Goal: Information Seeking & Learning: Learn about a topic

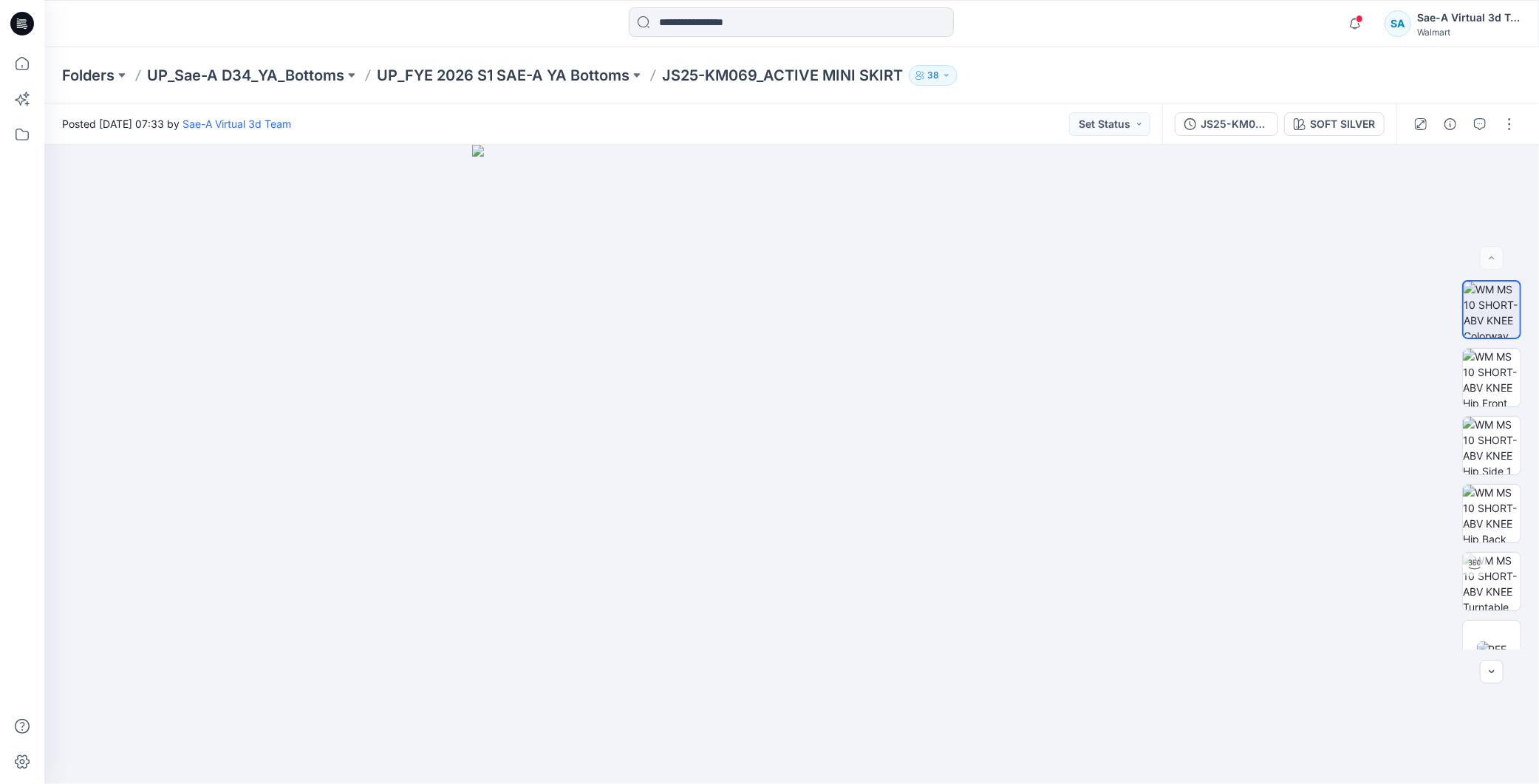
click at [38, 16] on div at bounding box center [22, 23] width 47 height 47
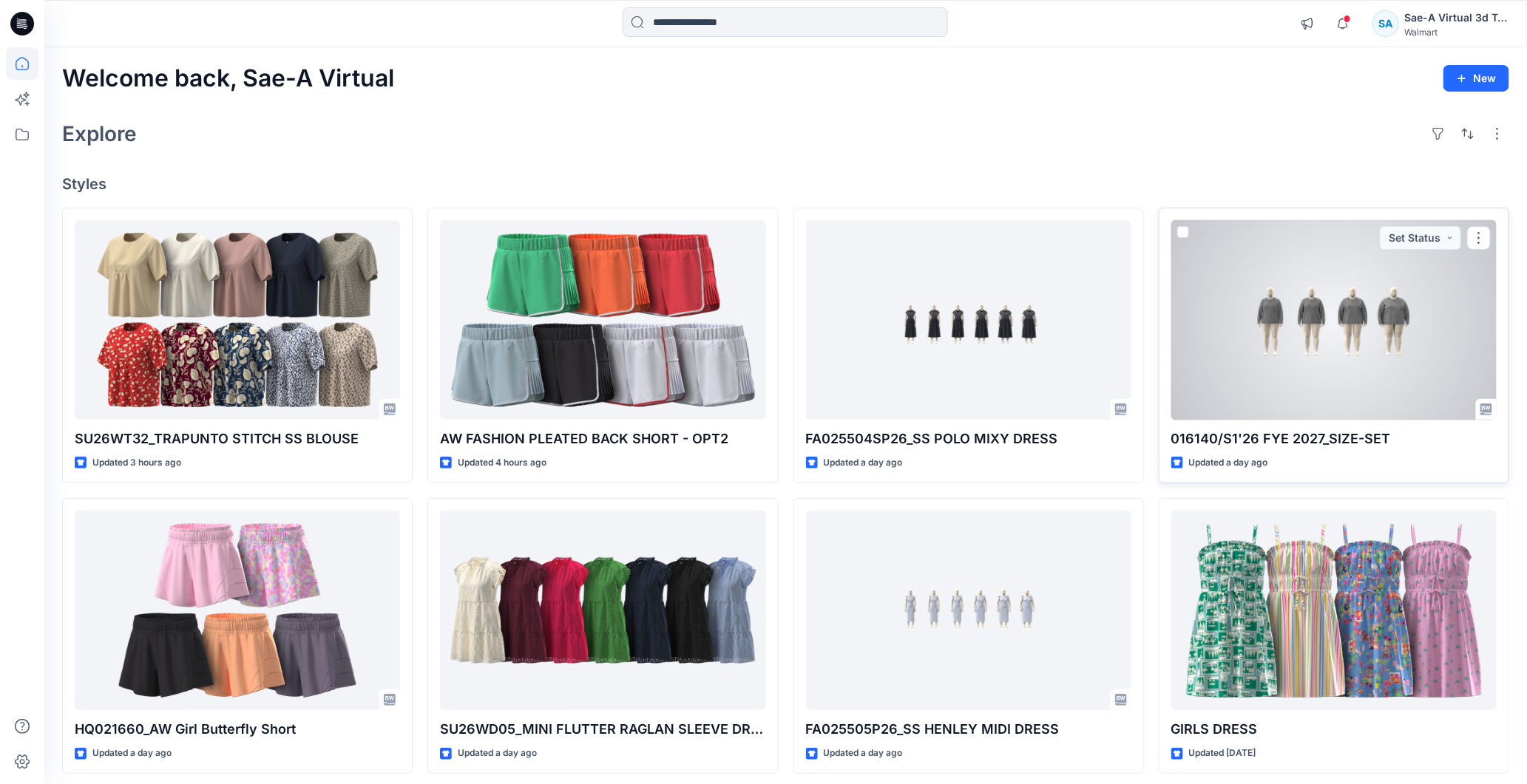
click at [1280, 348] on div at bounding box center [1334, 320] width 325 height 200
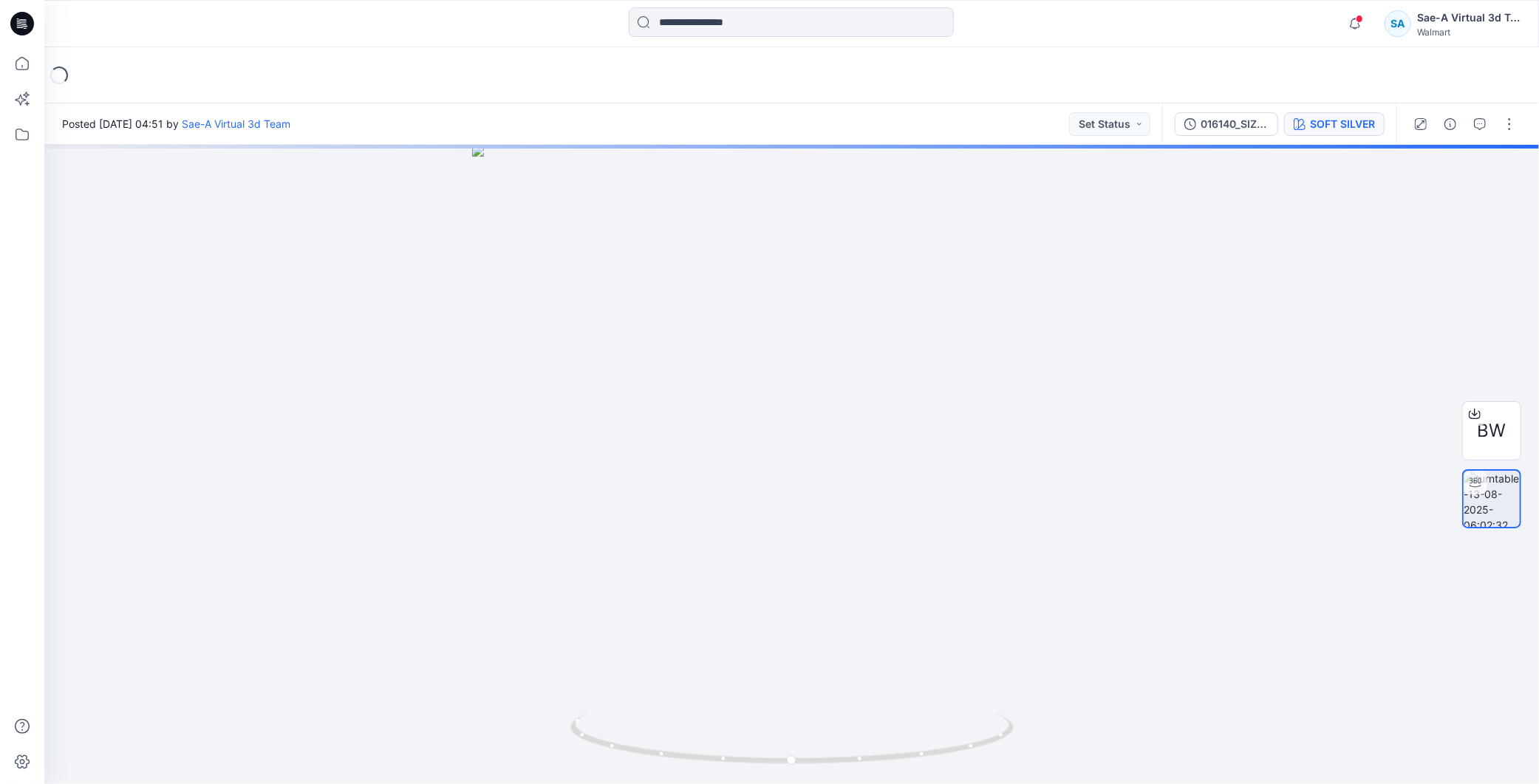
click at [1331, 128] on div "SOFT SILVER" at bounding box center [1343, 124] width 65 height 16
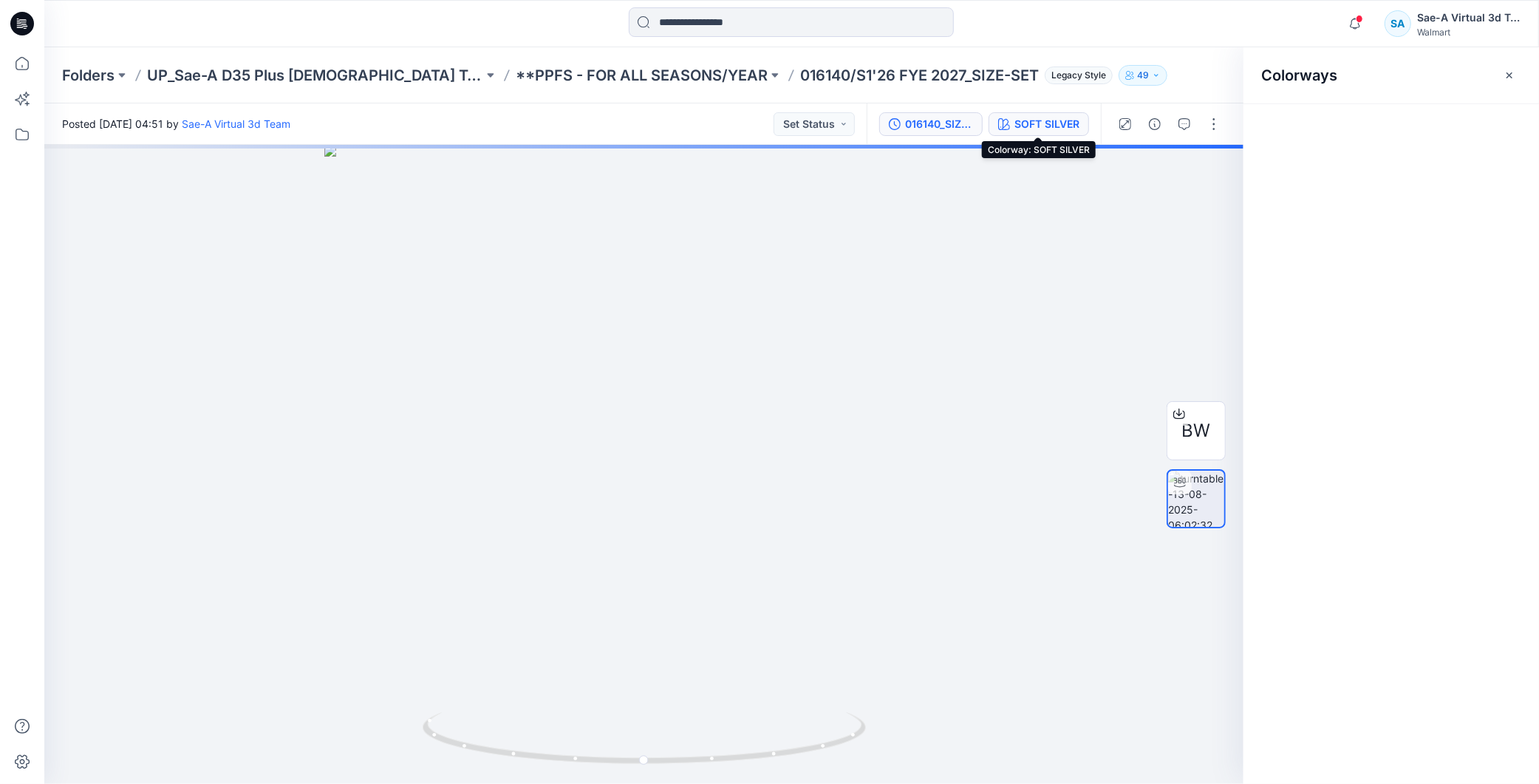
click at [934, 128] on div "016140_SIZE-SET_TS CORE SWEATSHIRT SAEA 081325" at bounding box center [939, 124] width 68 height 16
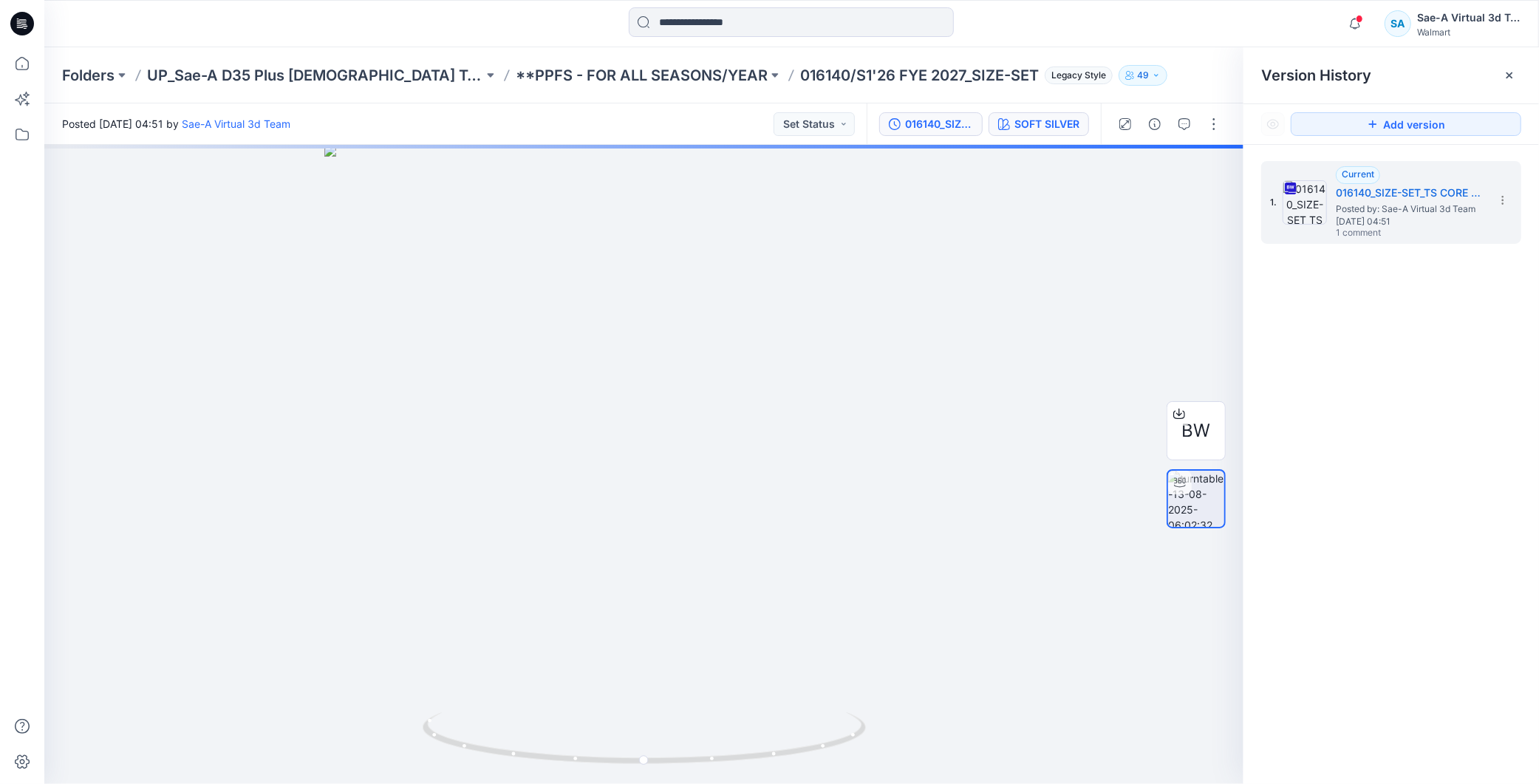
click at [1042, 124] on div "SOFT SILVER" at bounding box center [1047, 124] width 65 height 16
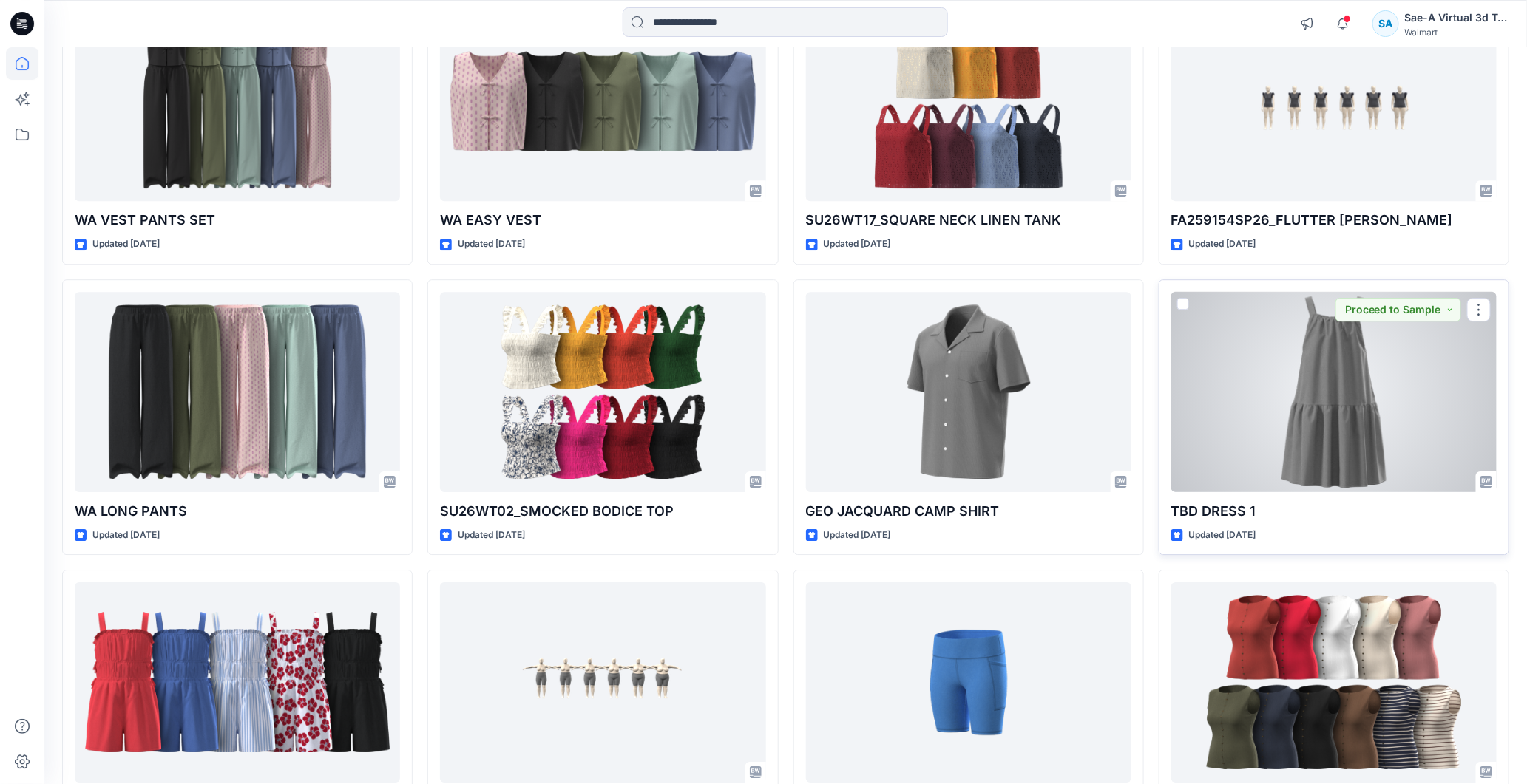
scroll to position [2095, 0]
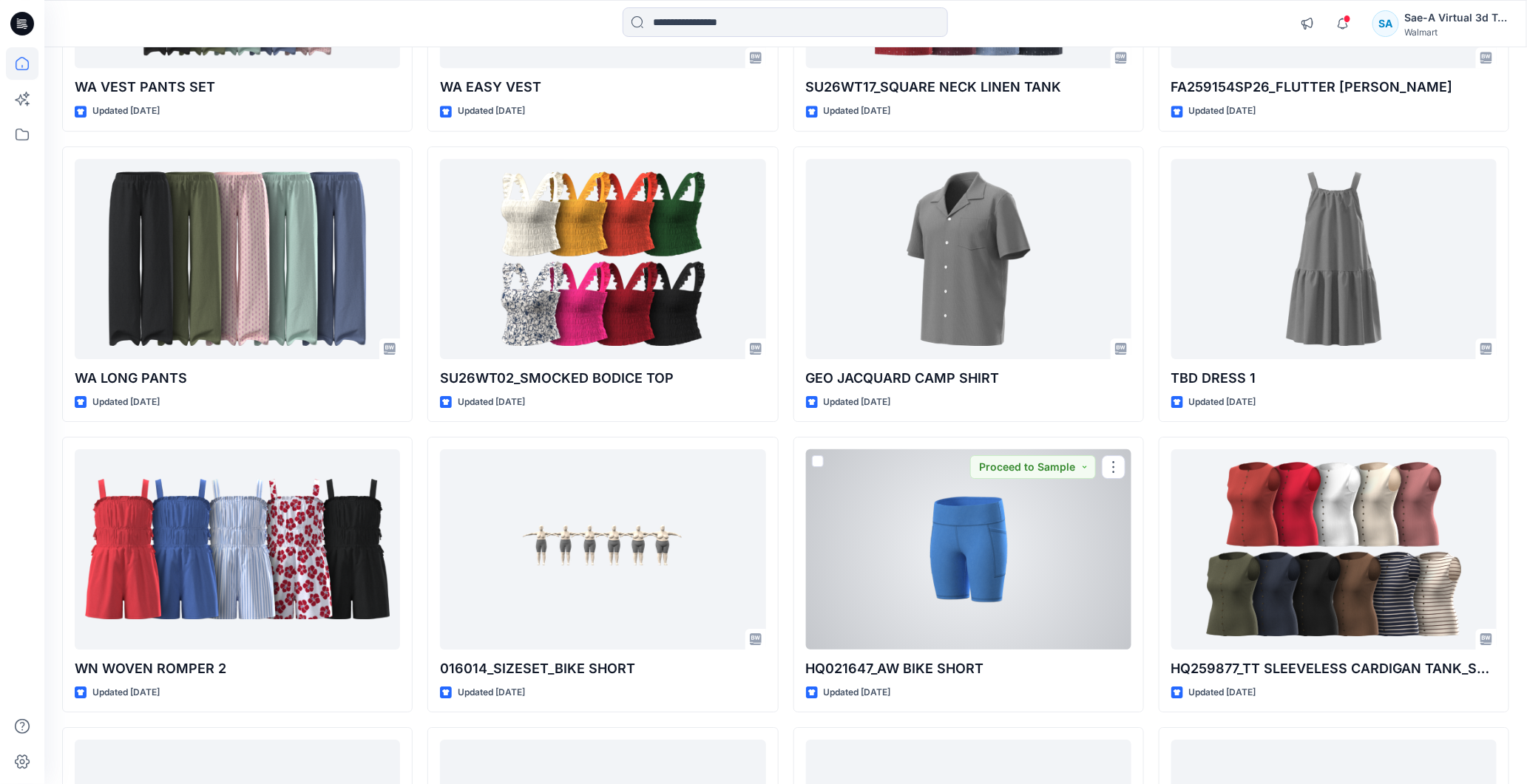
click at [929, 539] on div at bounding box center [968, 550] width 325 height 200
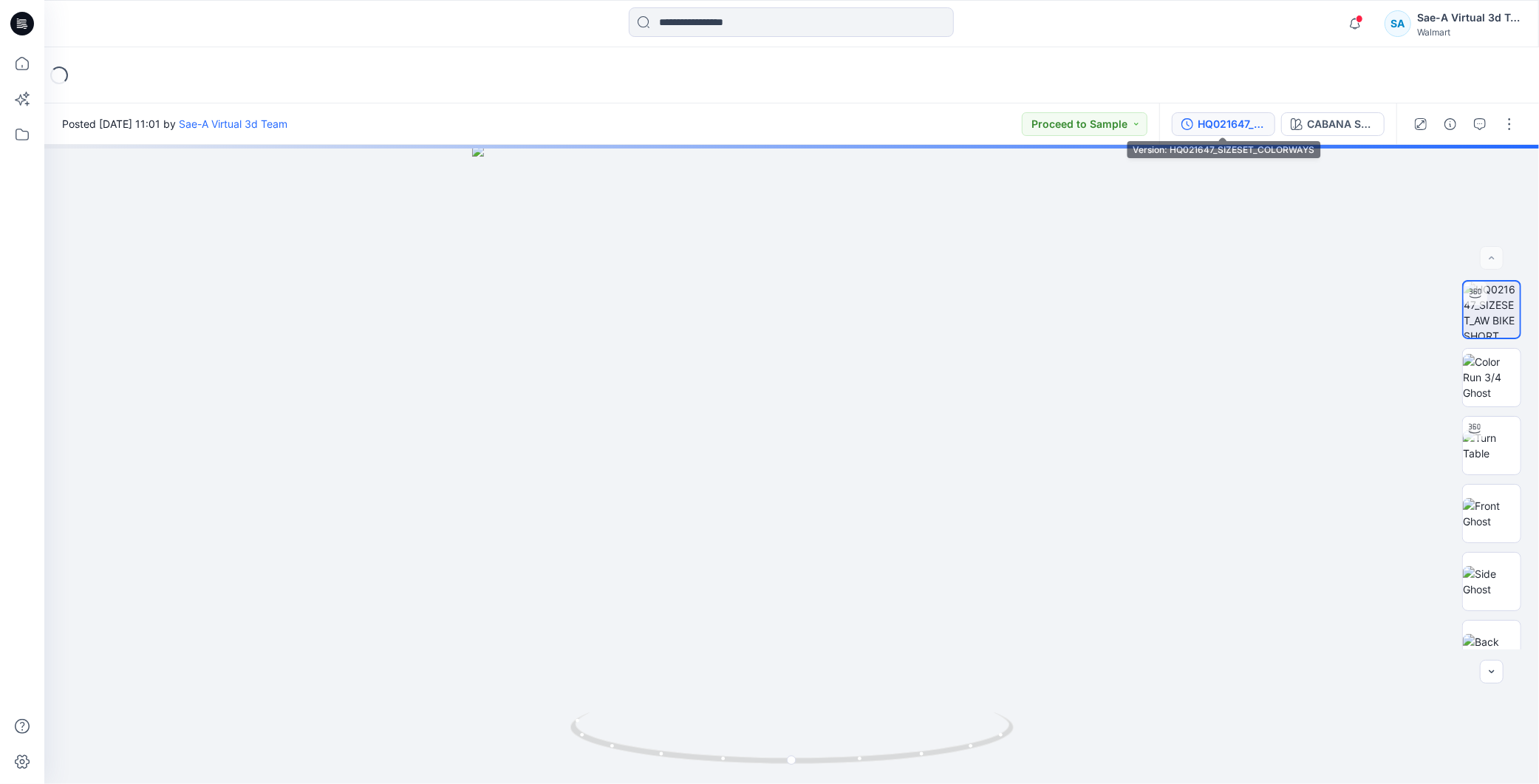
click at [1223, 124] on div "HQ021647_SIZESET_COLORWAYS" at bounding box center [1231, 124] width 68 height 16
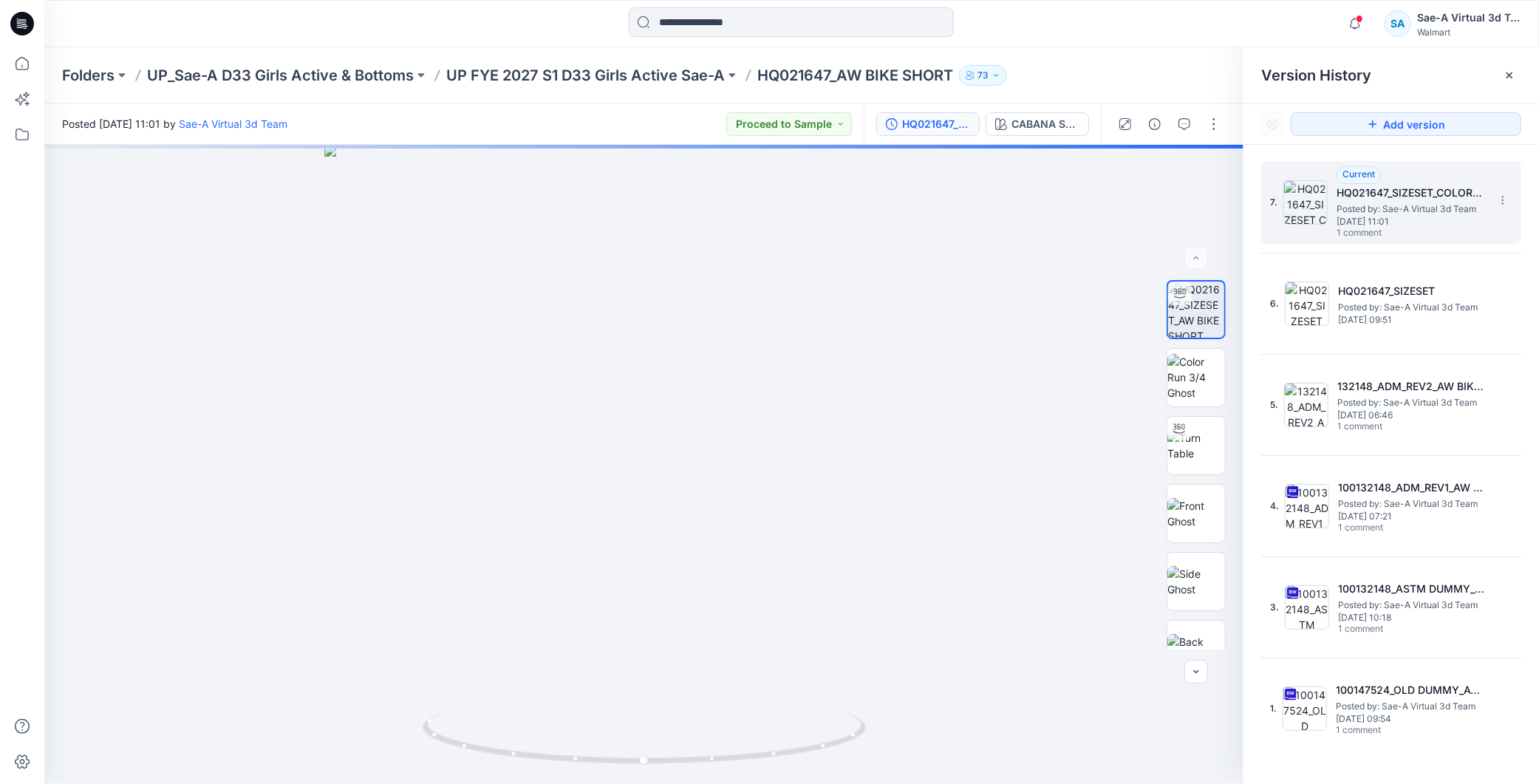
click at [1421, 205] on span "Posted by: Sae-A Virtual 3d Team" at bounding box center [1411, 209] width 148 height 15
click at [1192, 128] on button "button" at bounding box center [1185, 124] width 24 height 24
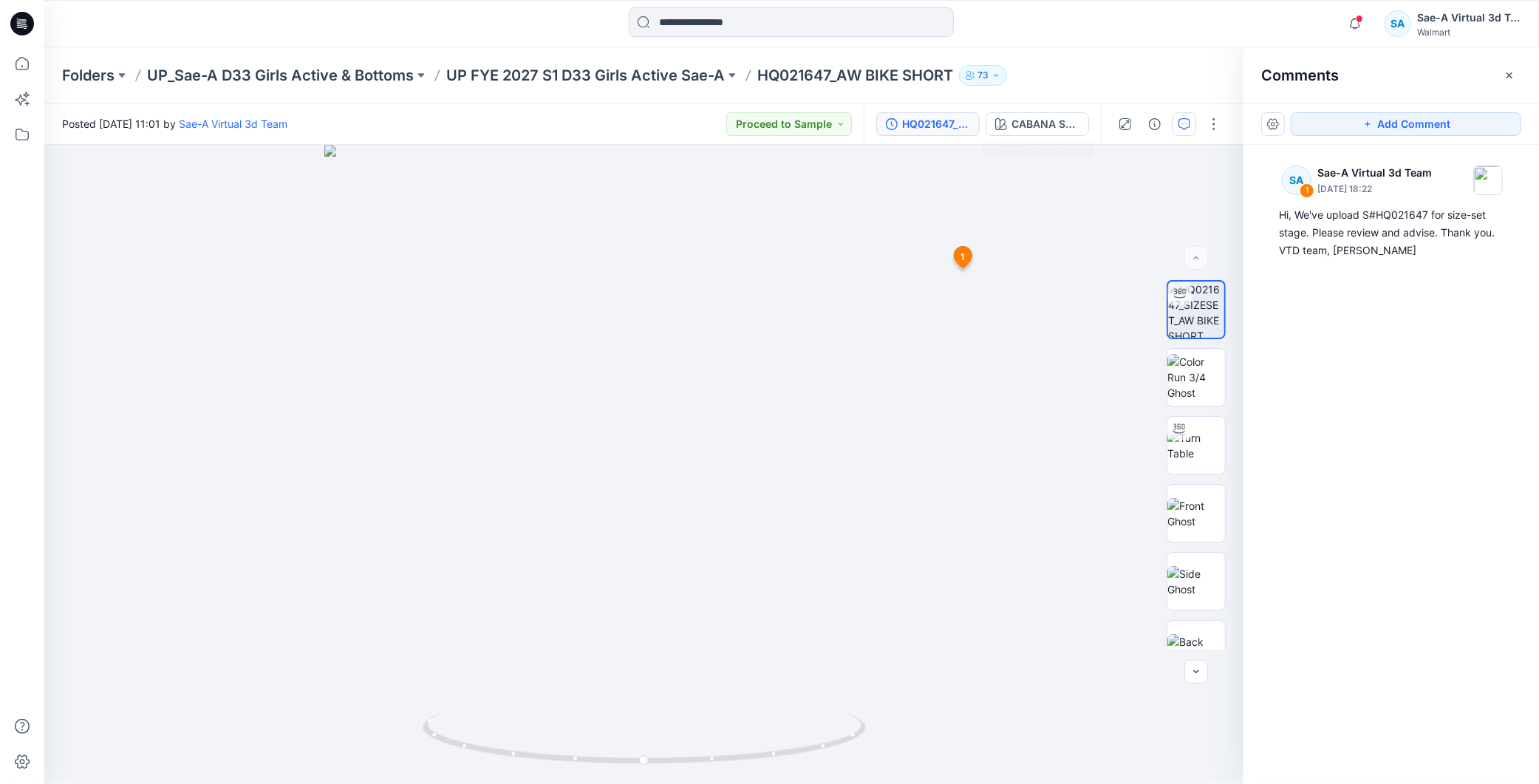
click at [935, 127] on div "HQ021647_SIZESET_COLORWAYS" at bounding box center [936, 124] width 68 height 16
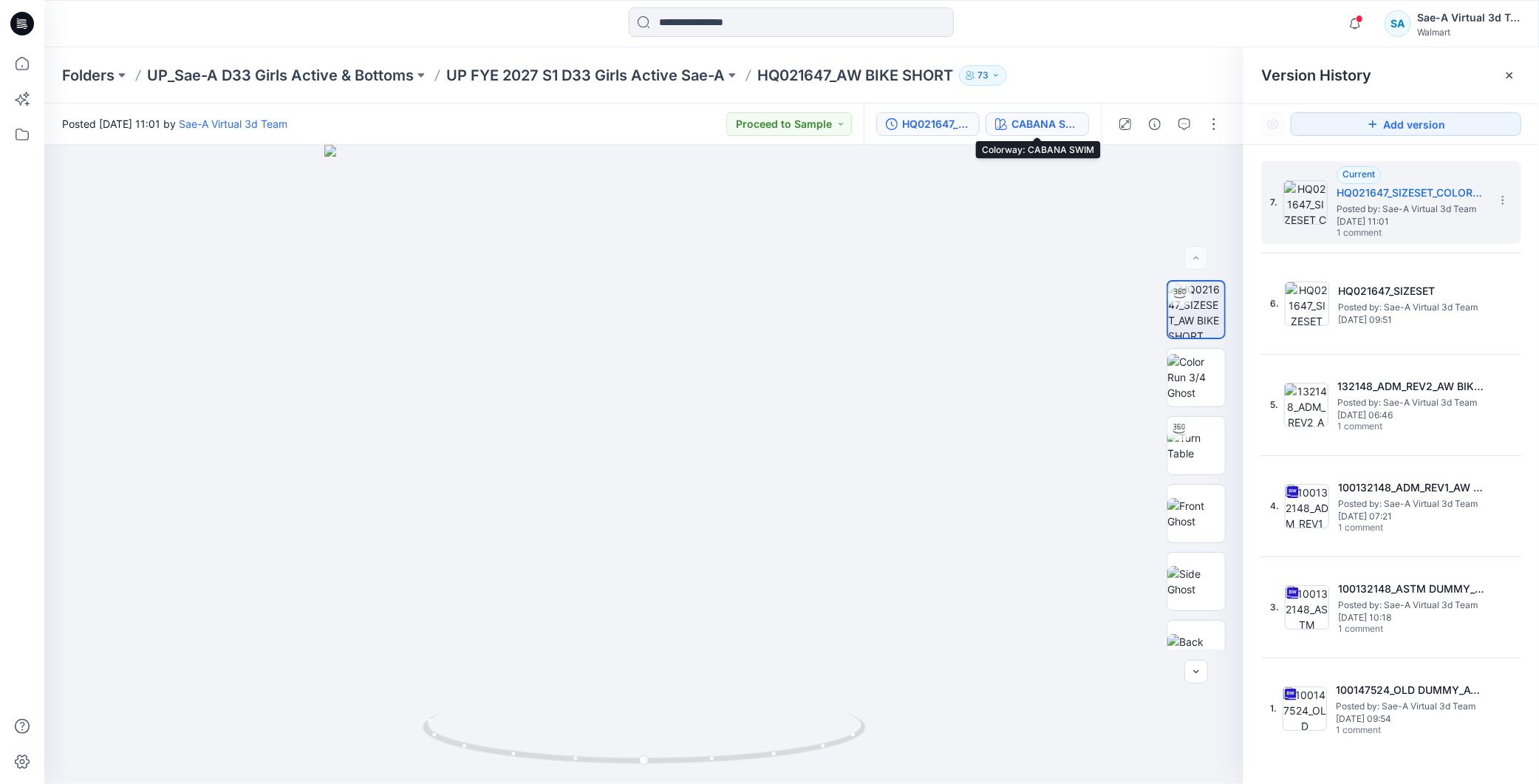
drag, startPoint x: 1033, startPoint y: 128, endPoint x: 1045, endPoint y: 127, distance: 12.0
click at [1033, 128] on div "CABANA SWIM" at bounding box center [1045, 124] width 68 height 16
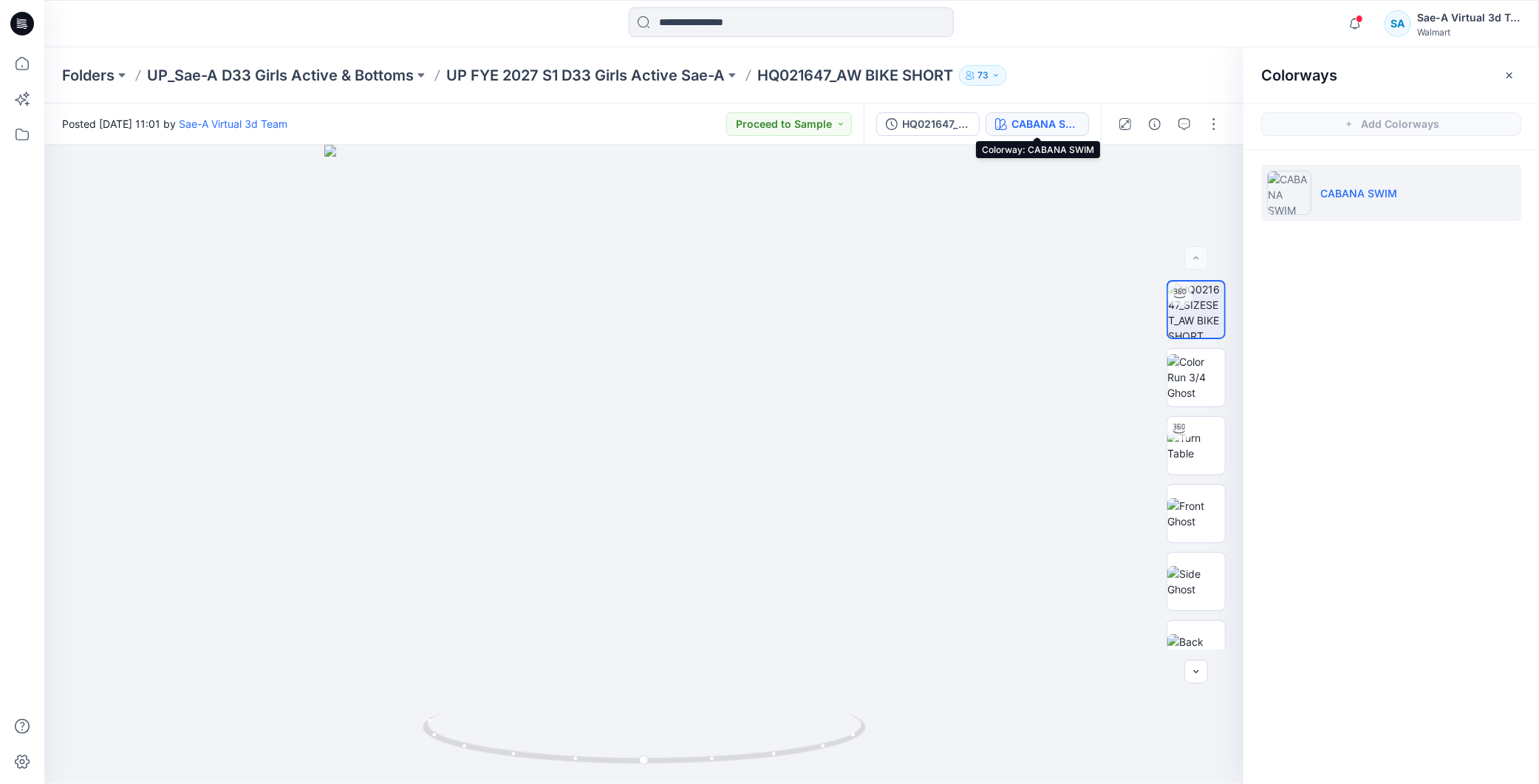
click at [1072, 119] on div "CABANA SWIM" at bounding box center [1045, 124] width 68 height 16
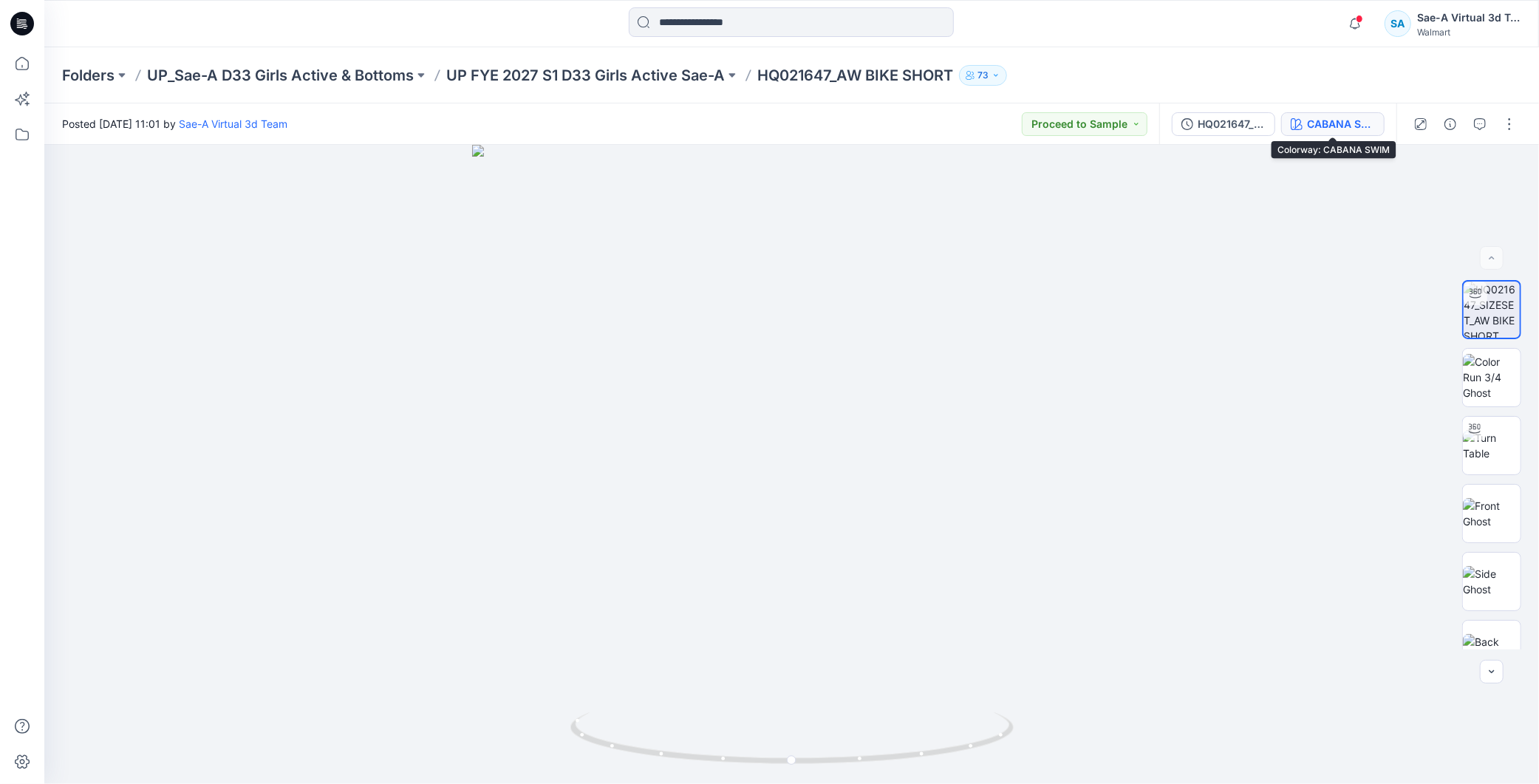
click at [1319, 129] on div "CABANA SWIM" at bounding box center [1341, 124] width 68 height 16
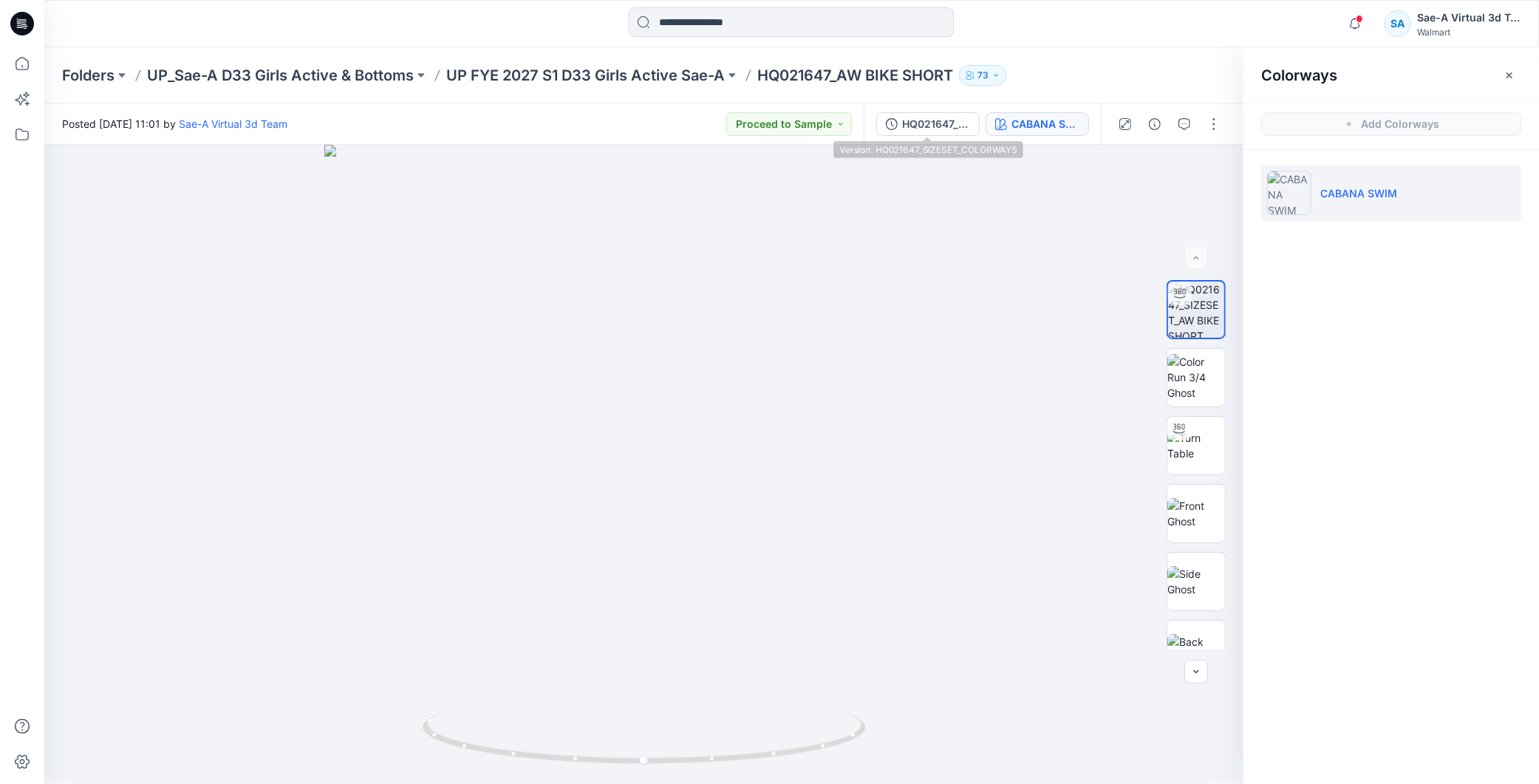
drag, startPoint x: 927, startPoint y: 124, endPoint x: 1104, endPoint y: 99, distance: 178.8
click at [927, 124] on div "HQ021647_SIZESET_COLORWAYS" at bounding box center [936, 124] width 68 height 16
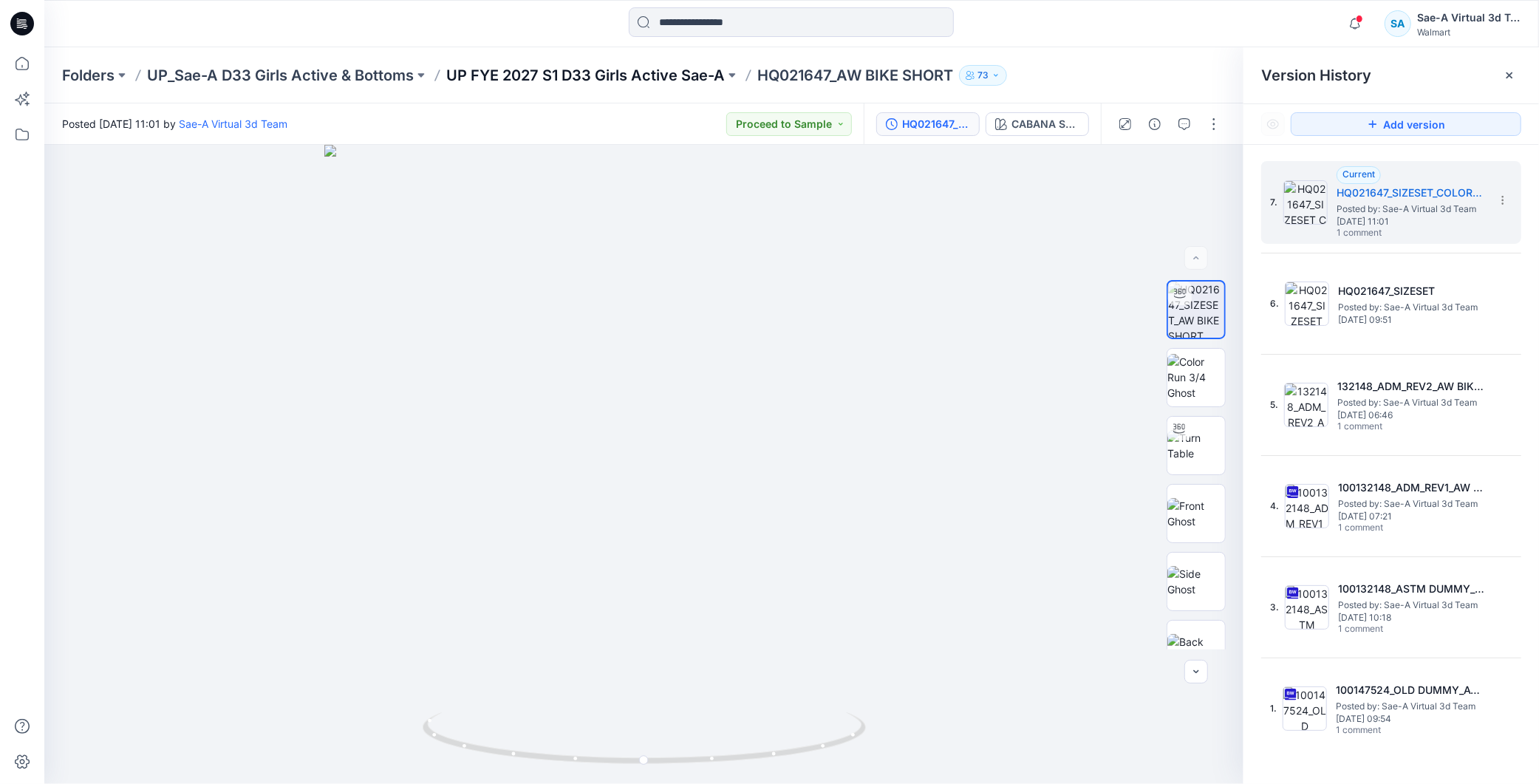
click at [659, 75] on p "UP FYE 2027 S1 D33 Girls Active Sae-A" at bounding box center [585, 75] width 279 height 21
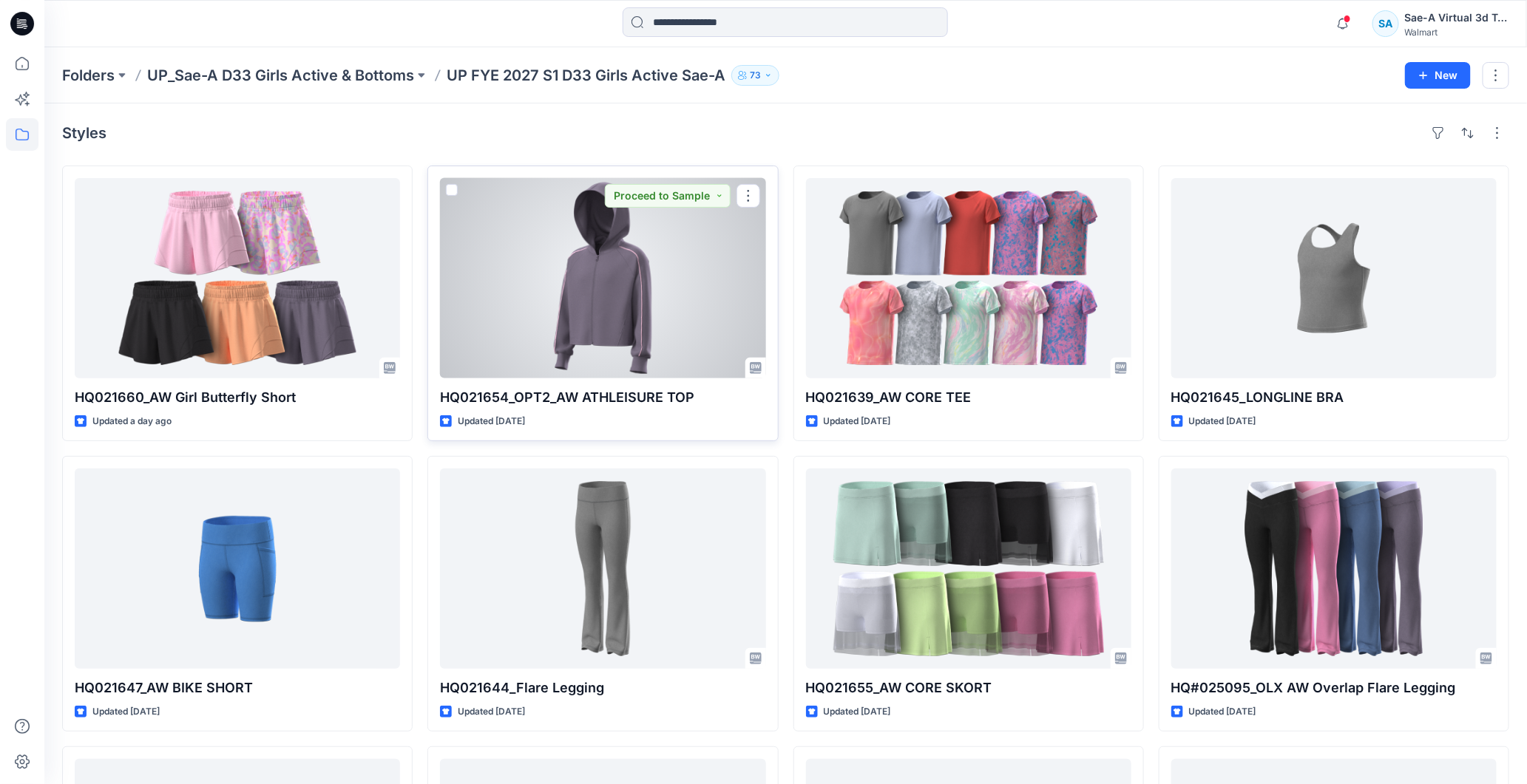
click at [633, 257] on div at bounding box center [602, 279] width 325 height 200
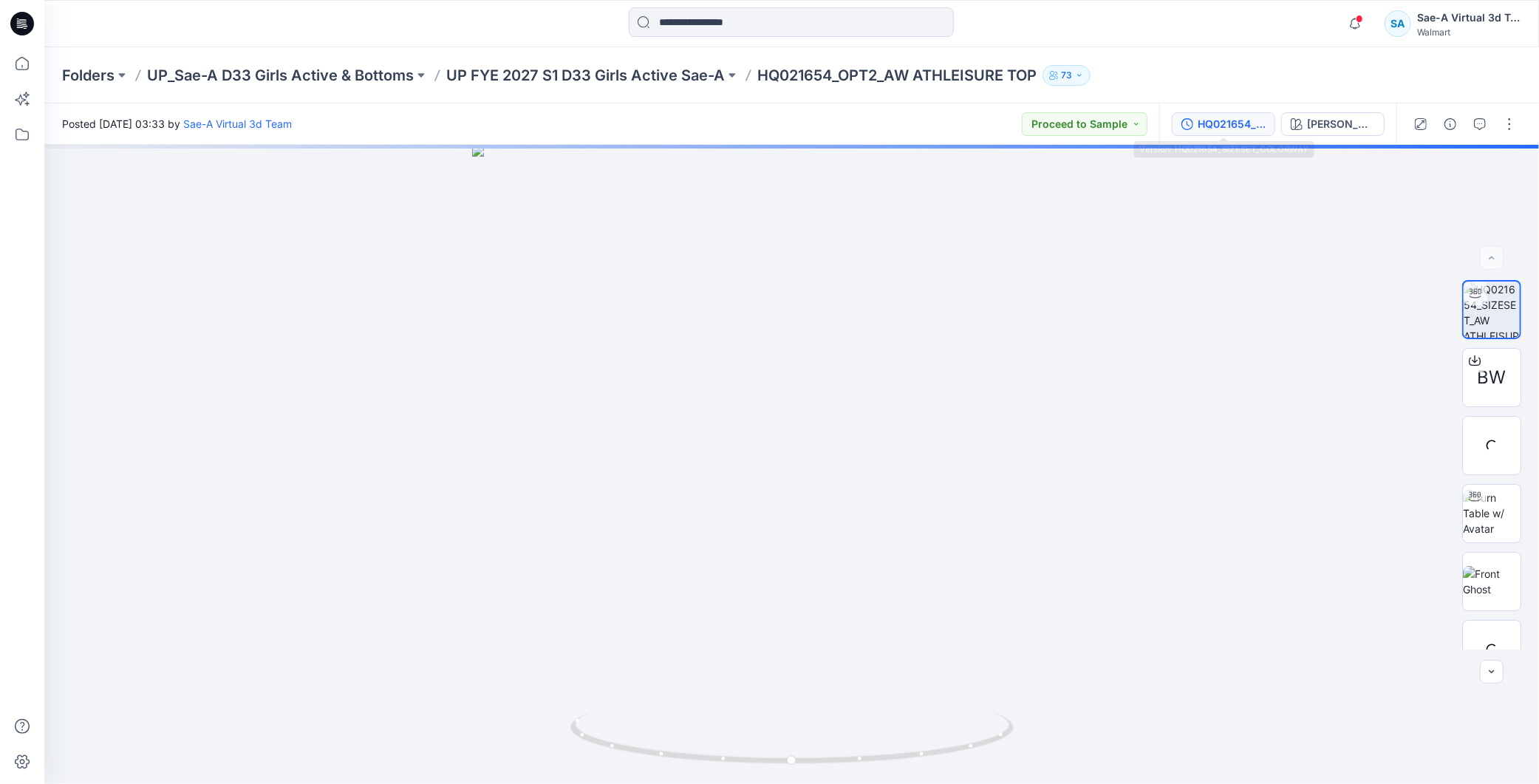
click at [1222, 120] on div "HQ021654_SIZESET_COLORWAY" at bounding box center [1231, 124] width 68 height 16
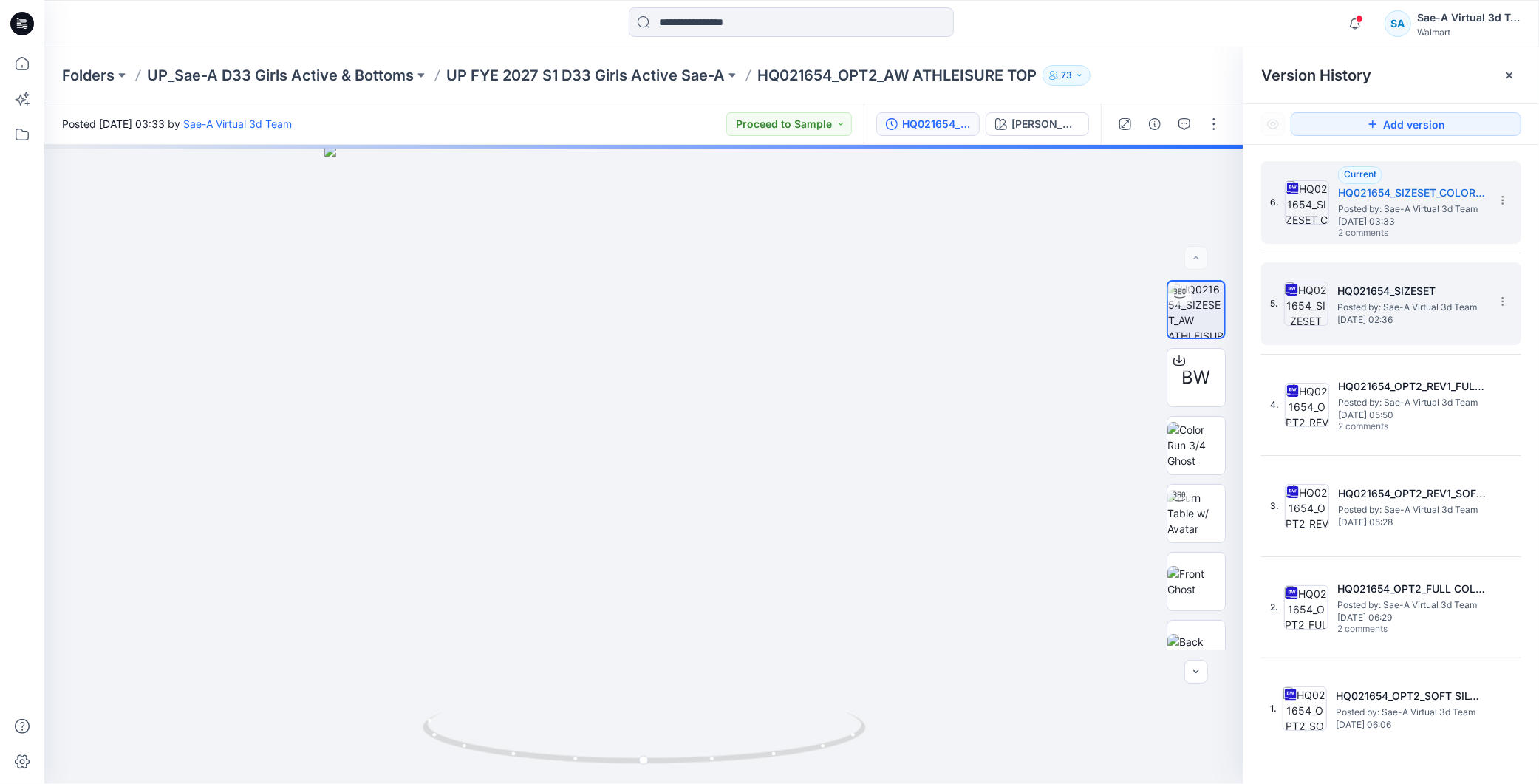
click at [1441, 311] on span "Posted by: Sae-A Virtual 3d Team" at bounding box center [1411, 308] width 148 height 15
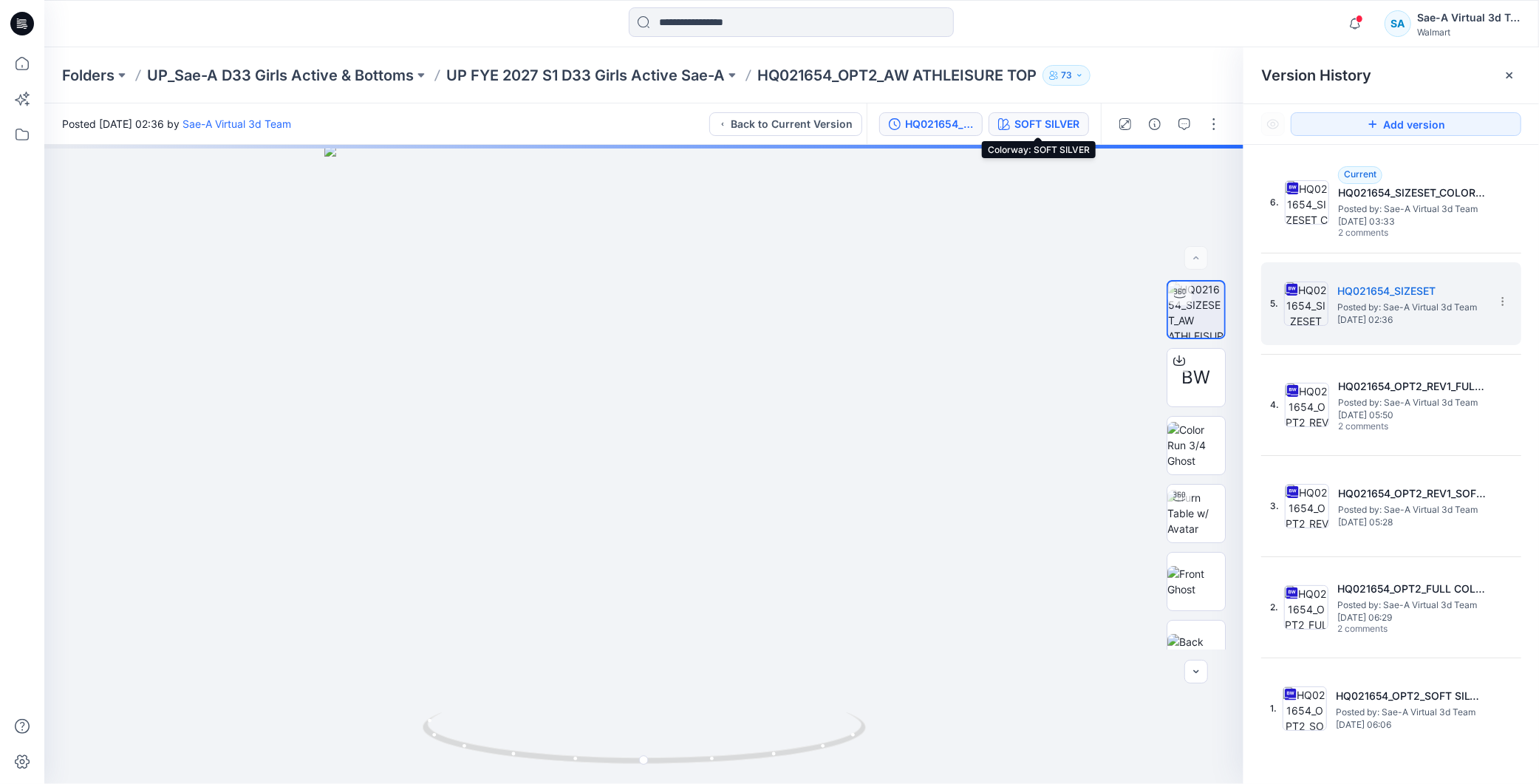
click at [1051, 121] on div "SOFT SILVER" at bounding box center [1047, 124] width 65 height 16
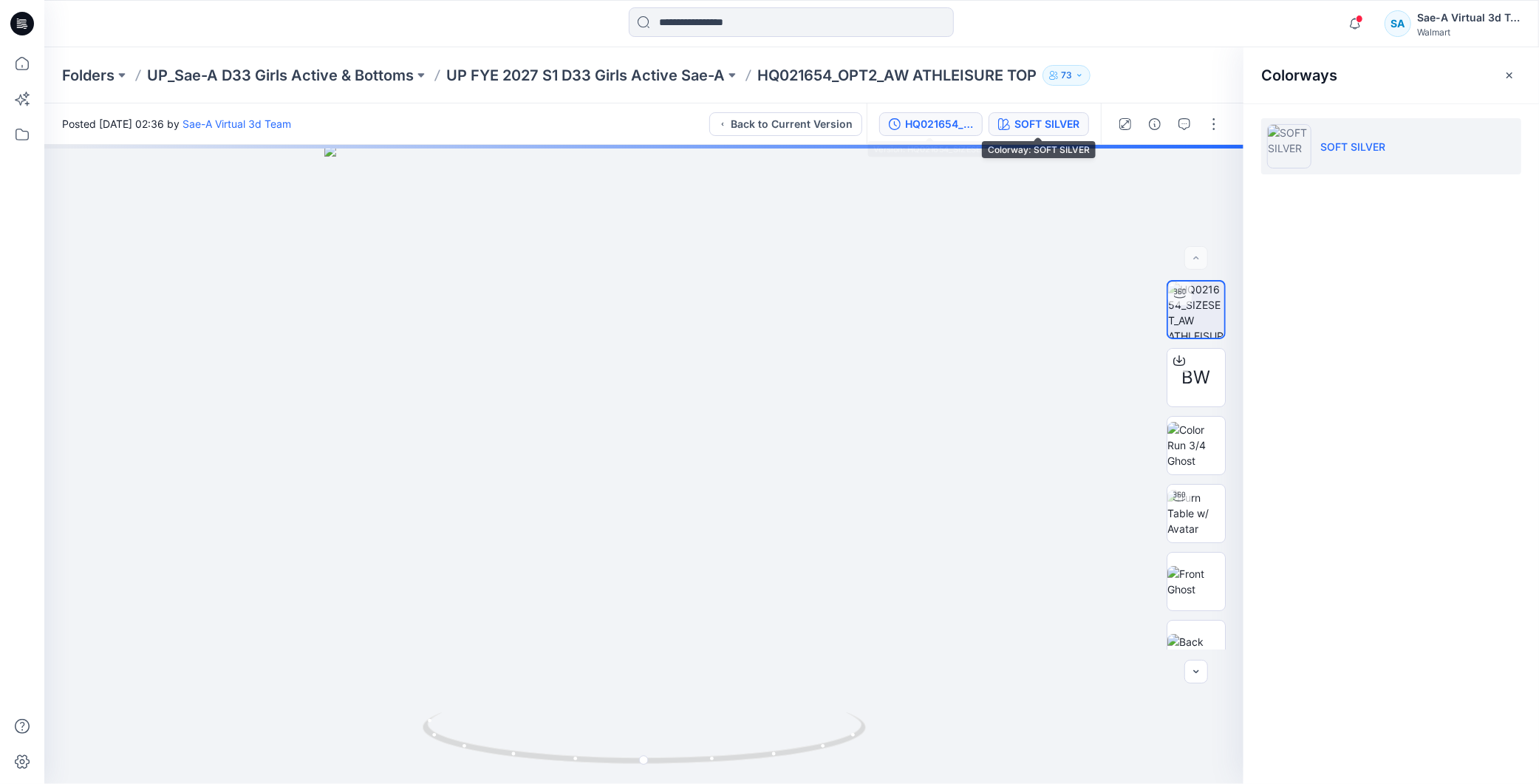
click at [918, 121] on div "HQ021654_SIZESET" at bounding box center [939, 124] width 68 height 16
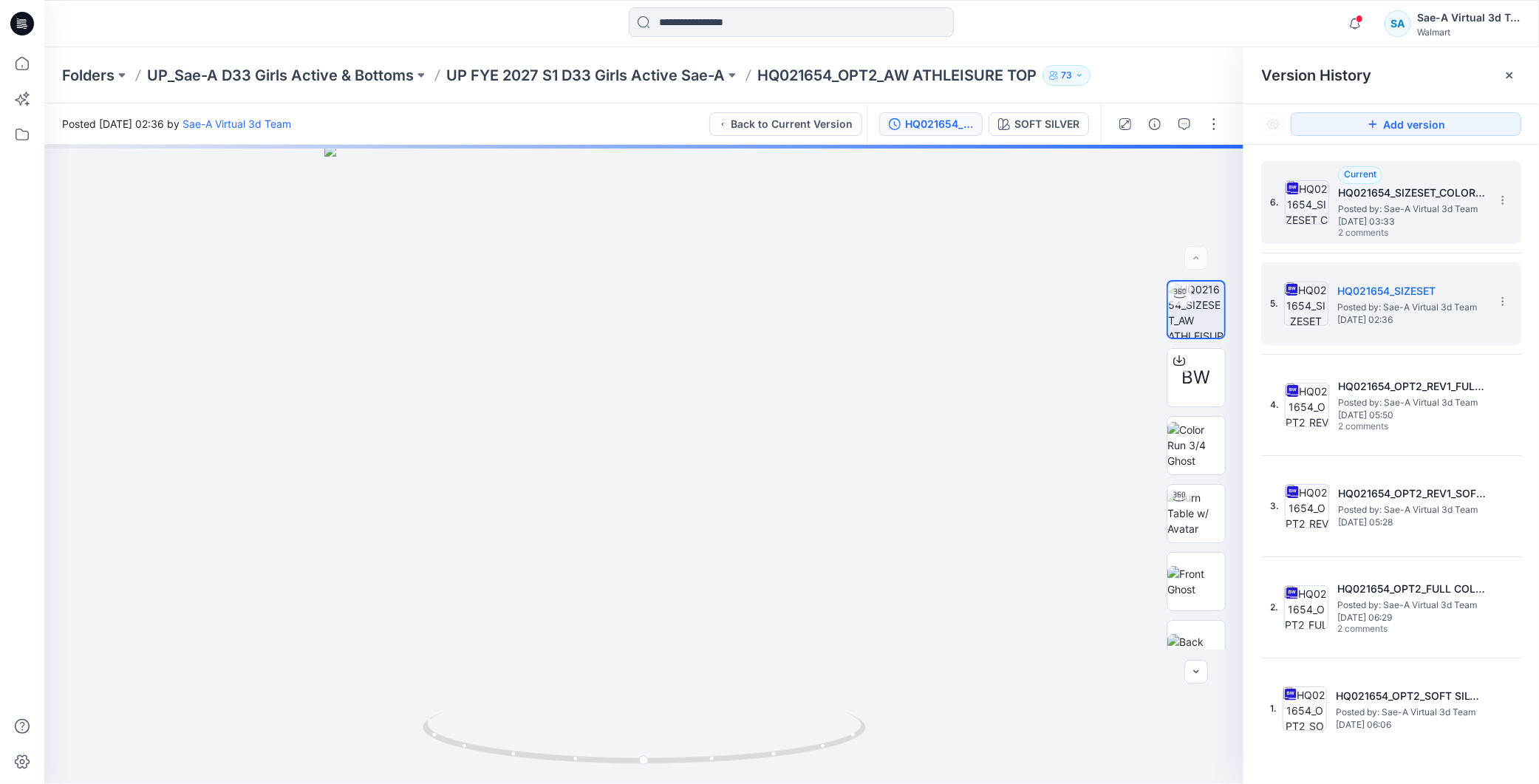
click at [1396, 196] on h5 "HQ021654_SIZESET_COLORWAY" at bounding box center [1412, 193] width 148 height 18
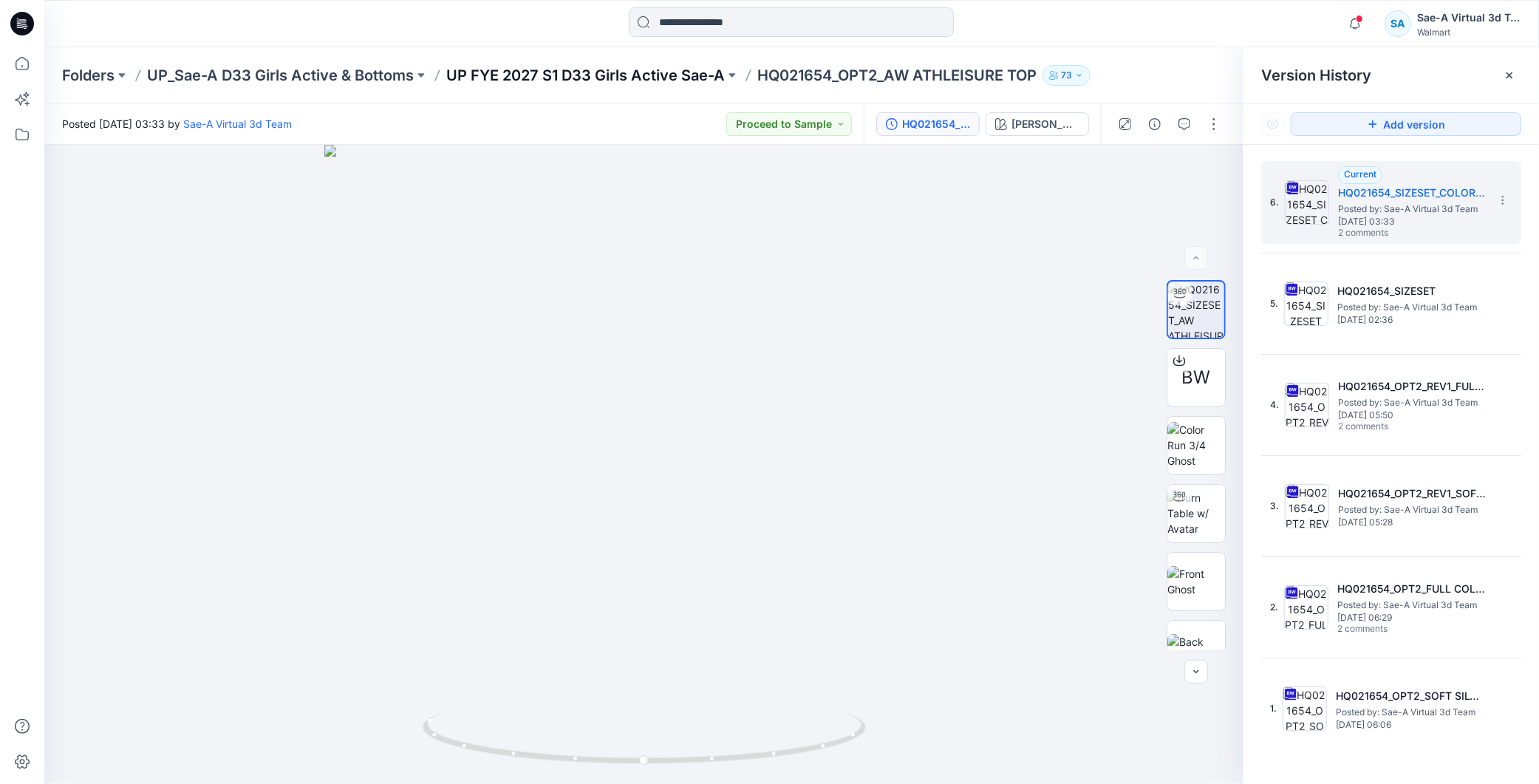
click at [654, 76] on p "UP FYE 2027 S1 D33 Girls Active Sae-A" at bounding box center [585, 75] width 279 height 21
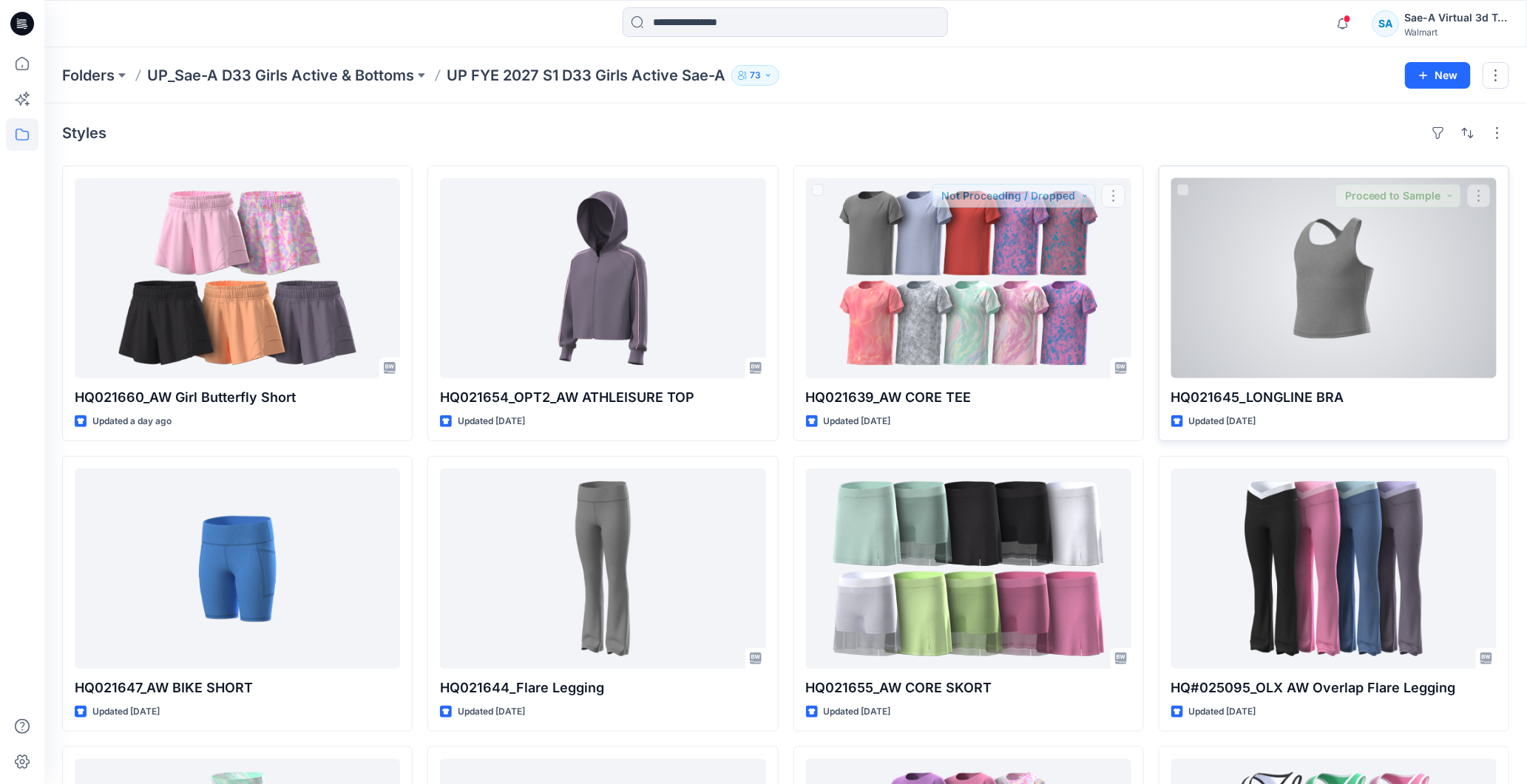
click at [1274, 306] on div at bounding box center [1334, 279] width 325 height 200
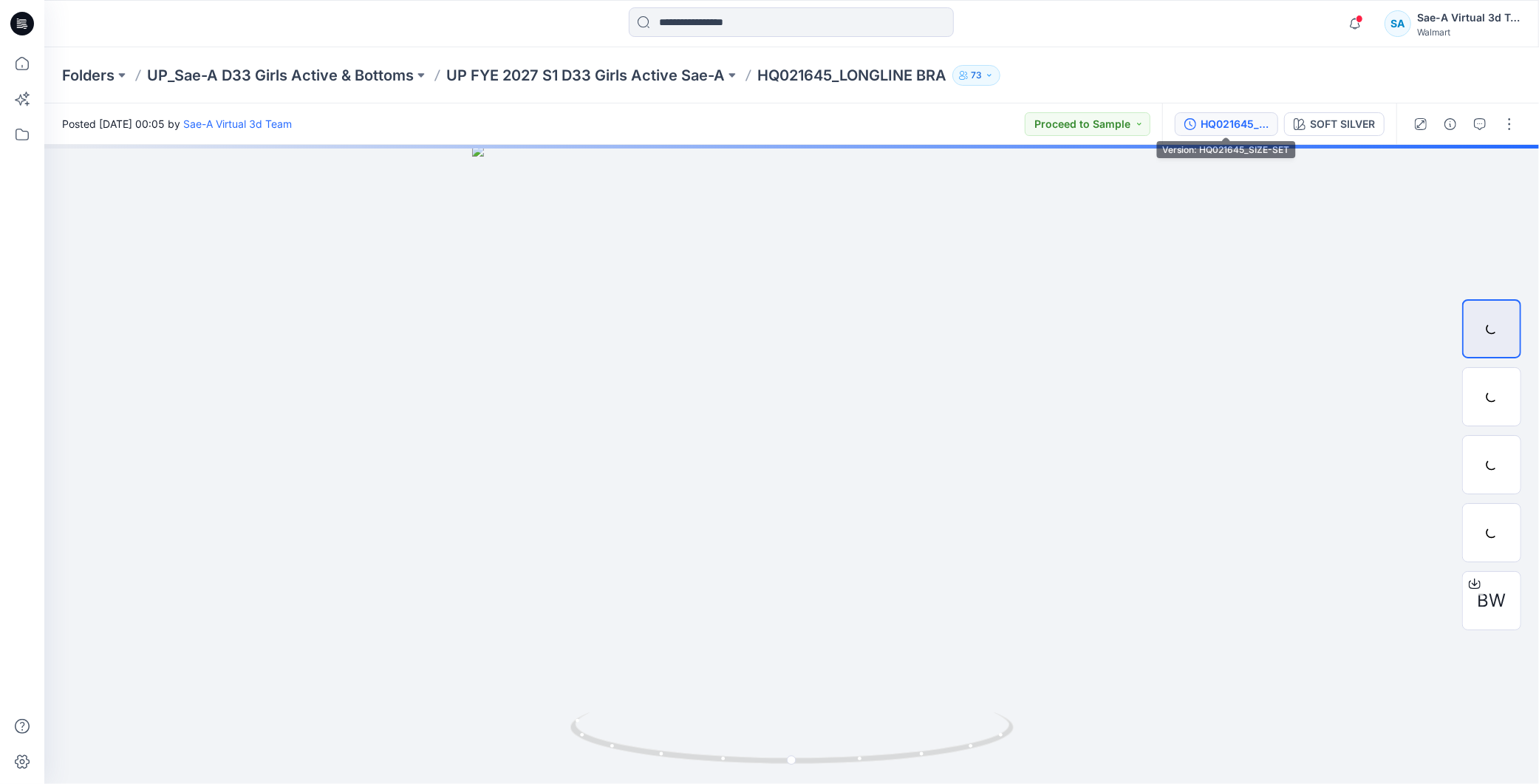
click at [1230, 116] on div "HQ021645_SIZE-SET" at bounding box center [1234, 124] width 68 height 16
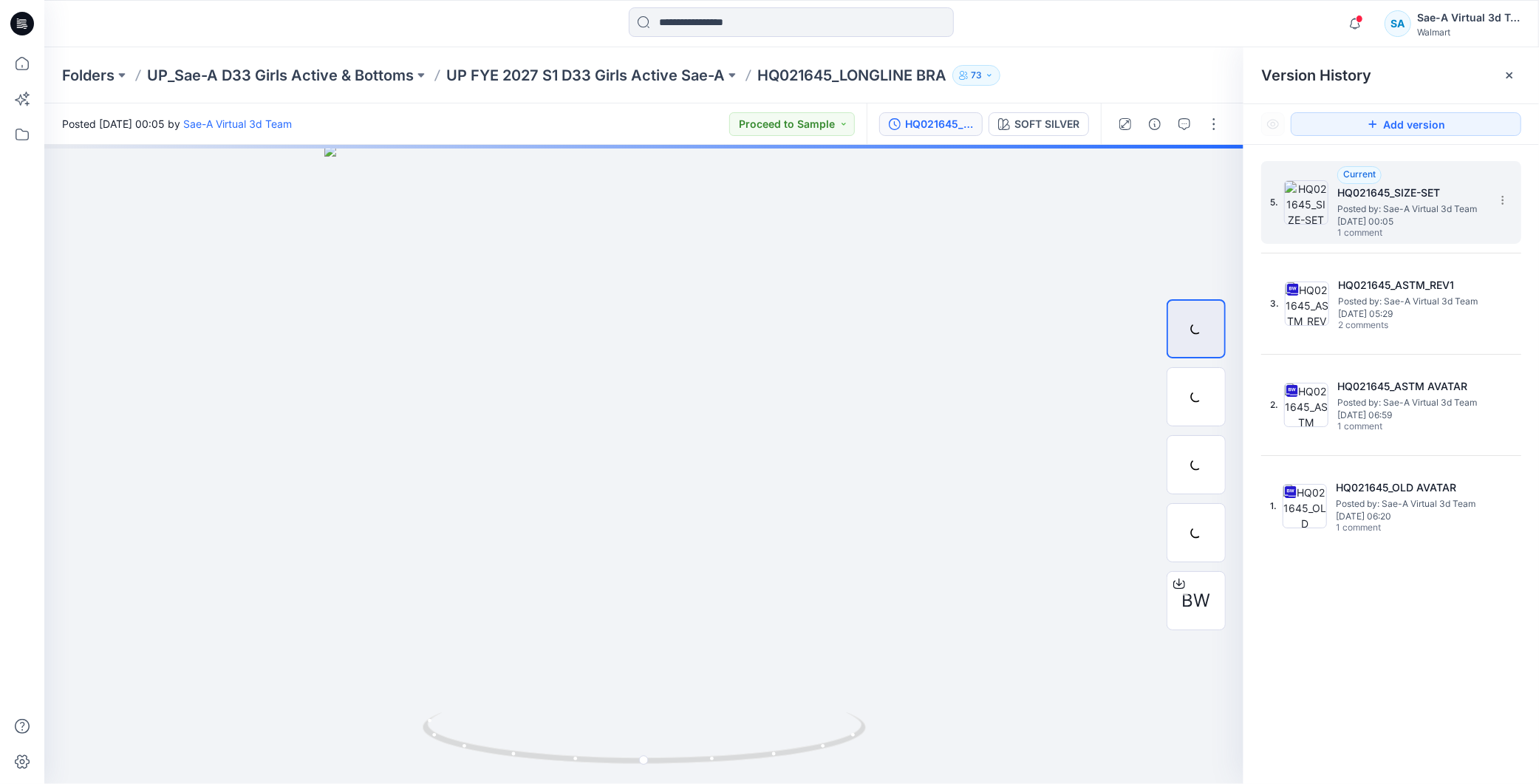
click at [1450, 212] on span "Posted by: Sae-A Virtual 3d Team" at bounding box center [1411, 209] width 148 height 15
click at [641, 78] on p "UP FYE 2027 S1 D33 Girls Active Sae-A" at bounding box center [585, 75] width 279 height 21
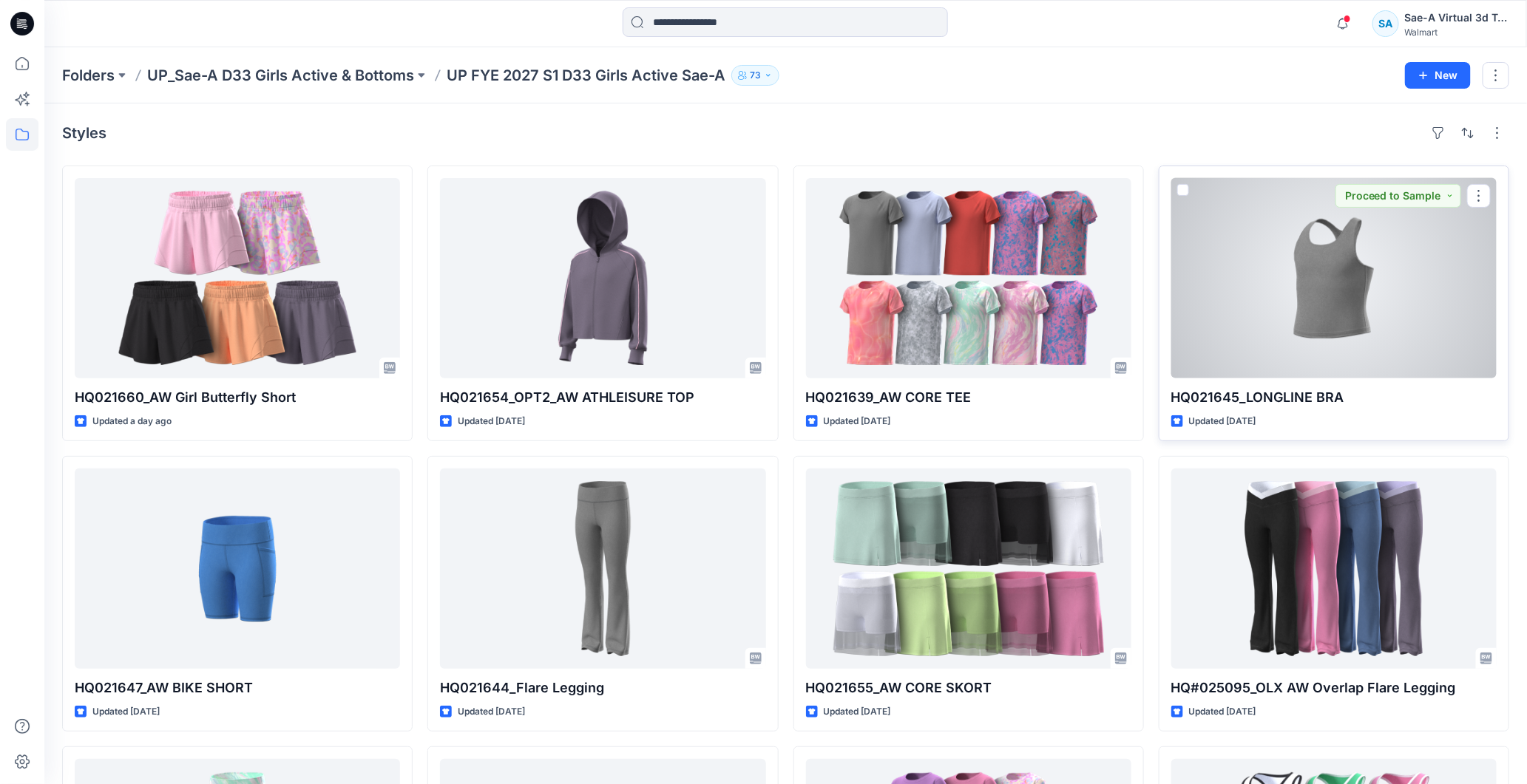
click at [1386, 275] on div at bounding box center [1334, 279] width 325 height 200
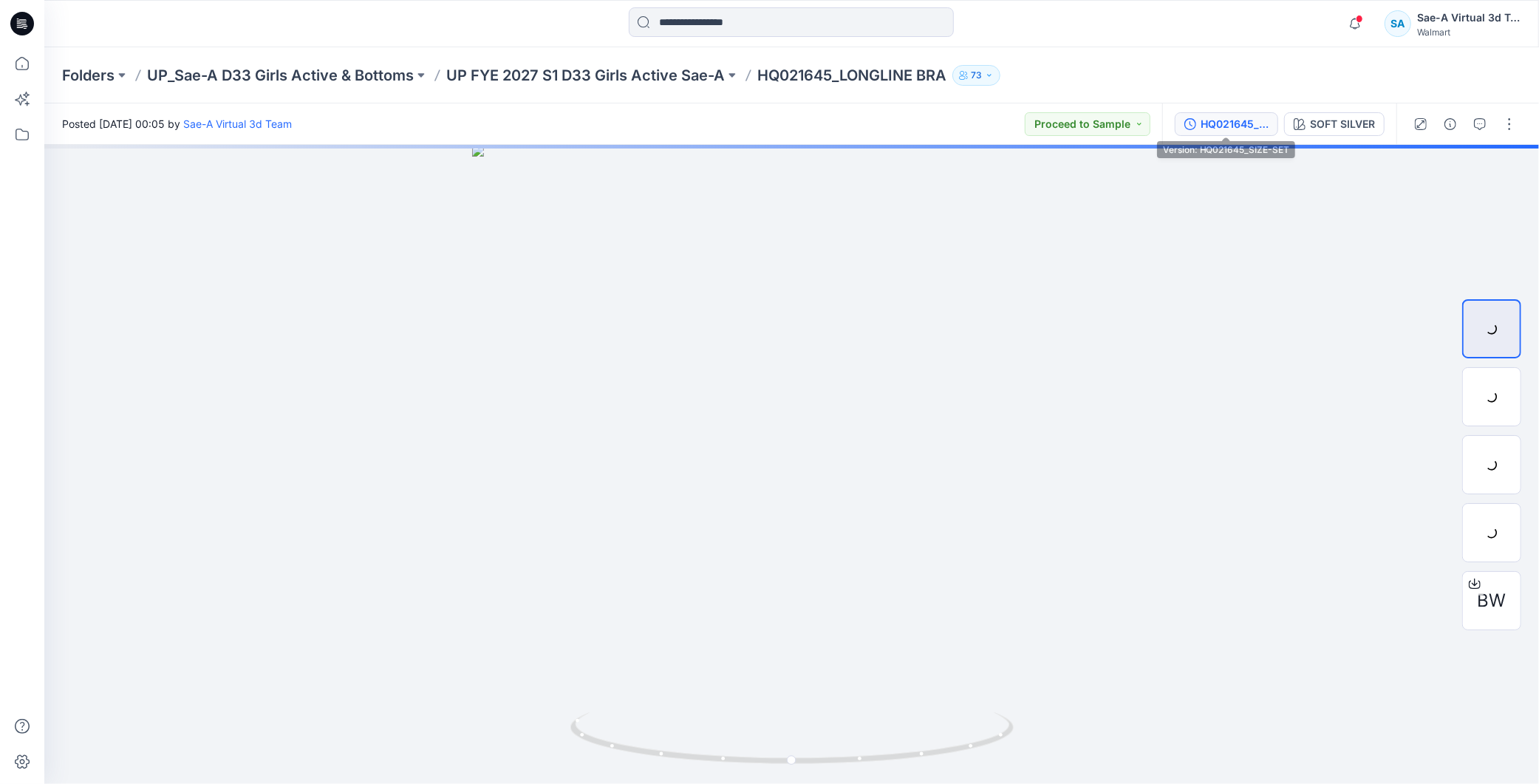
click at [1221, 131] on div "HQ021645_SIZE-SET" at bounding box center [1234, 124] width 68 height 16
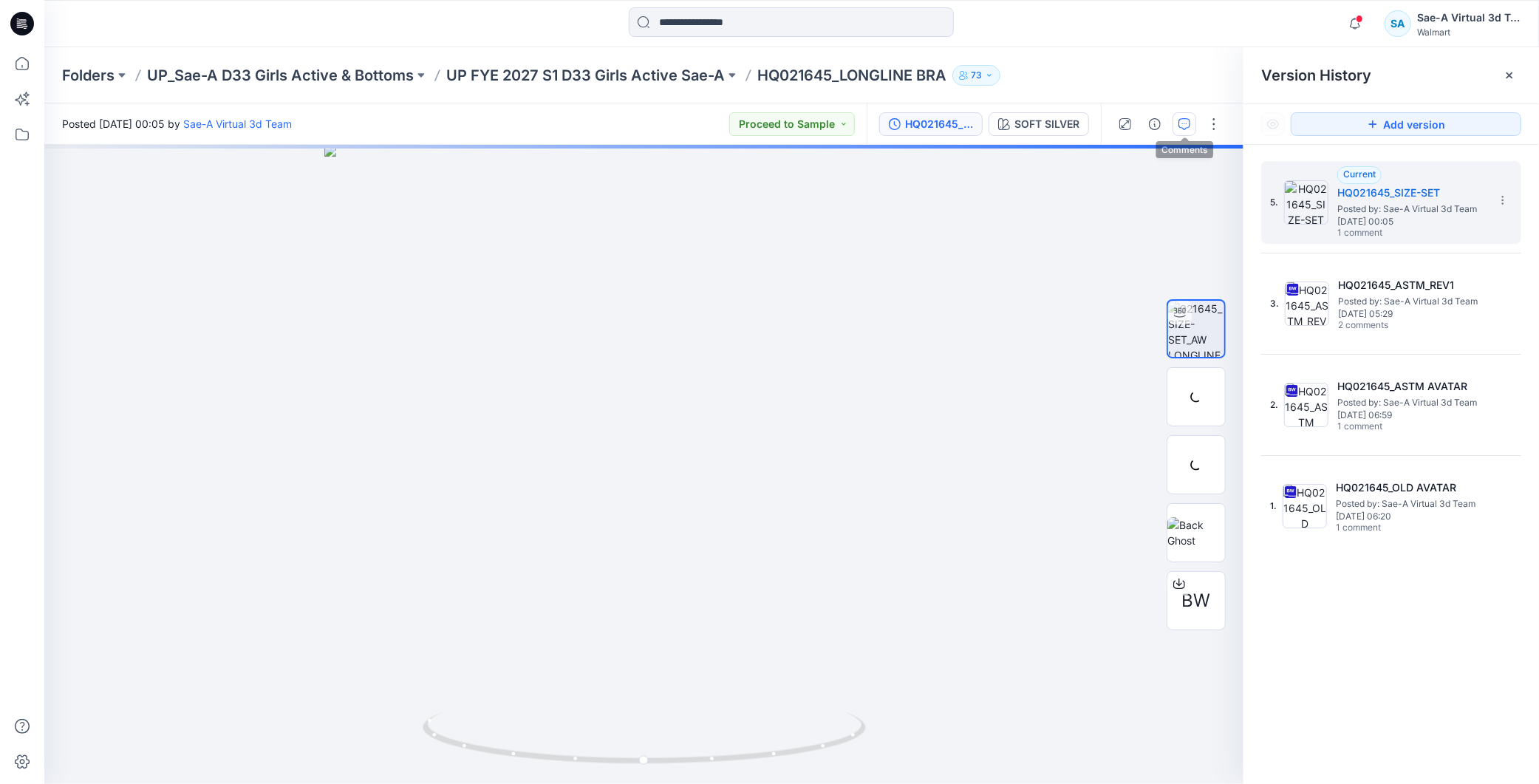
click at [1187, 130] on button "button" at bounding box center [1185, 124] width 24 height 24
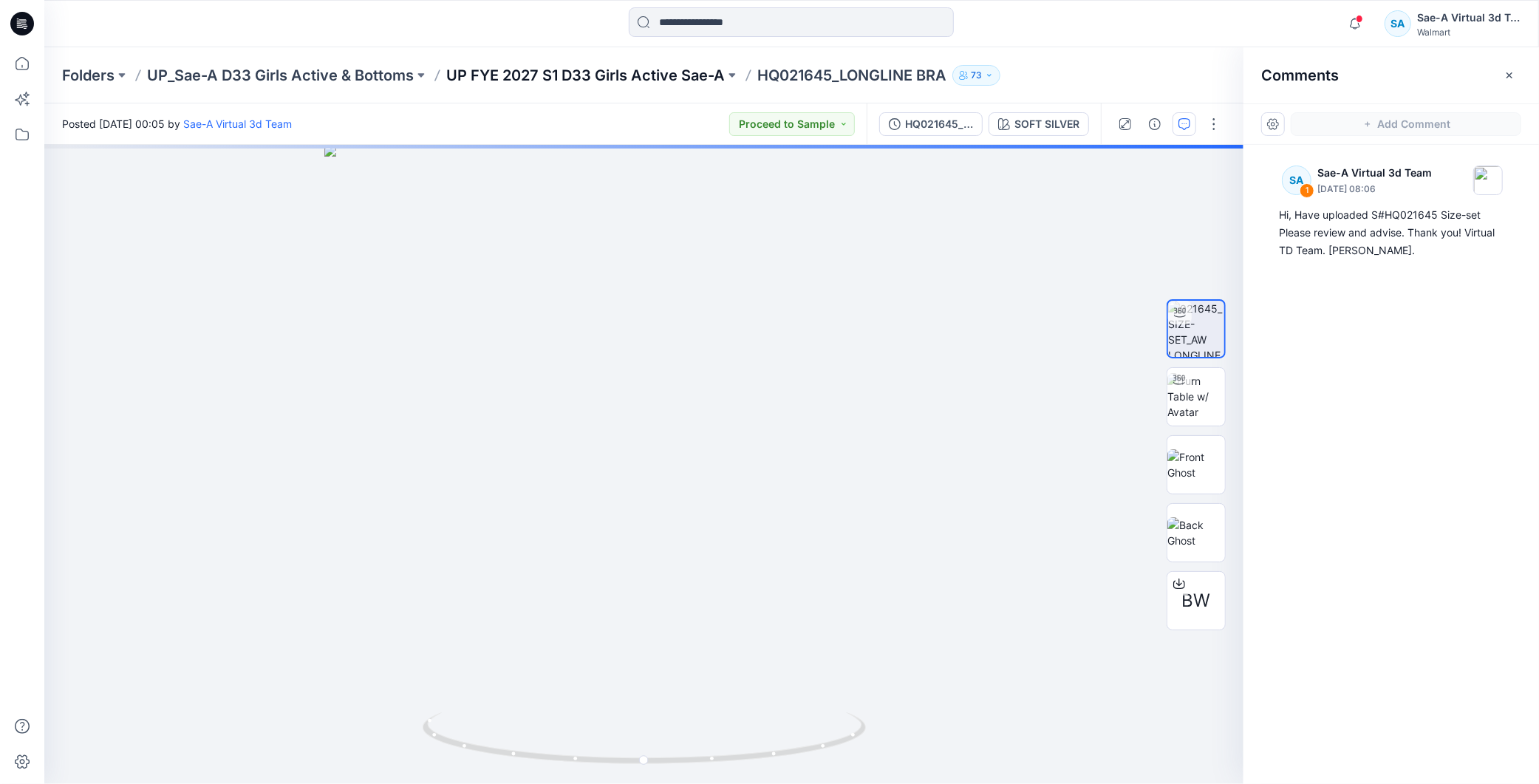
click at [674, 66] on p "UP FYE 2027 S1 D33 Girls Active Sae-A" at bounding box center [585, 75] width 279 height 21
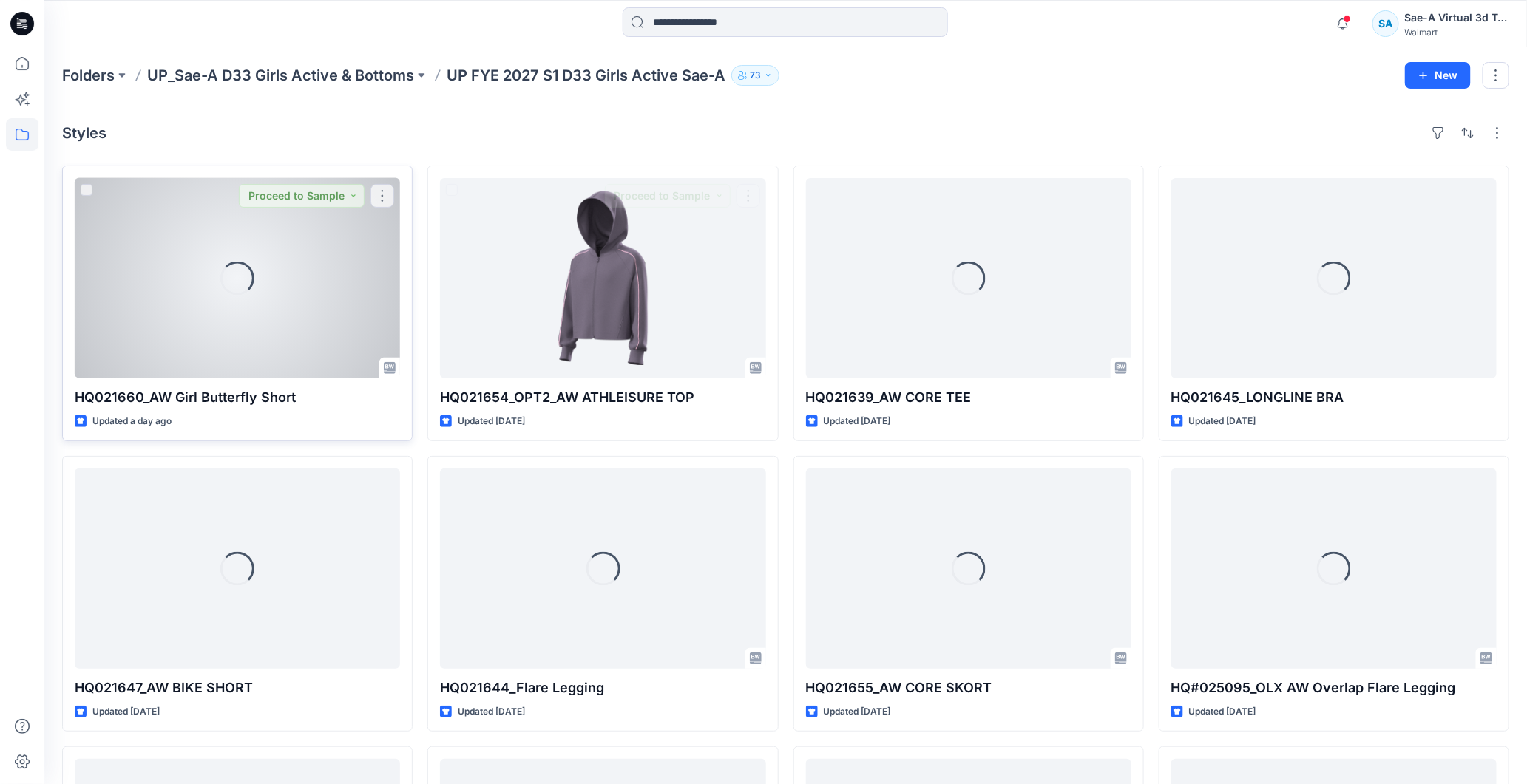
click at [322, 340] on div "Loading..." at bounding box center [237, 279] width 325 height 200
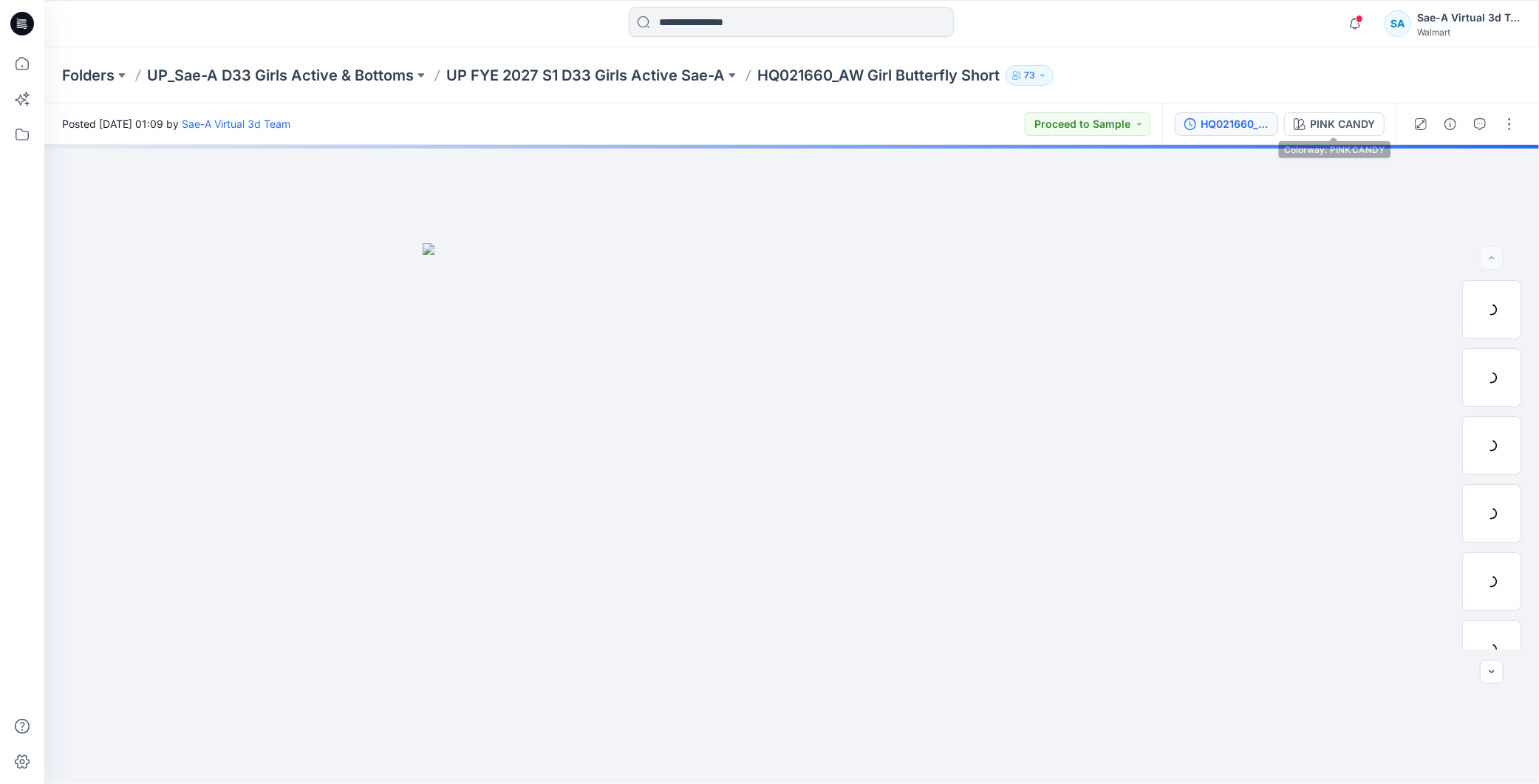
click at [1249, 122] on div "HQ021660_NEW_FULL COLORWAYS" at bounding box center [1234, 124] width 68 height 16
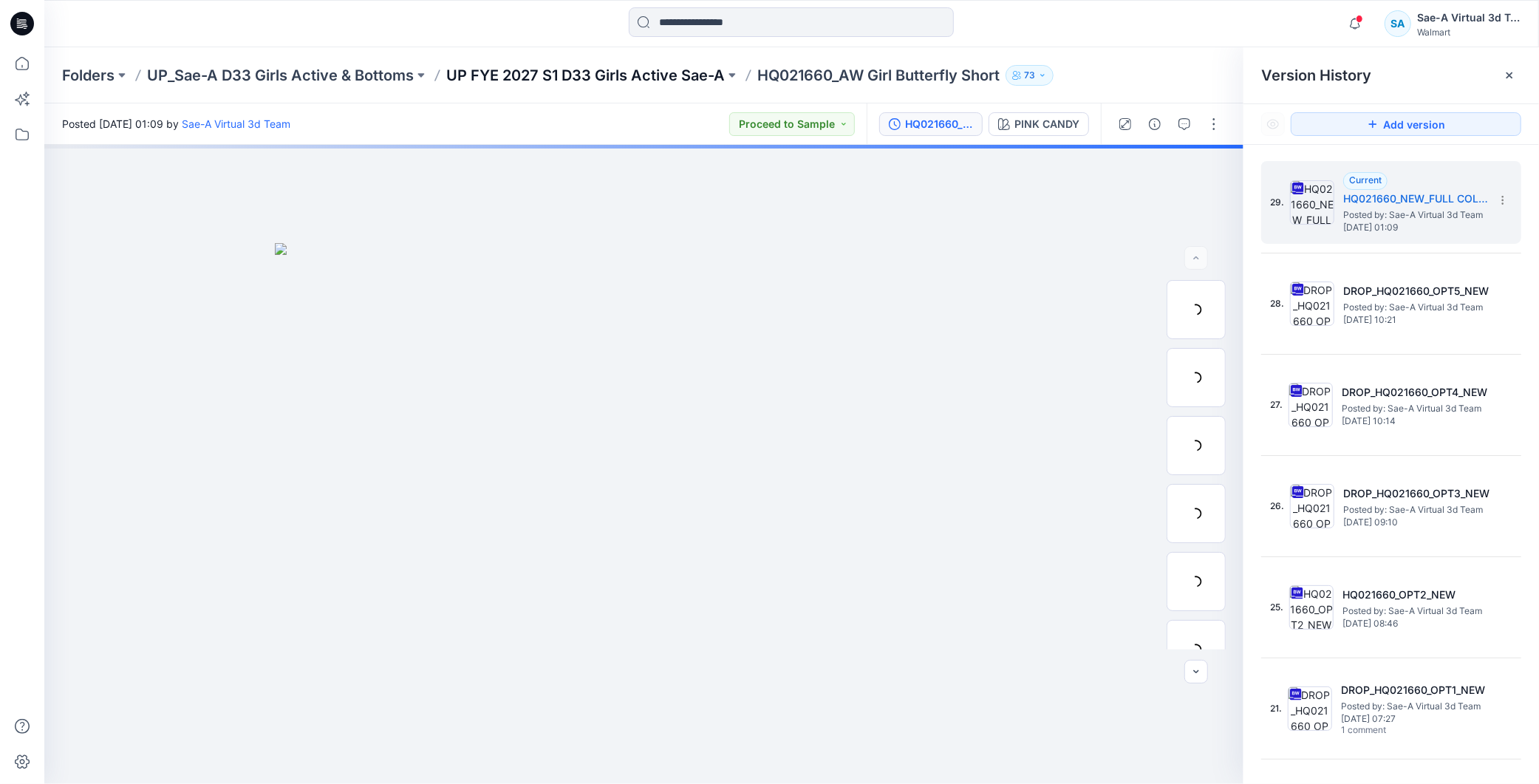
click at [562, 75] on p "UP FYE 2027 S1 D33 Girls Active Sae-A" at bounding box center [585, 75] width 279 height 21
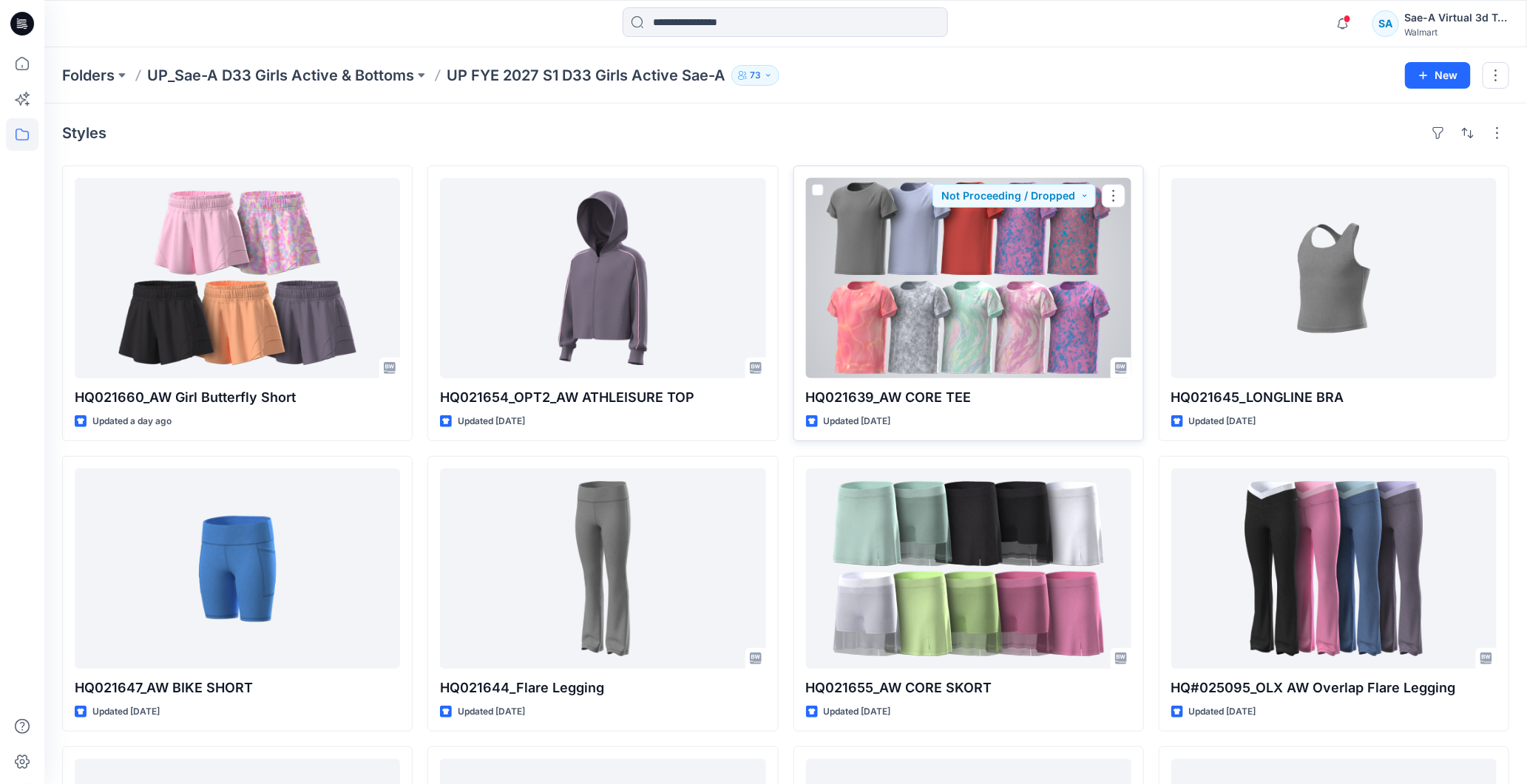
click at [1008, 318] on div at bounding box center [968, 279] width 325 height 200
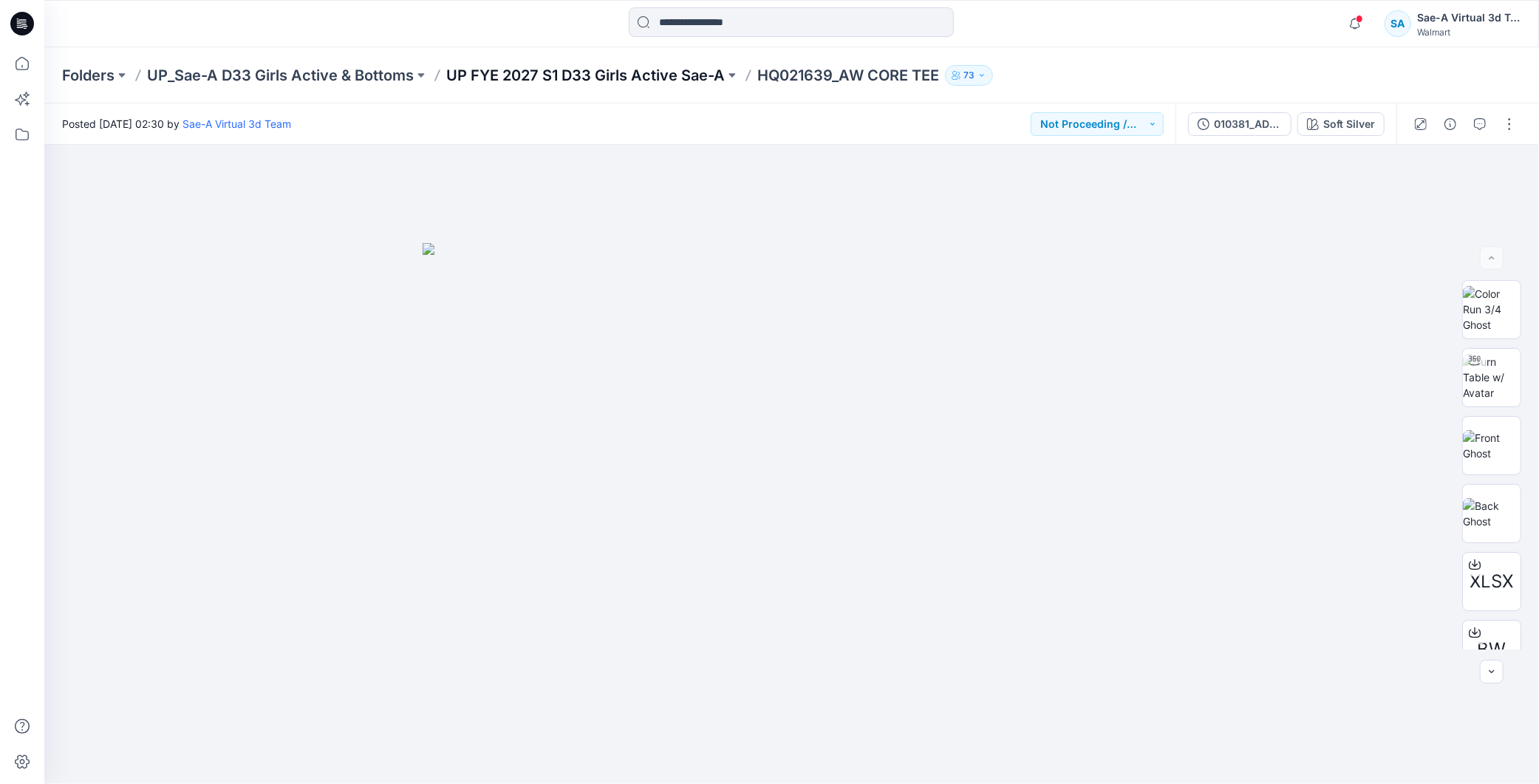
click at [670, 68] on p "UP FYE 2027 S1 D33 Girls Active Sae-A" at bounding box center [585, 75] width 279 height 21
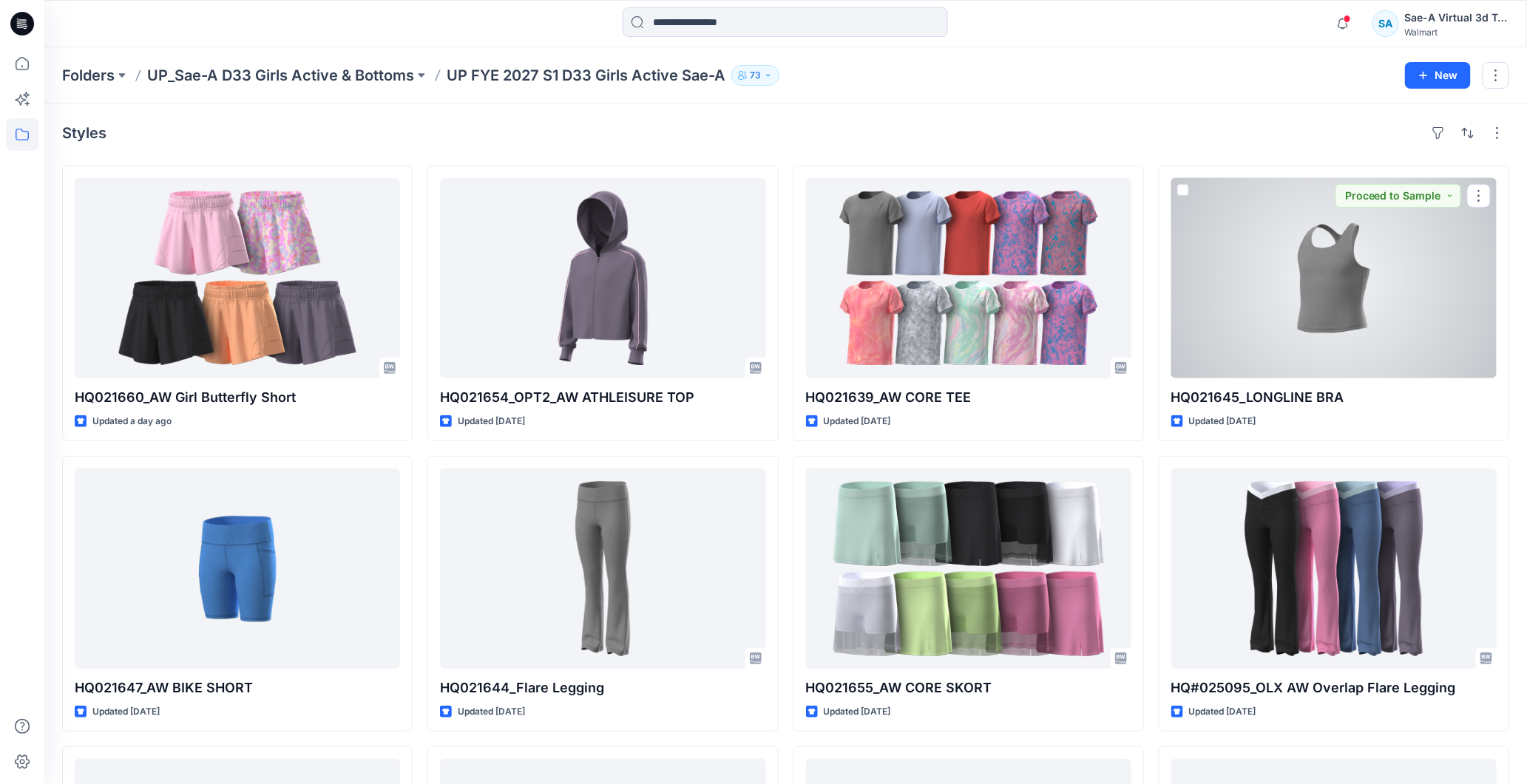
click at [1355, 337] on div at bounding box center [1334, 279] width 325 height 200
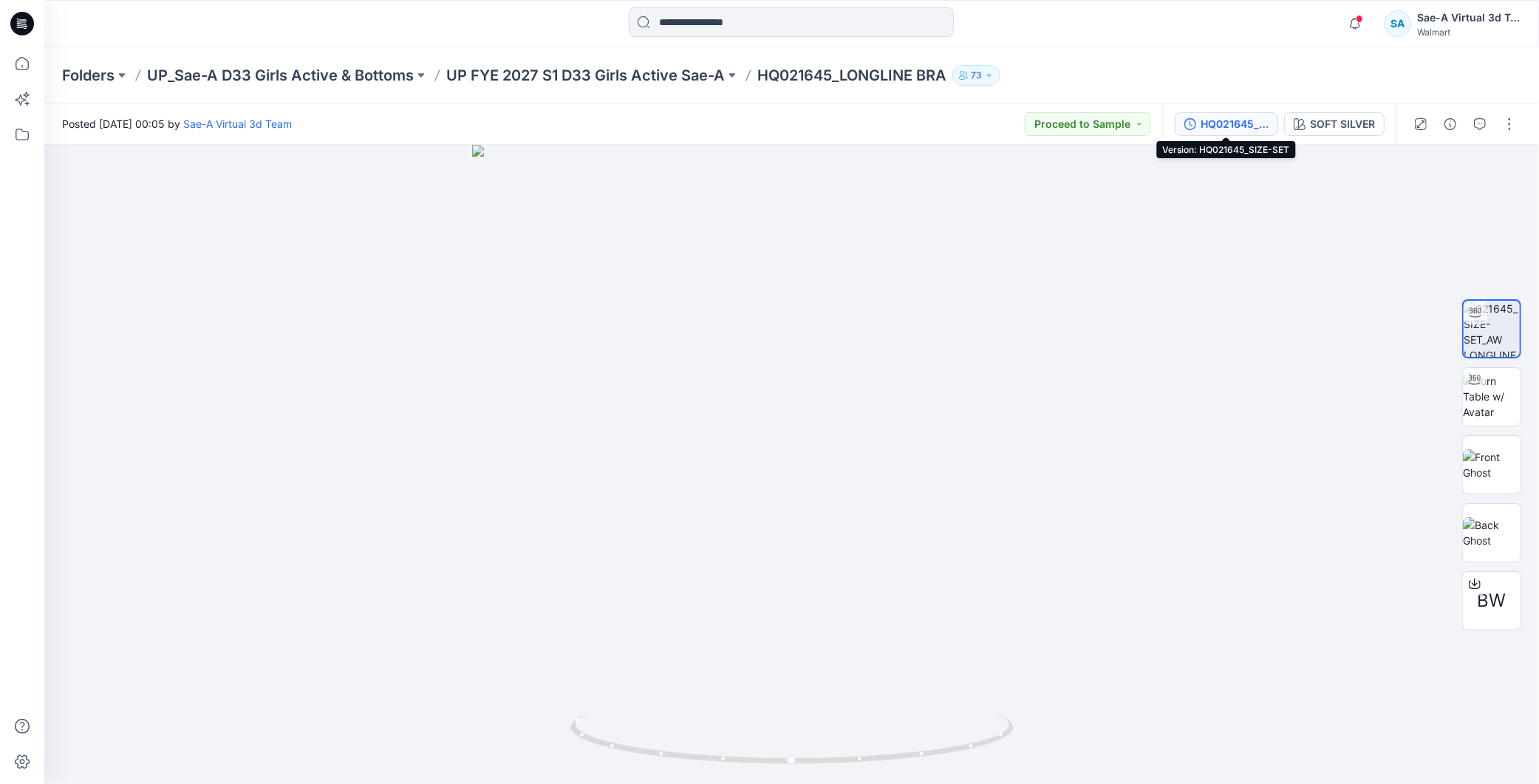
click at [1246, 126] on div "HQ021645_SIZE-SET" at bounding box center [1234, 124] width 68 height 16
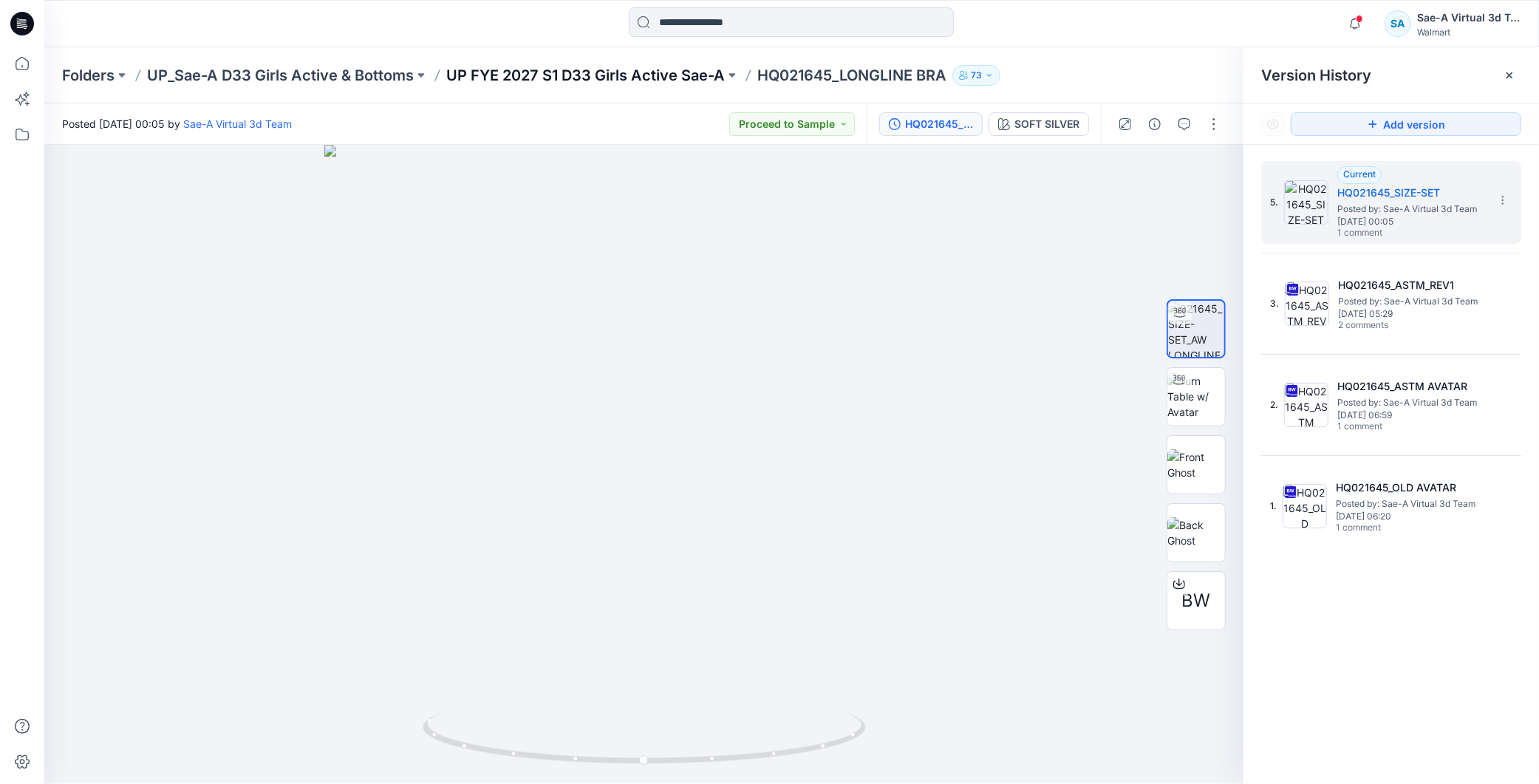
click at [703, 72] on p "UP FYE 2027 S1 D33 Girls Active Sae-A" at bounding box center [585, 75] width 279 height 21
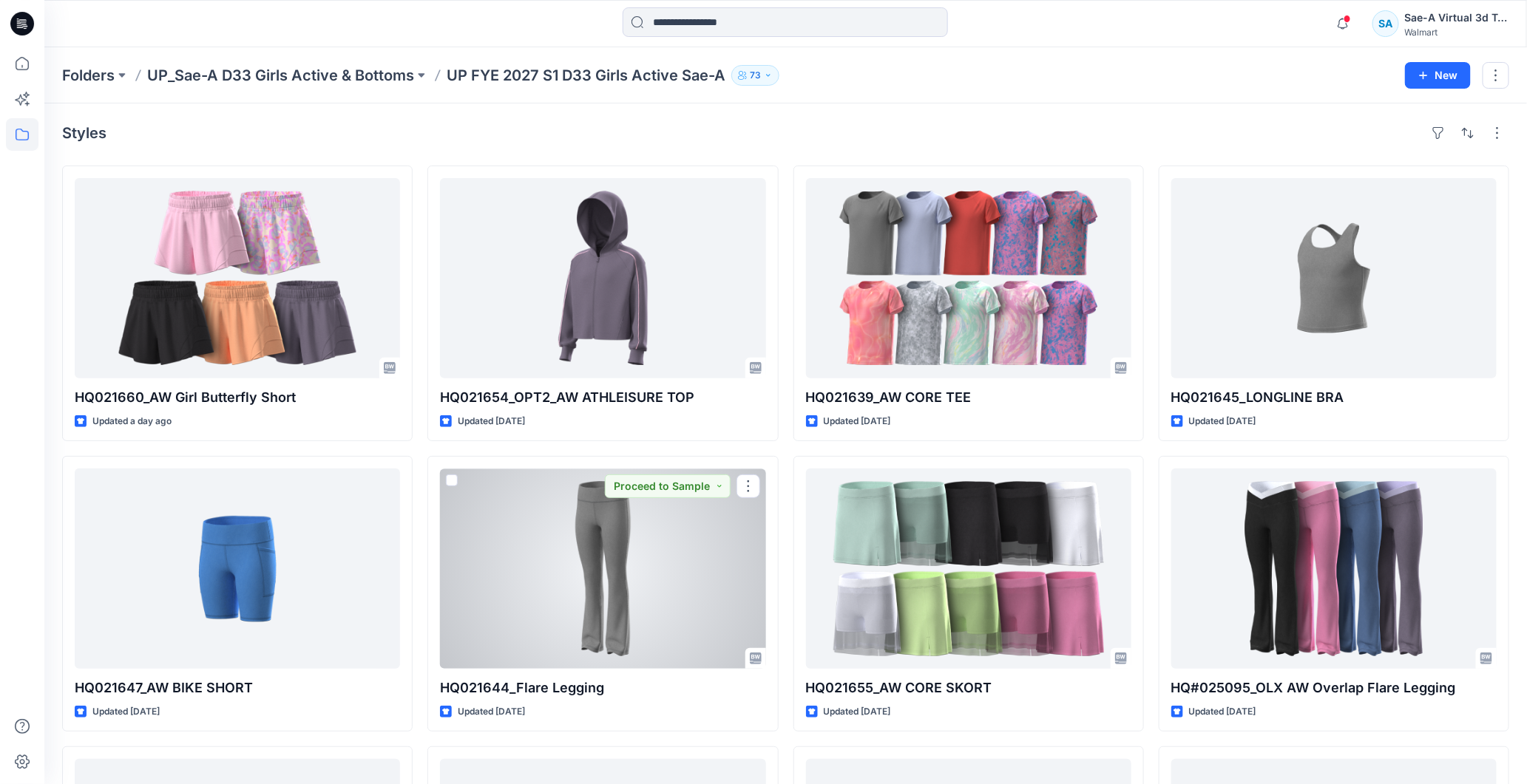
click at [643, 621] on div at bounding box center [602, 568] width 325 height 200
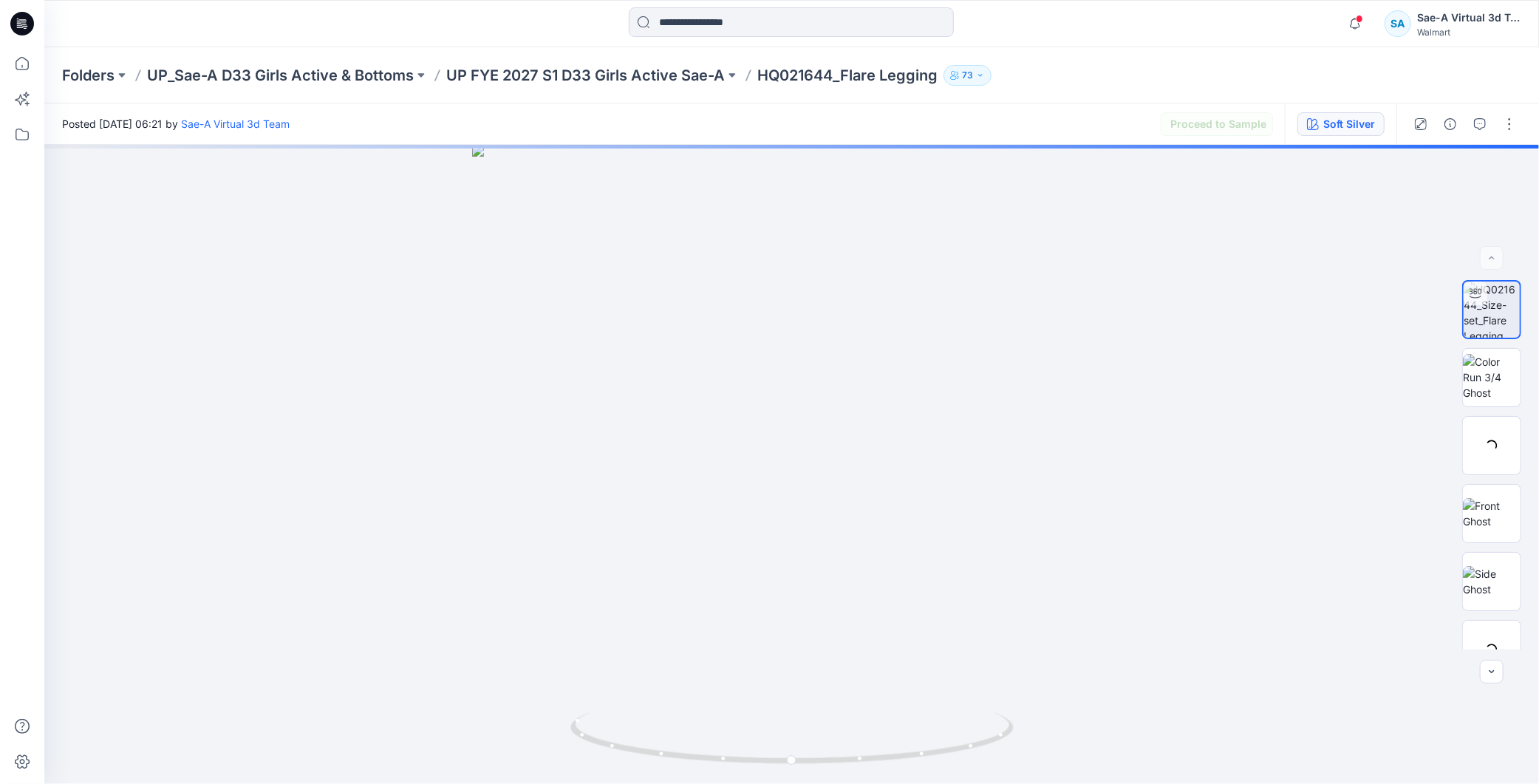
click at [1343, 134] on button "Soft Silver" at bounding box center [1341, 124] width 87 height 24
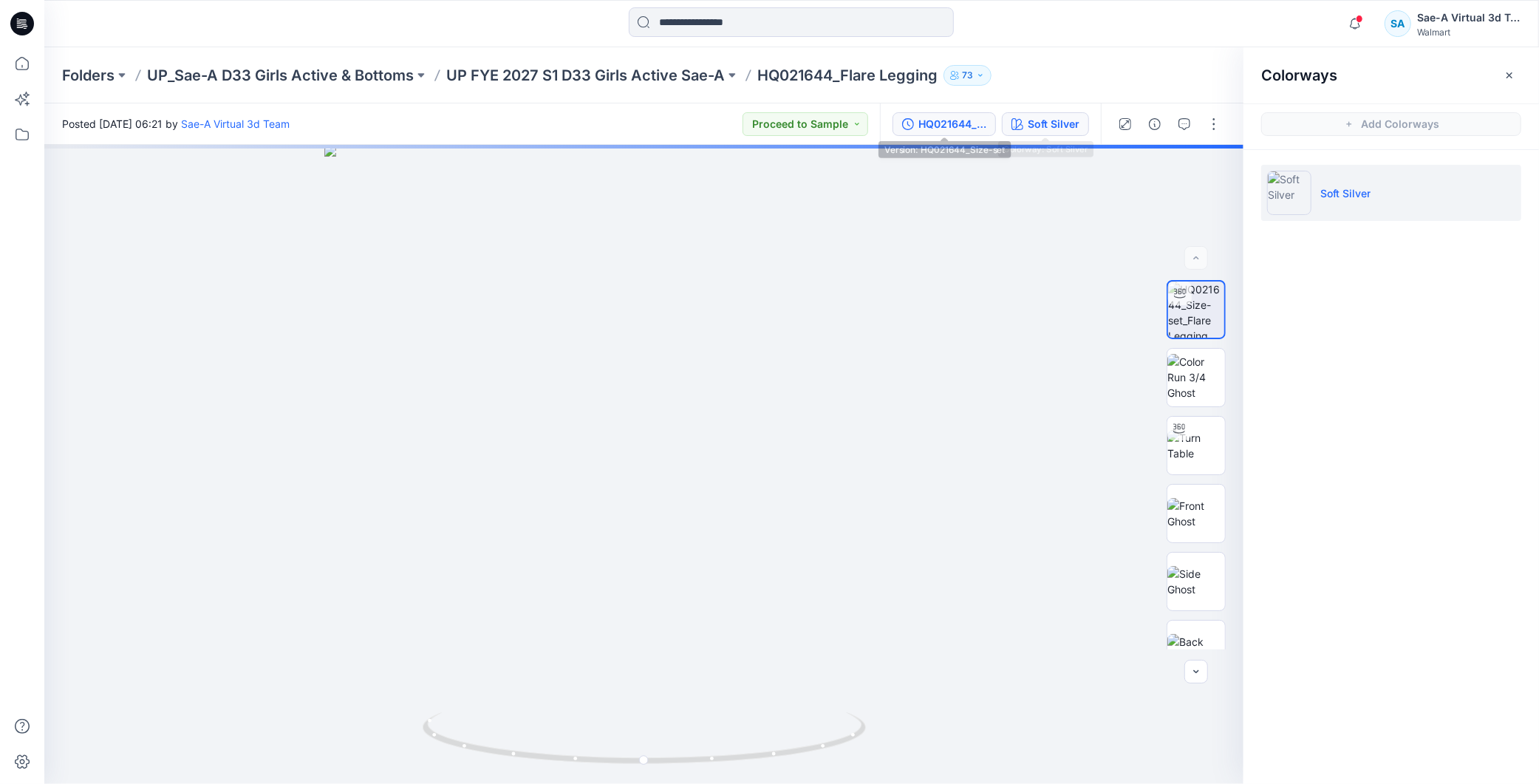
click at [959, 129] on div "HQ021644_Size-set" at bounding box center [952, 124] width 68 height 16
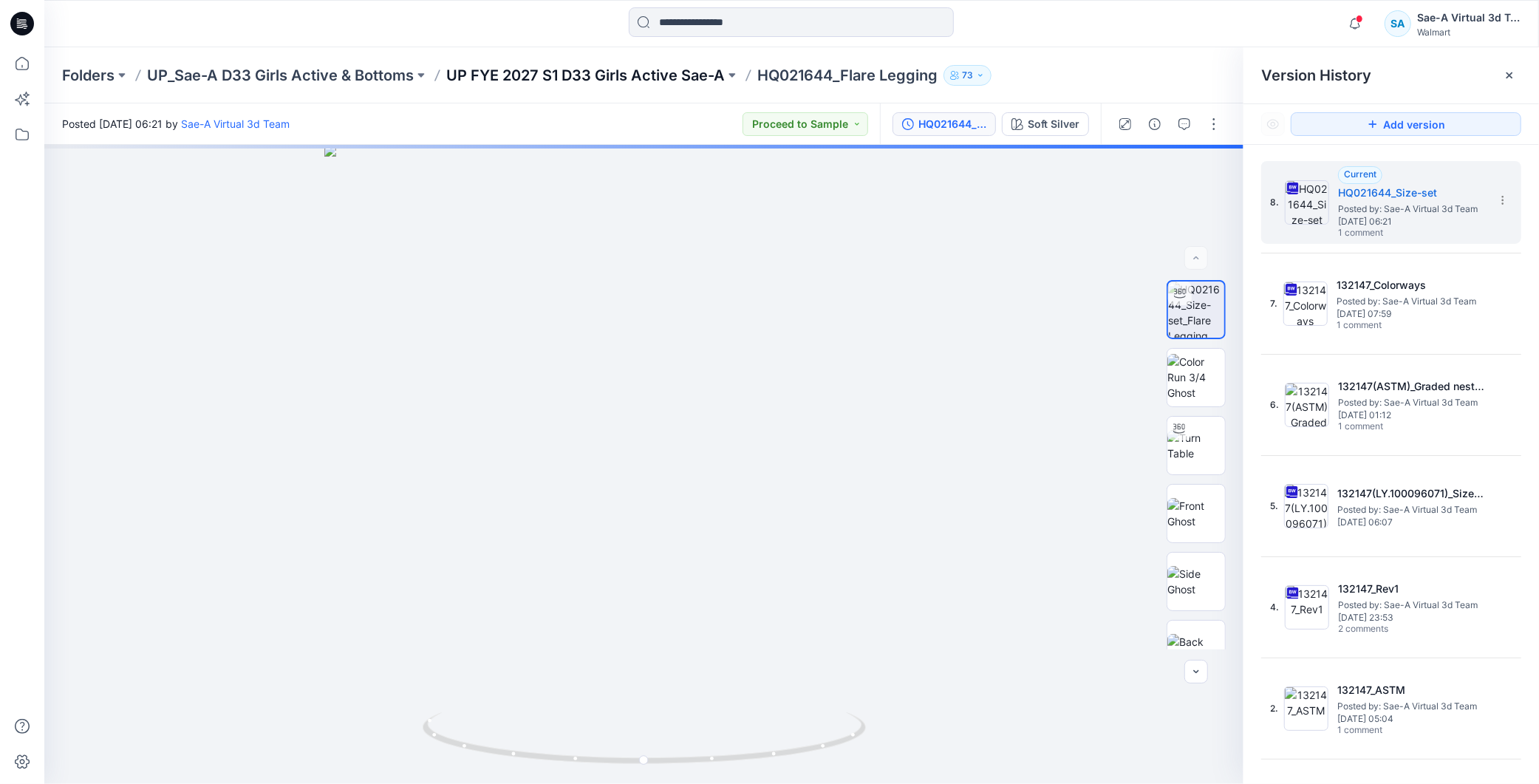
click at [680, 81] on p "UP FYE 2027 S1 D33 Girls Active Sae-A" at bounding box center [585, 75] width 279 height 21
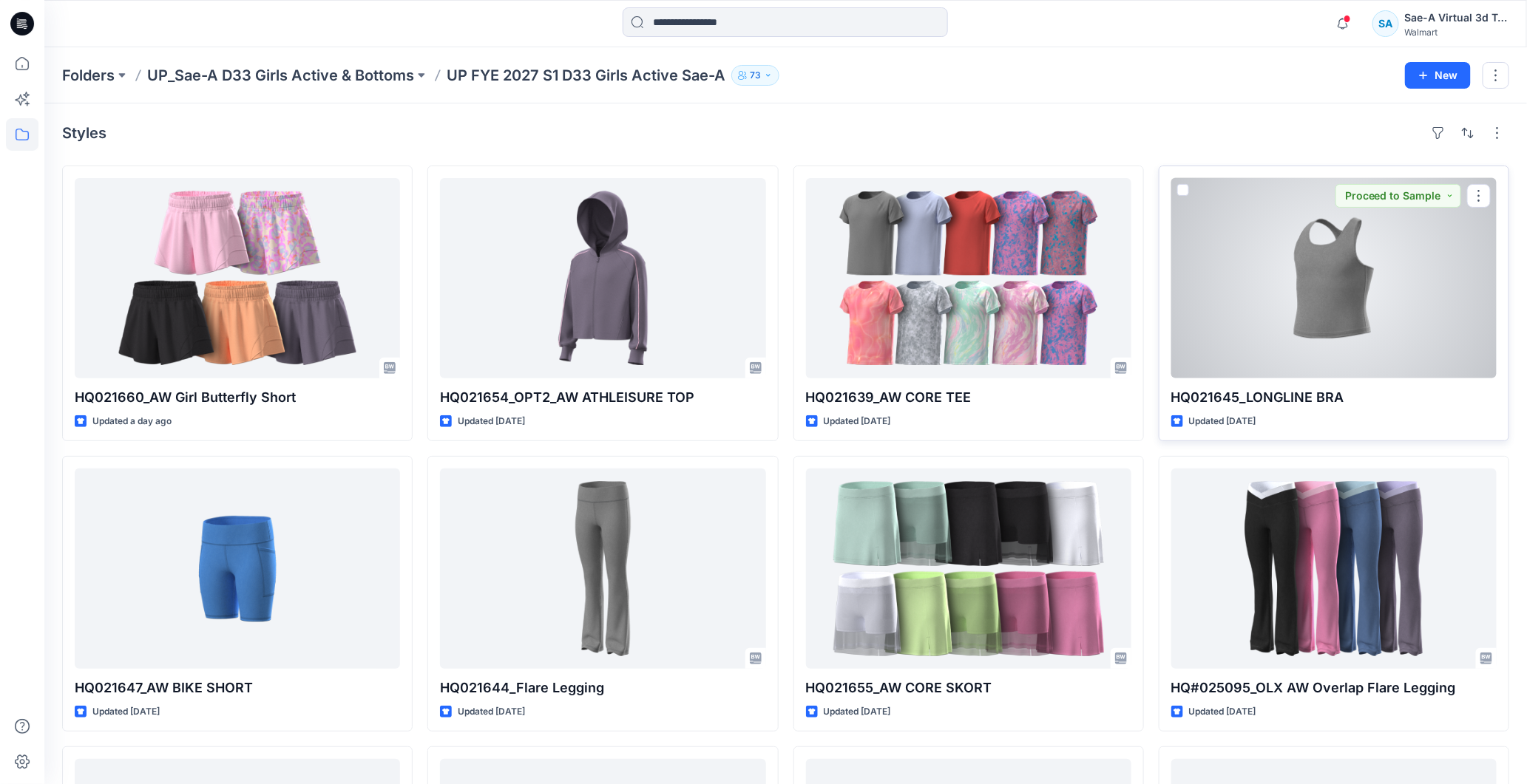
click at [1313, 321] on div at bounding box center [1334, 279] width 325 height 200
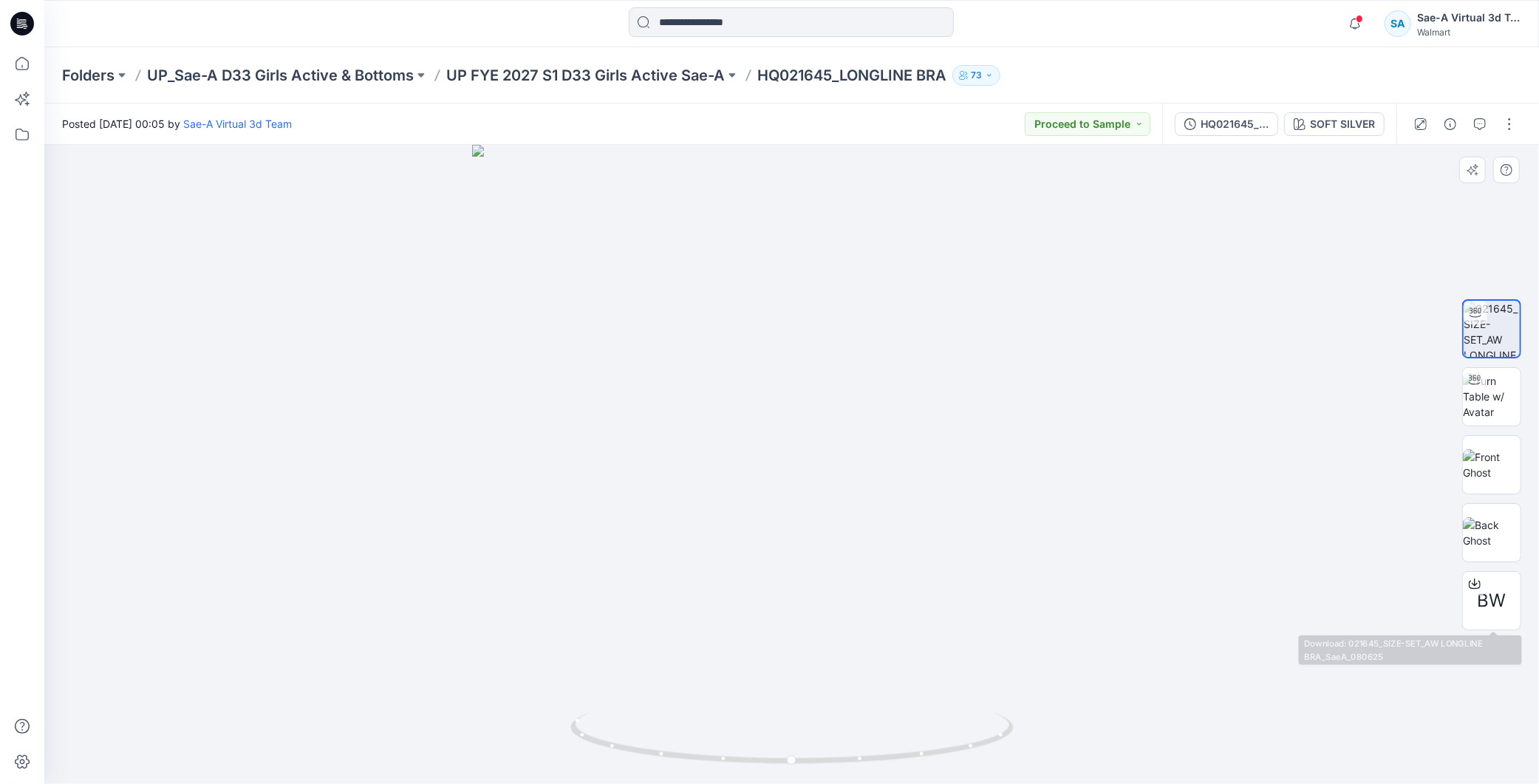
click at [1432, 626] on div at bounding box center [792, 464] width 1495 height 639
click at [1340, 124] on div "SOFT SILVER" at bounding box center [1343, 124] width 65 height 16
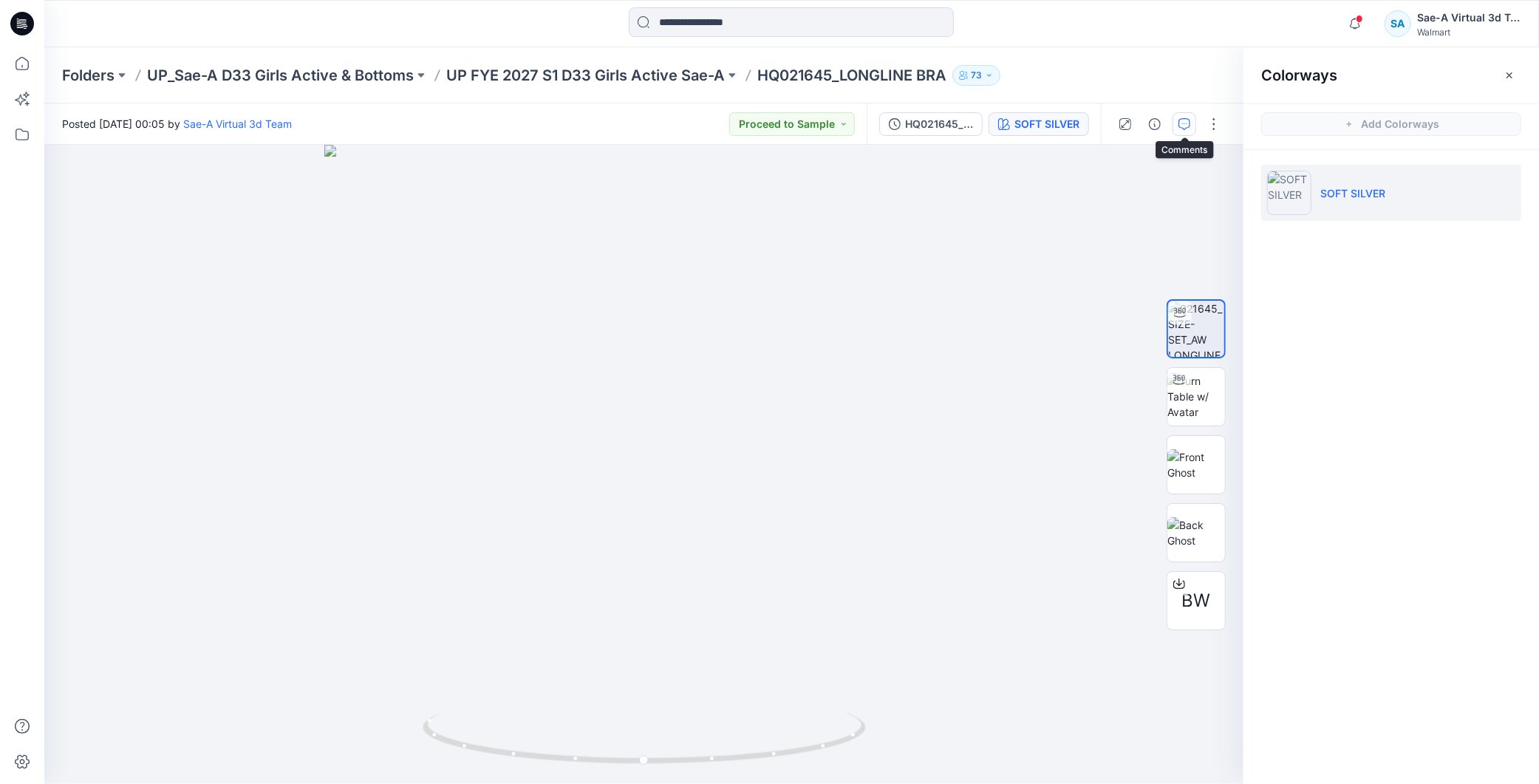
click at [1186, 124] on icon "button" at bounding box center [1184, 124] width 12 height 12
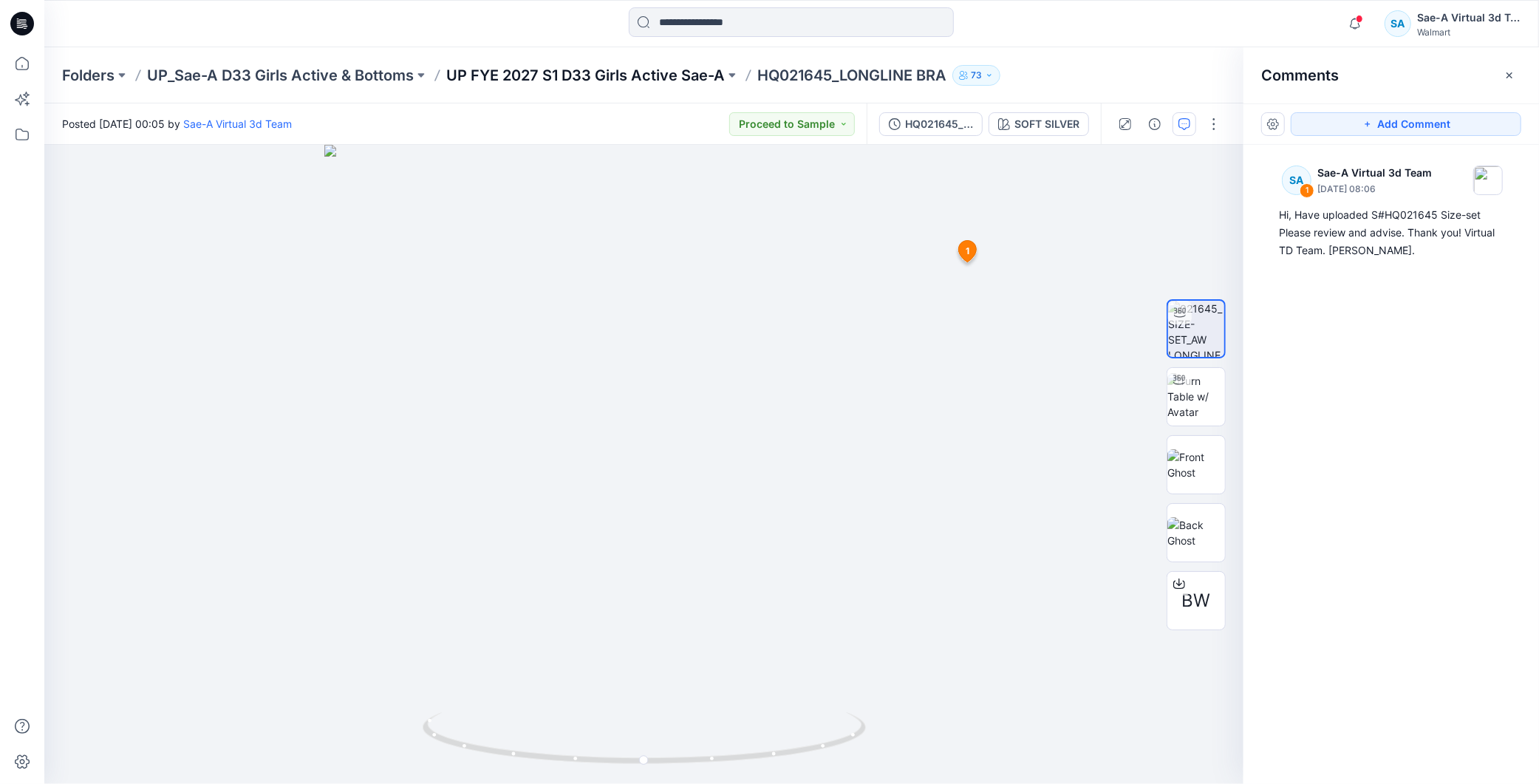
click at [682, 69] on p "UP FYE 2027 S1 D33 Girls Active Sae-A" at bounding box center [585, 75] width 279 height 21
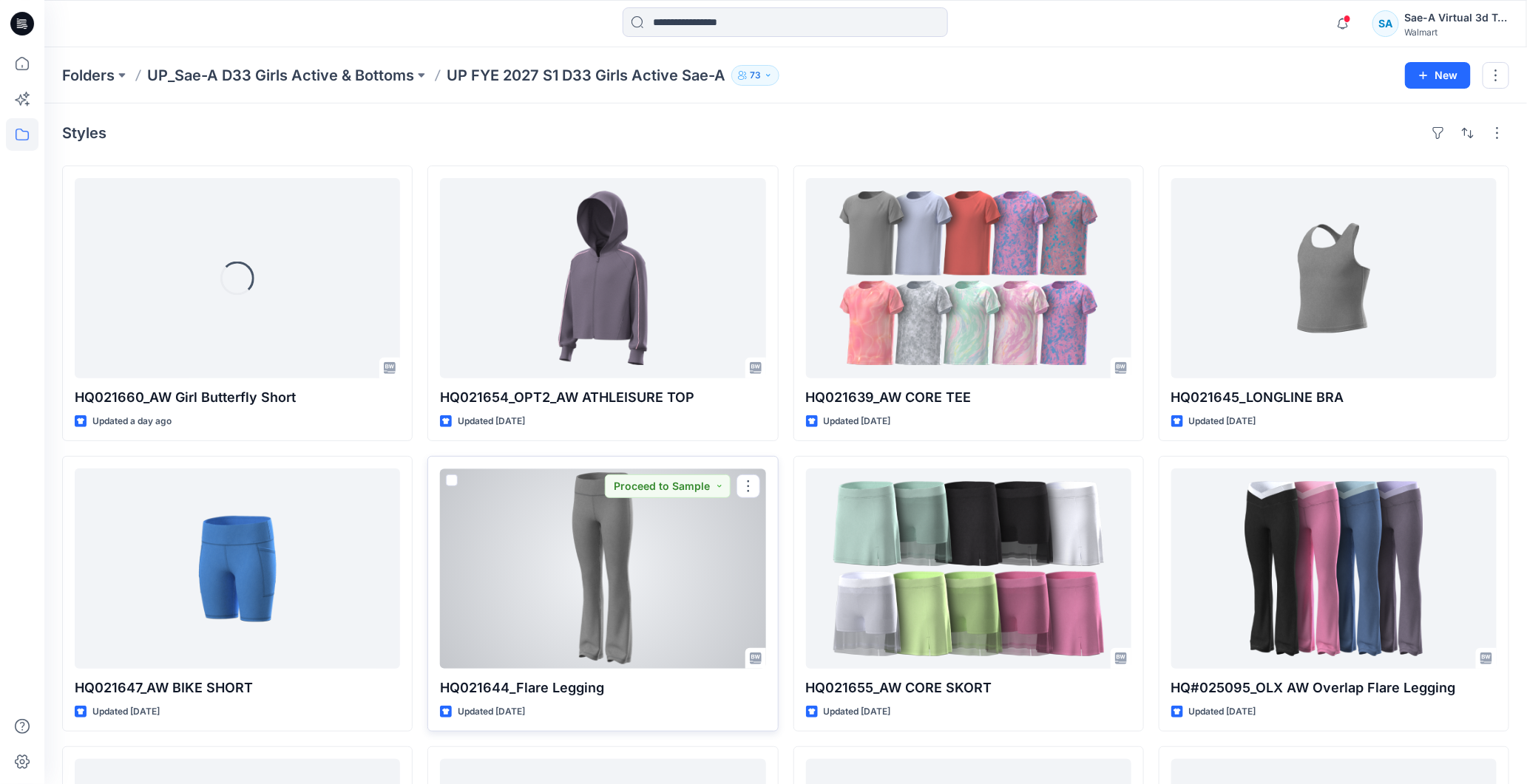
click at [615, 633] on div at bounding box center [602, 568] width 325 height 200
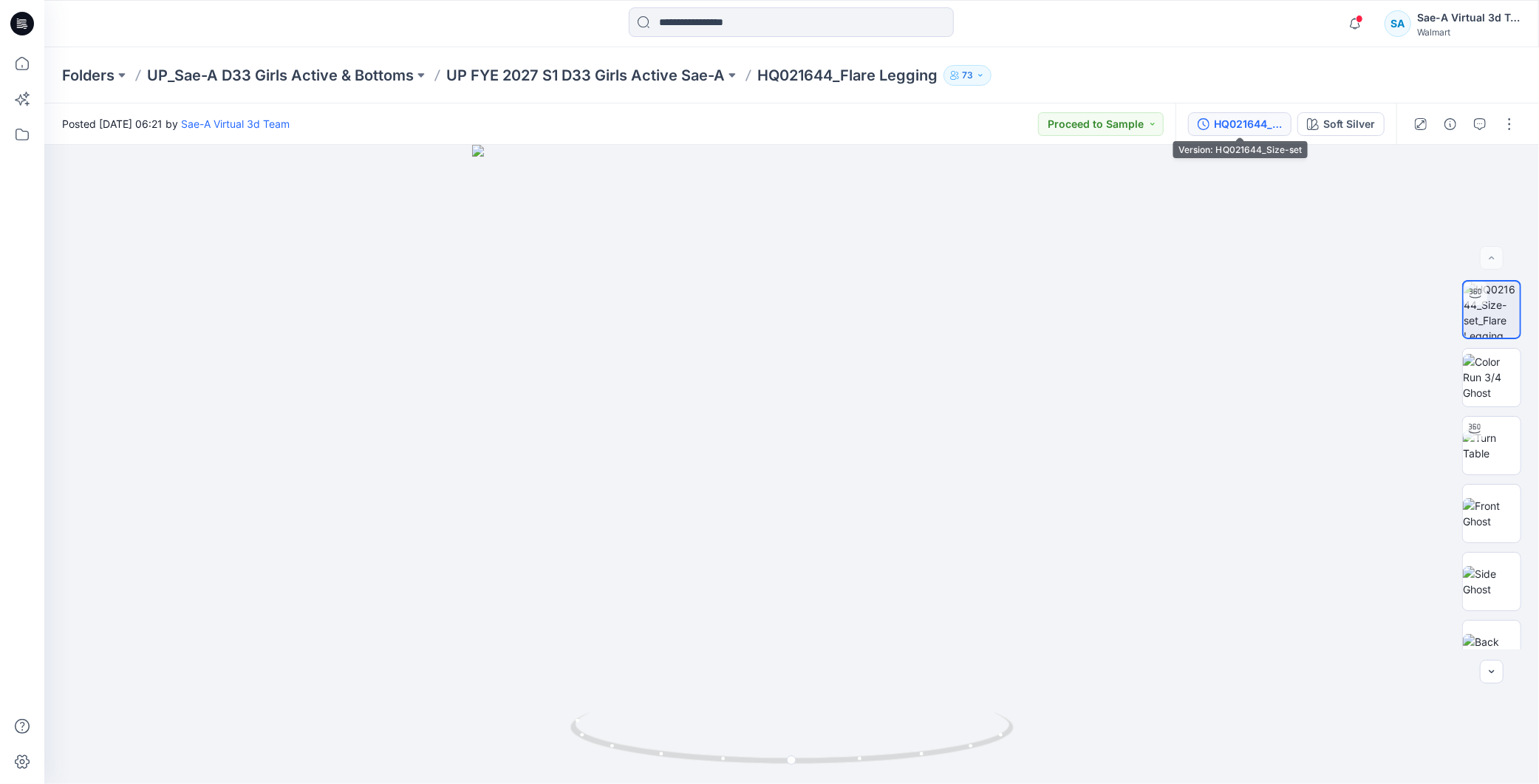
click at [1244, 130] on div "HQ021644_Size-set" at bounding box center [1248, 124] width 68 height 16
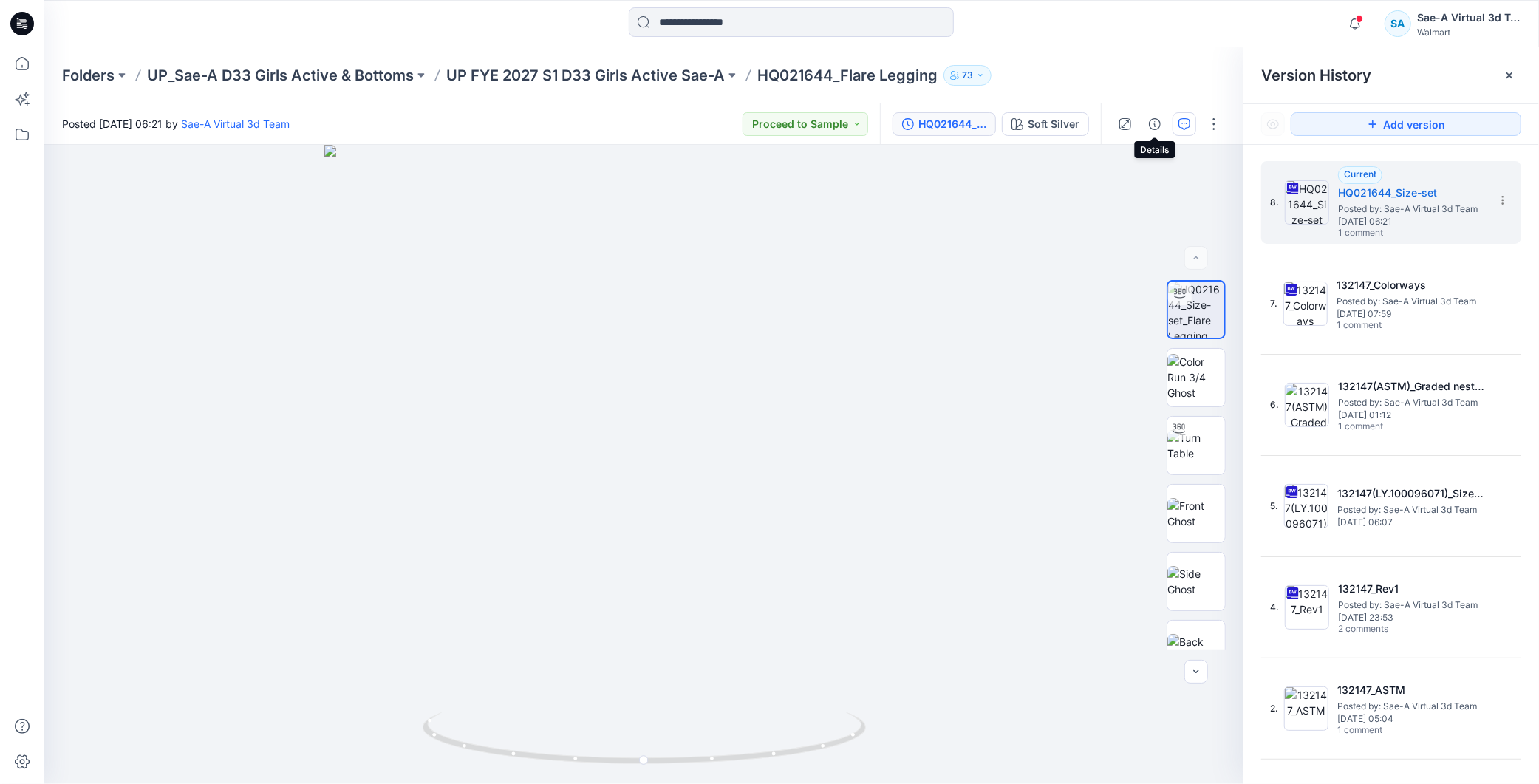
click at [1182, 125] on icon "button" at bounding box center [1184, 124] width 12 height 12
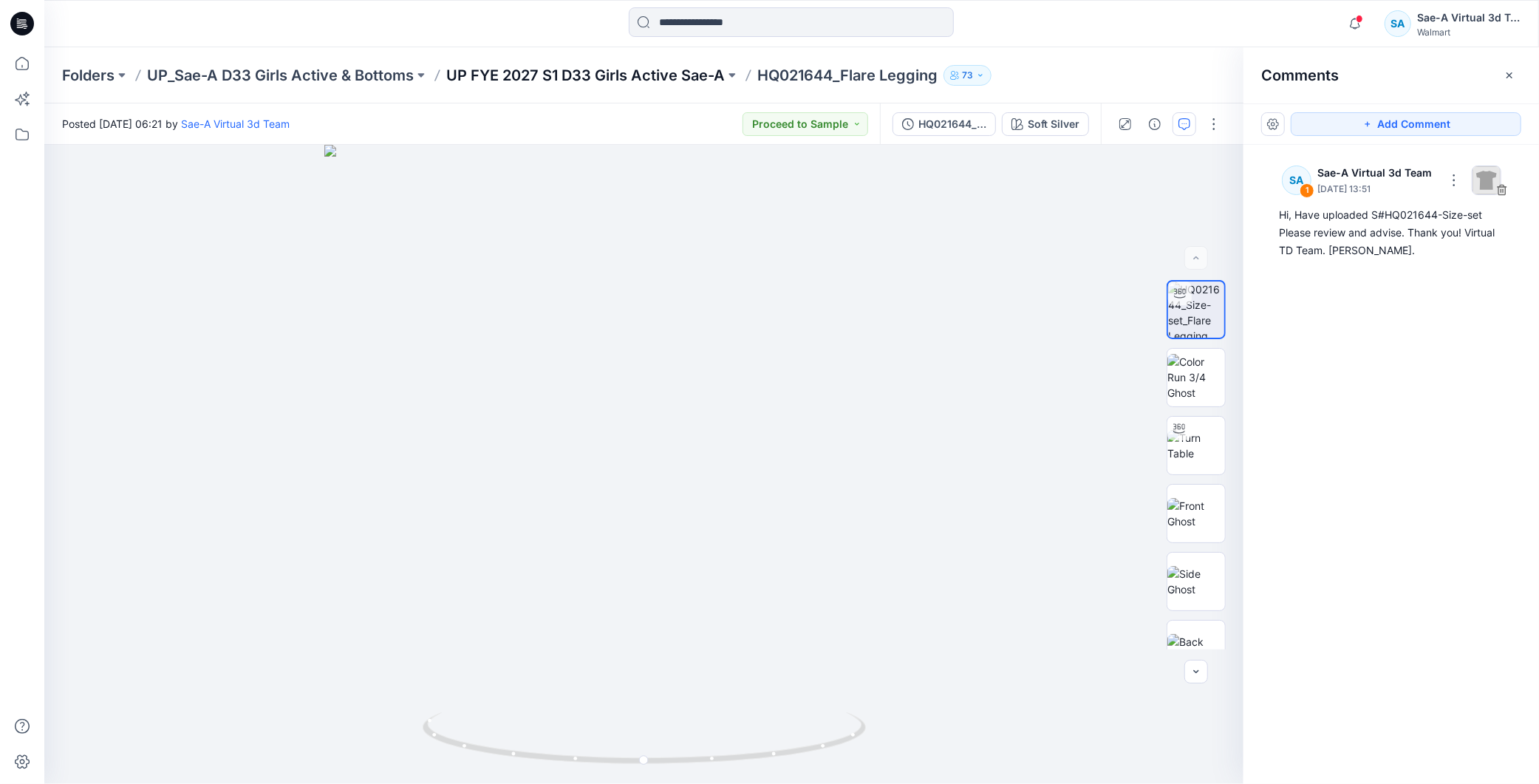
click at [656, 70] on p "UP FYE 2027 S1 D33 Girls Active Sae-A" at bounding box center [585, 75] width 279 height 21
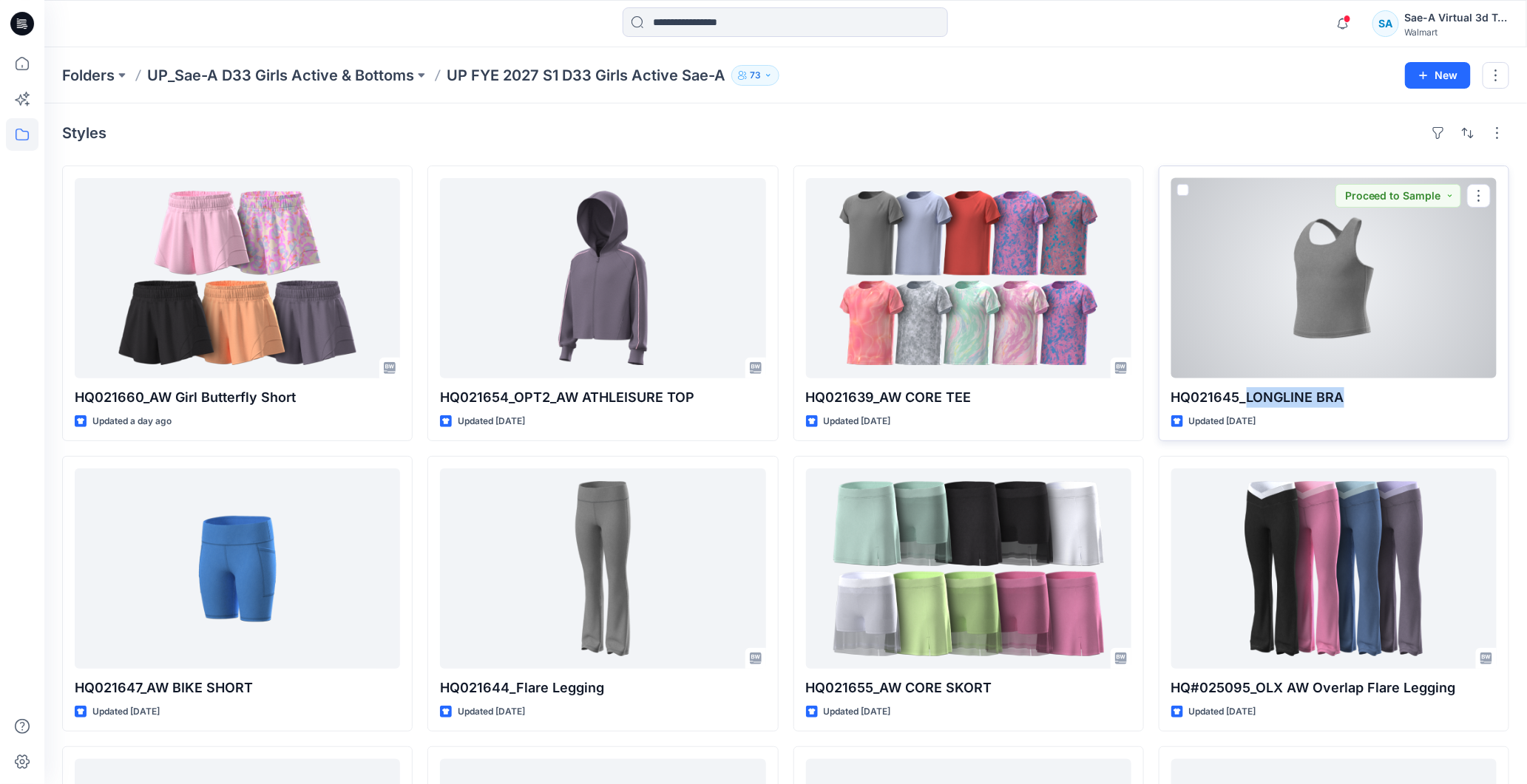
drag, startPoint x: 1246, startPoint y: 394, endPoint x: 1354, endPoint y: 406, distance: 108.7
click at [1354, 406] on p "HQ021645_LONGLINE BRA" at bounding box center [1334, 398] width 325 height 21
copy p "LONGLINE BRA"
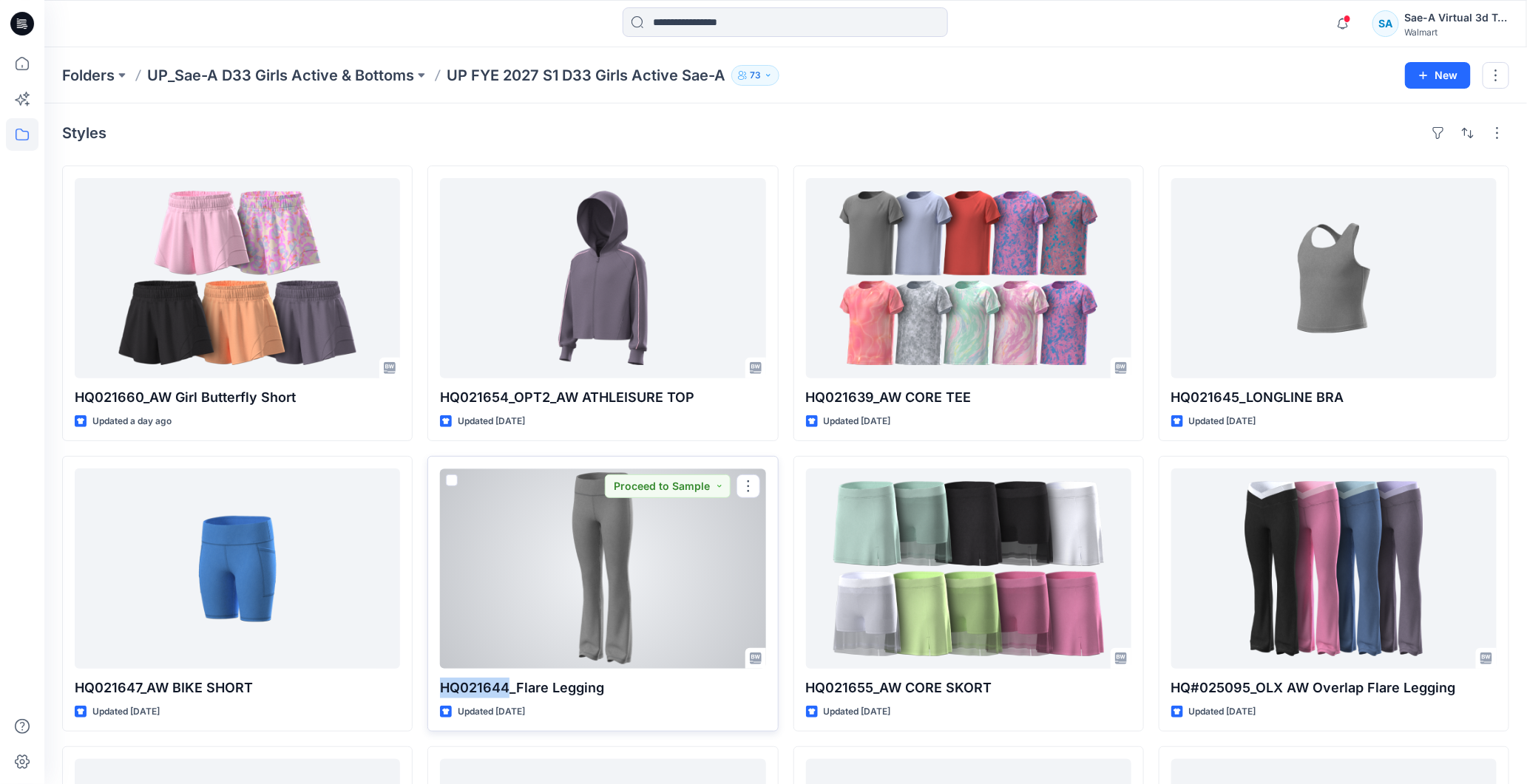
drag, startPoint x: 510, startPoint y: 689, endPoint x: 442, endPoint y: 685, distance: 68.1
click at [442, 685] on p "HQ021644_Flare Legging" at bounding box center [602, 688] width 325 height 21
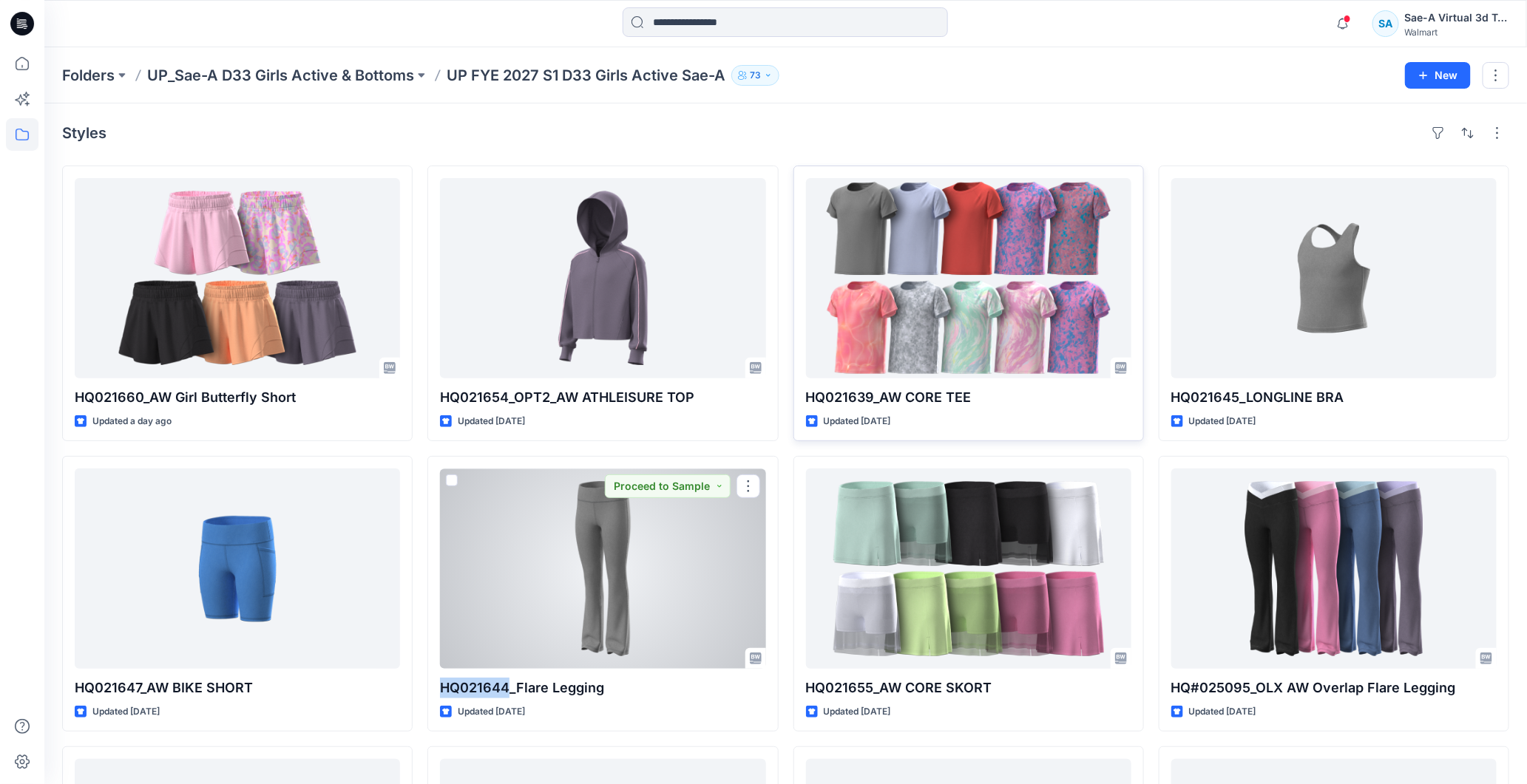
copy p "HQ021644"
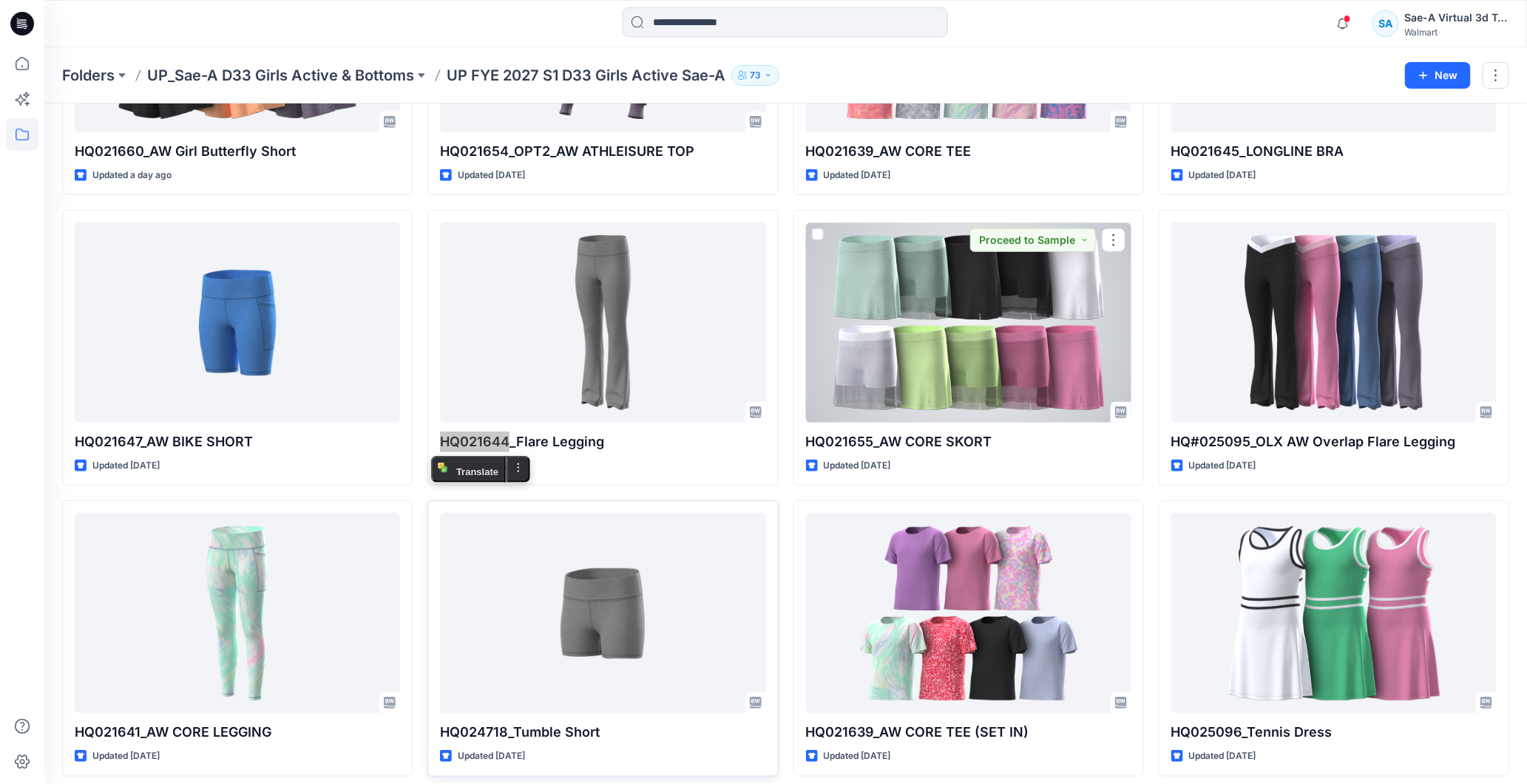
scroll to position [309, 0]
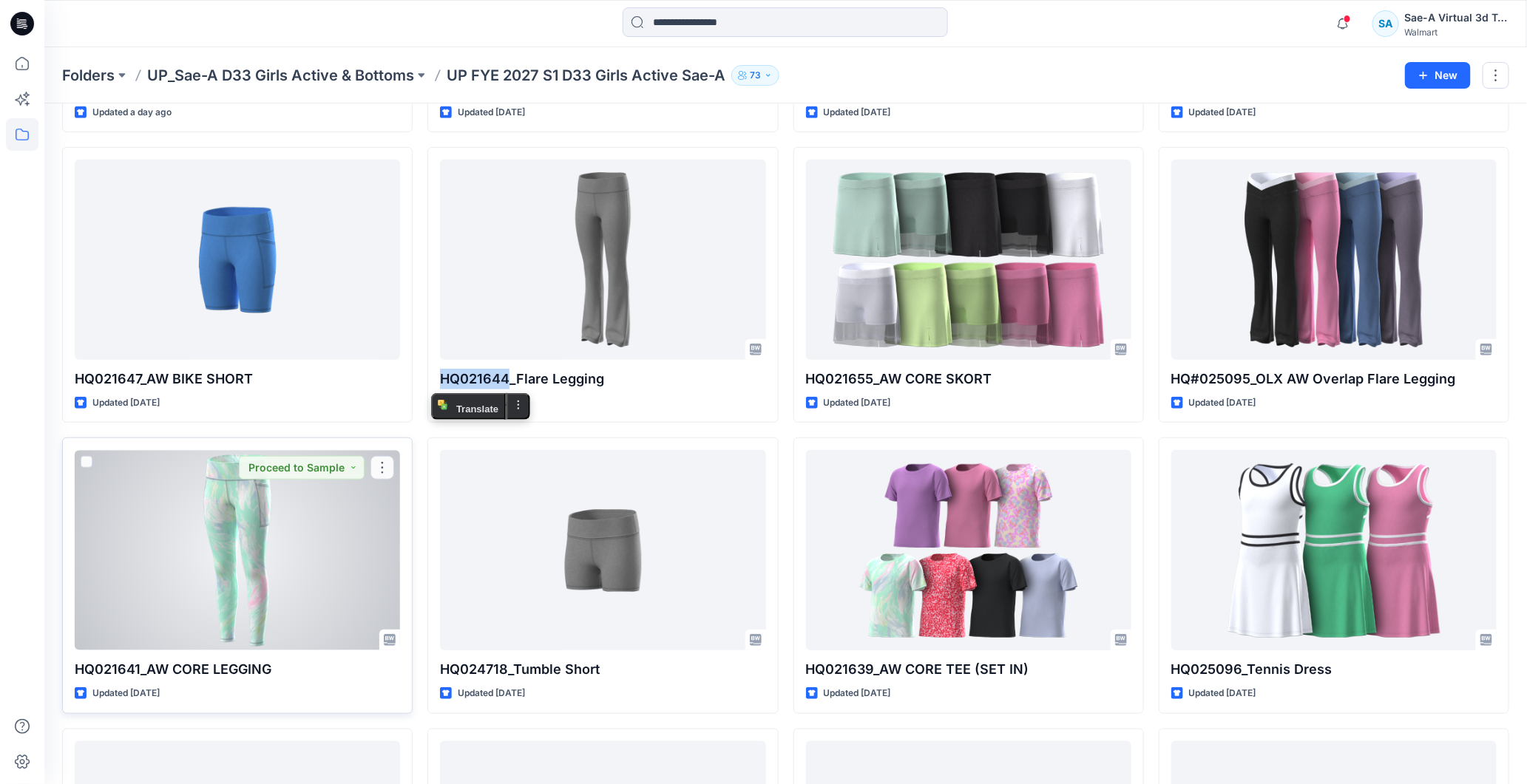
click at [261, 556] on div at bounding box center [237, 550] width 325 height 200
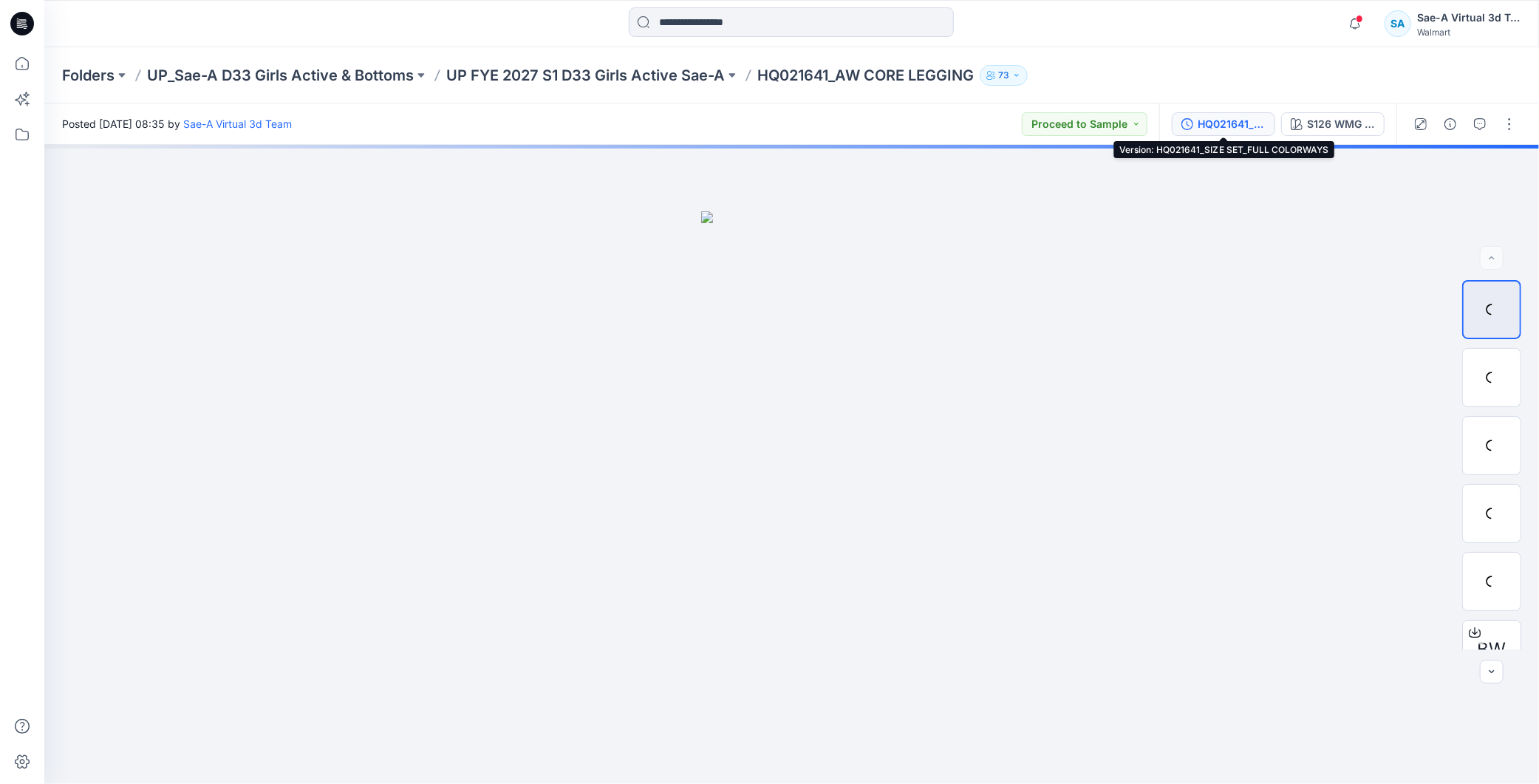
click at [1193, 122] on icon "button" at bounding box center [1187, 124] width 12 height 12
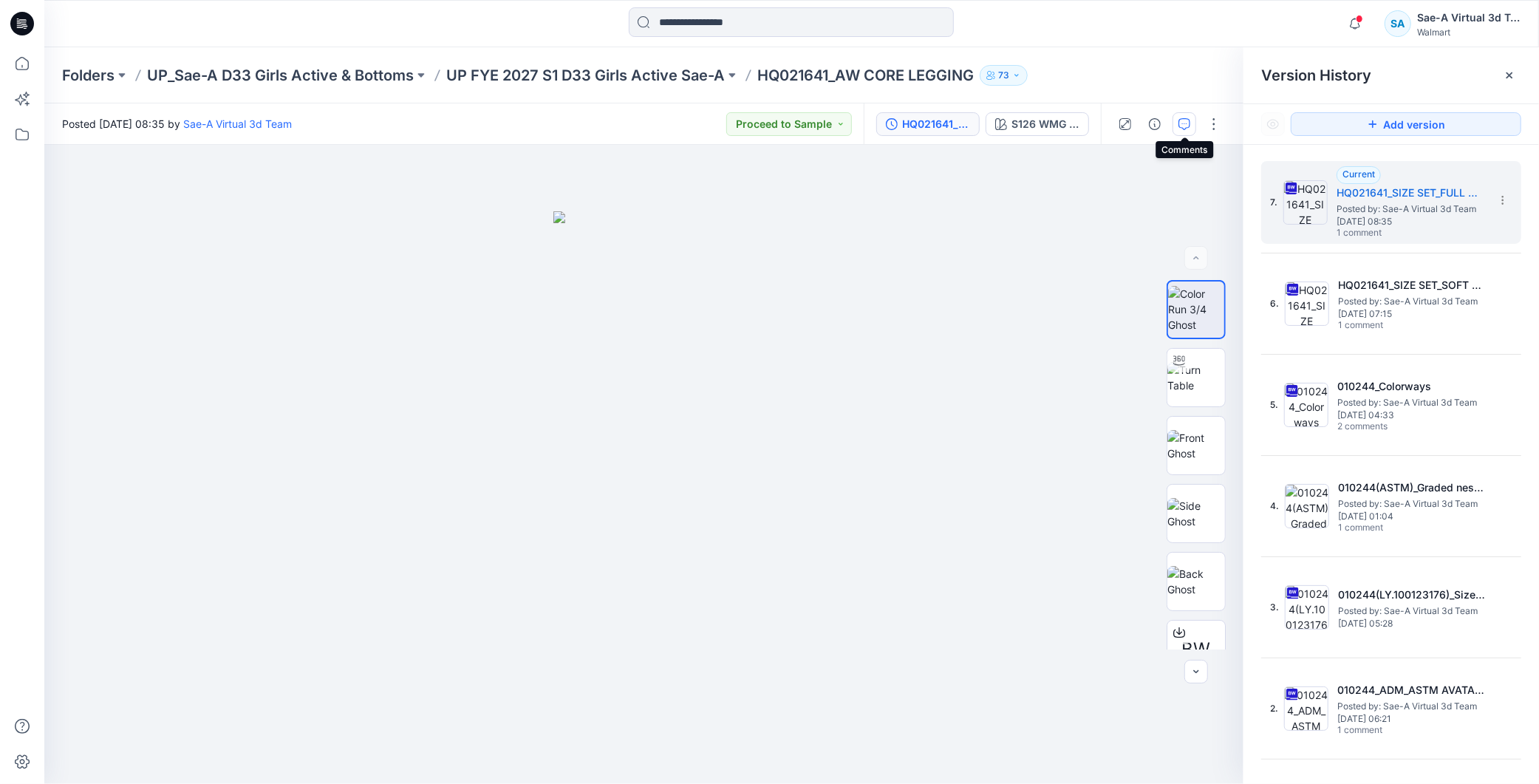
click at [1181, 125] on icon "button" at bounding box center [1184, 124] width 12 height 12
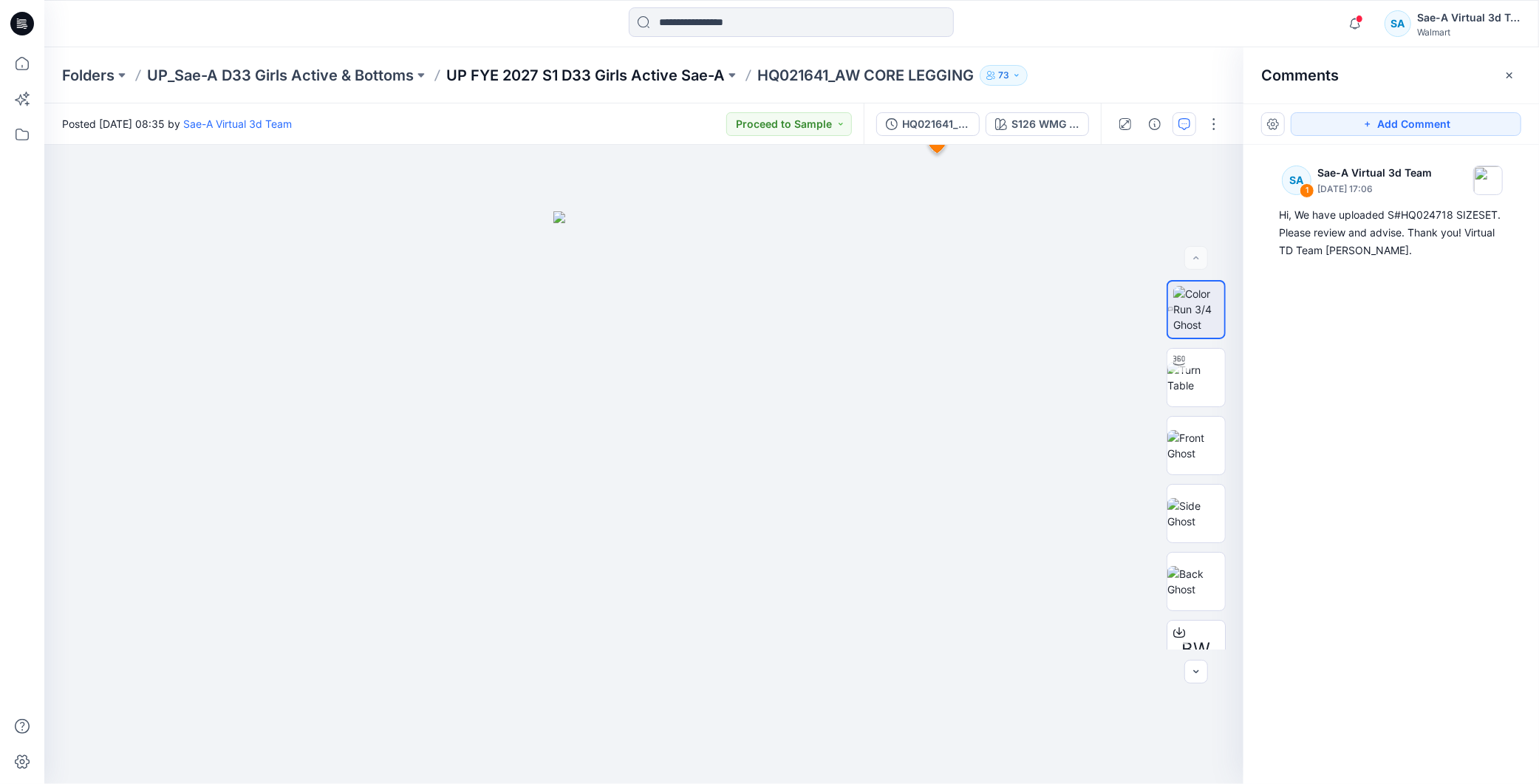
click at [507, 69] on p "UP FYE 2027 S1 D33 Girls Active Sae-A" at bounding box center [585, 75] width 279 height 21
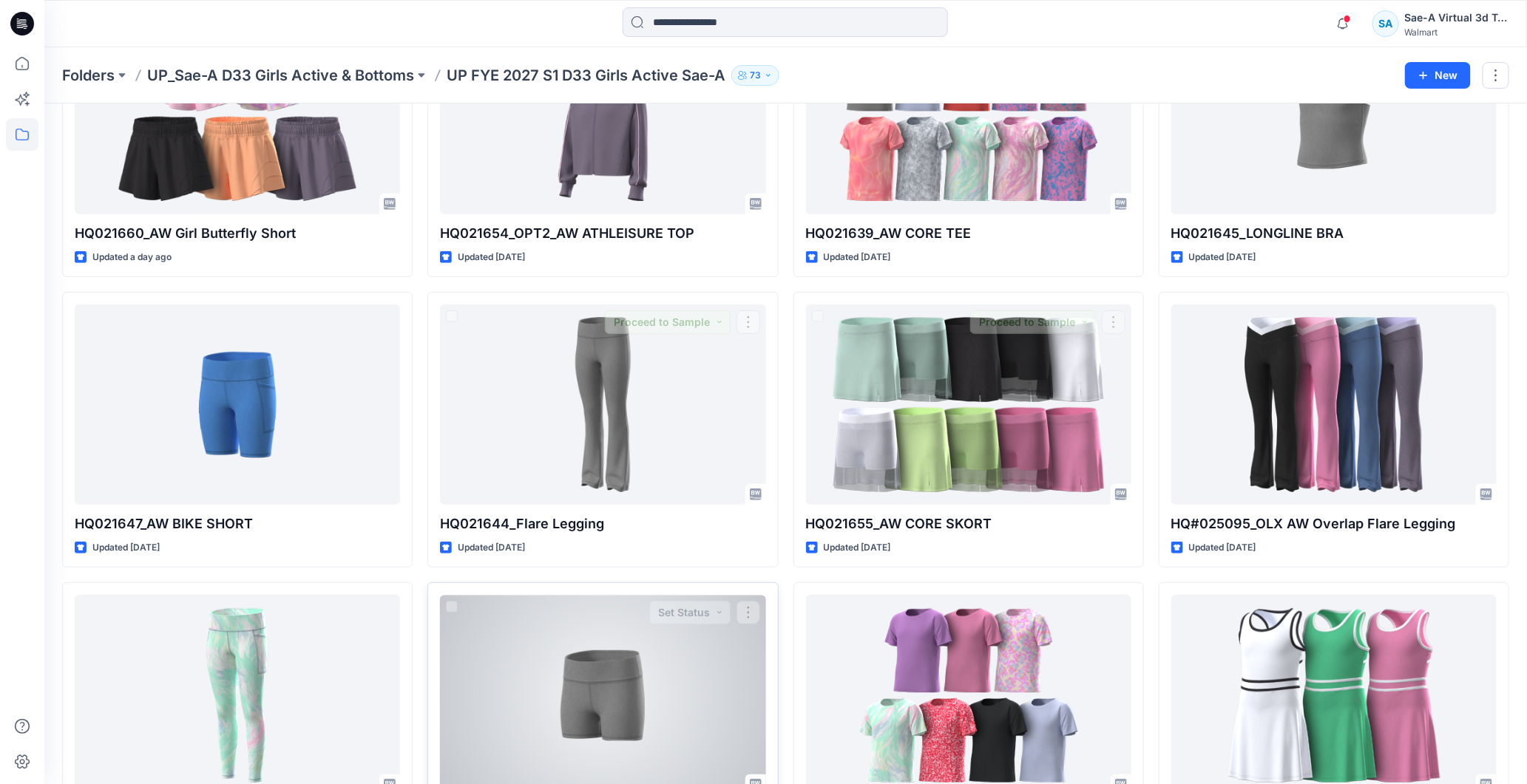
scroll to position [574, 0]
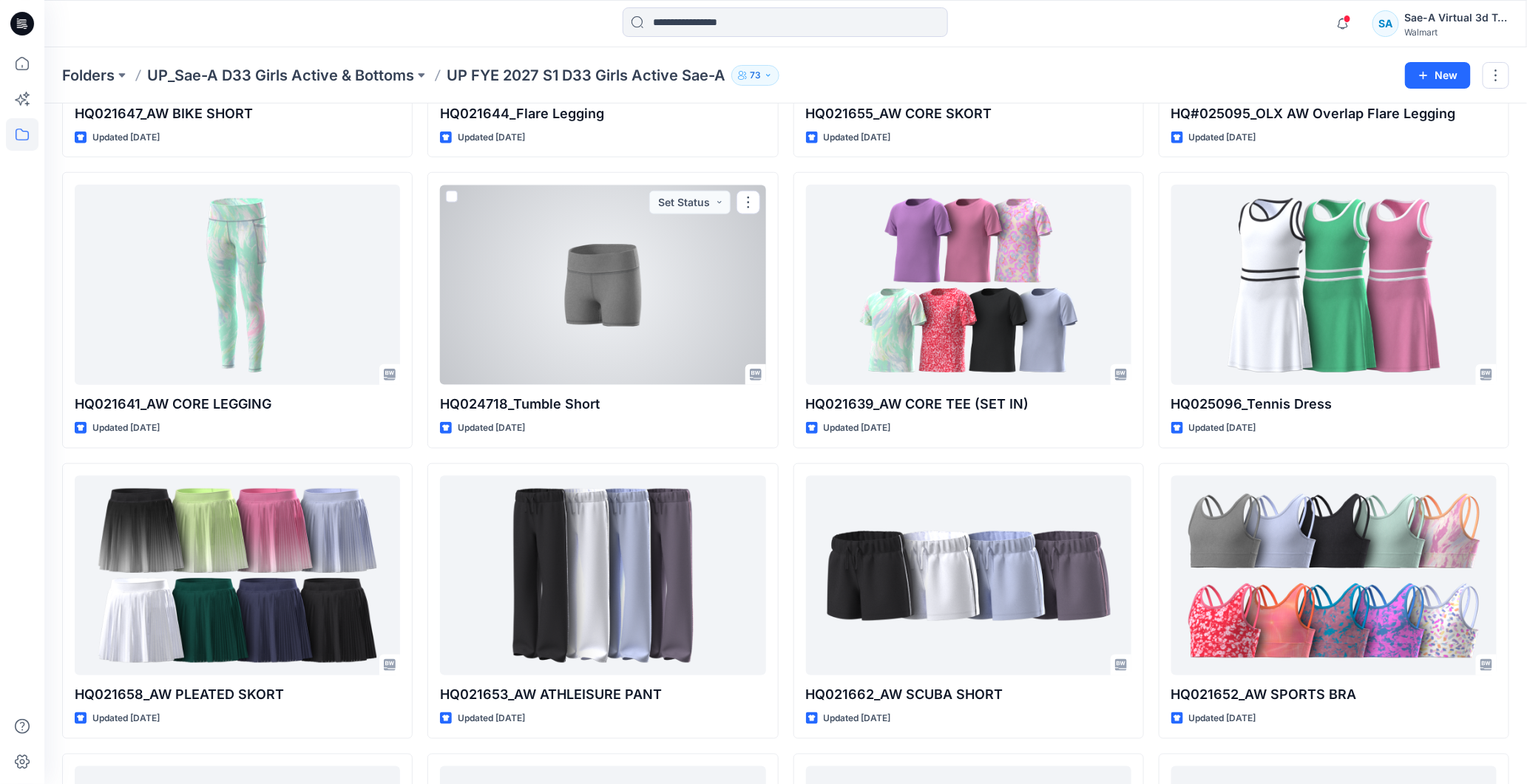
click at [604, 284] on div at bounding box center [602, 284] width 325 height 200
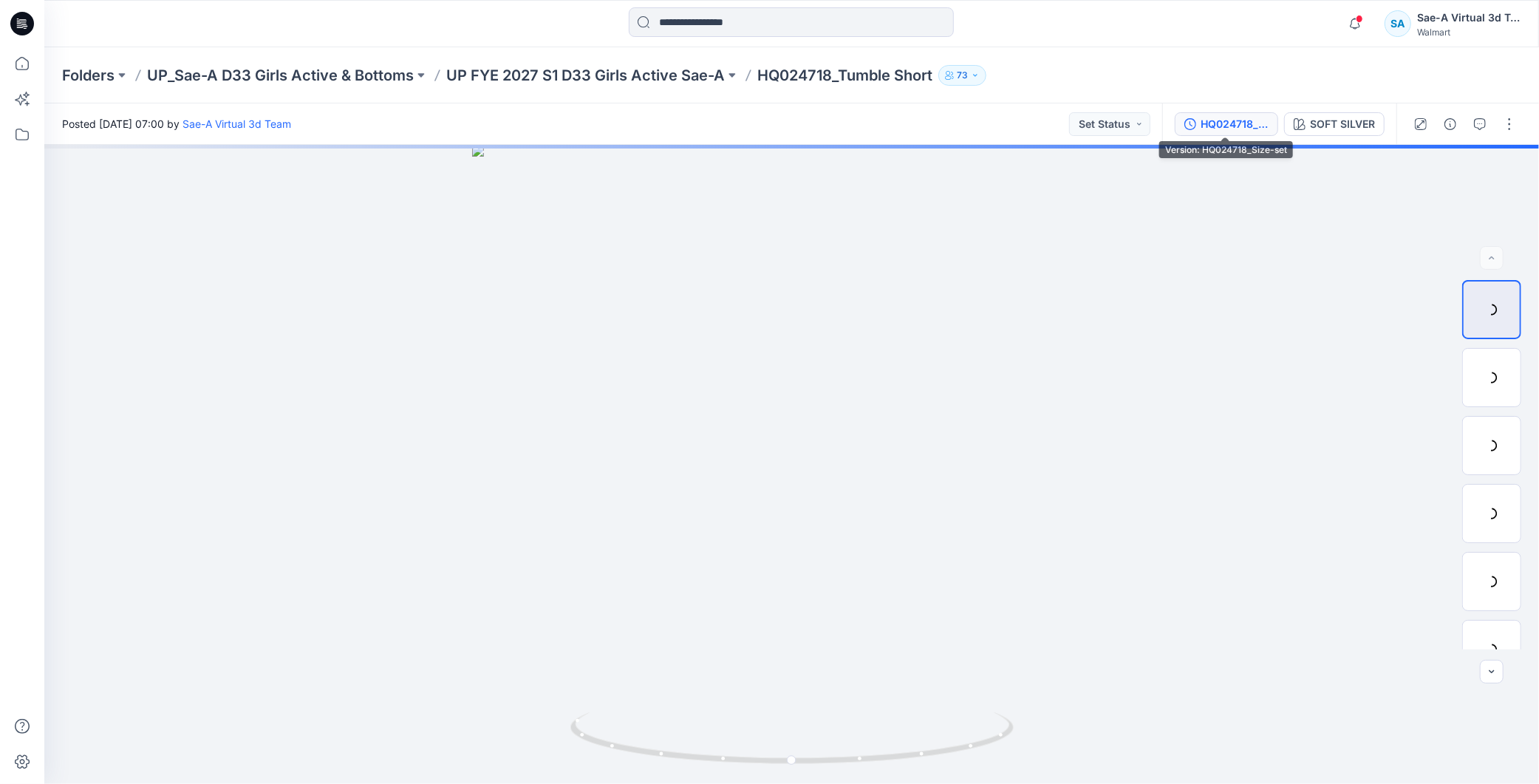
click at [1240, 124] on div "HQ024718_Size-set" at bounding box center [1234, 124] width 68 height 16
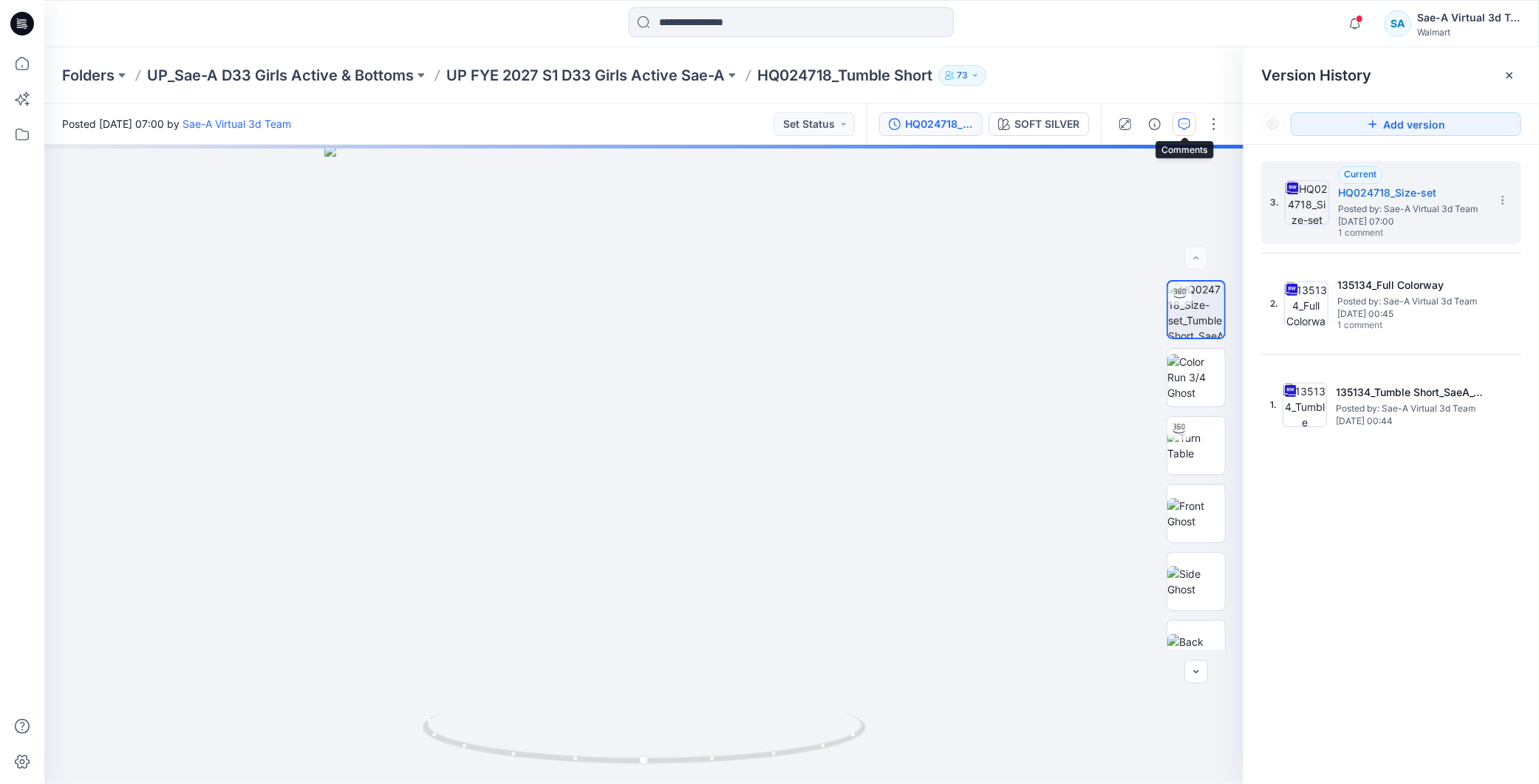
click at [1184, 124] on icon "button" at bounding box center [1184, 124] width 12 height 12
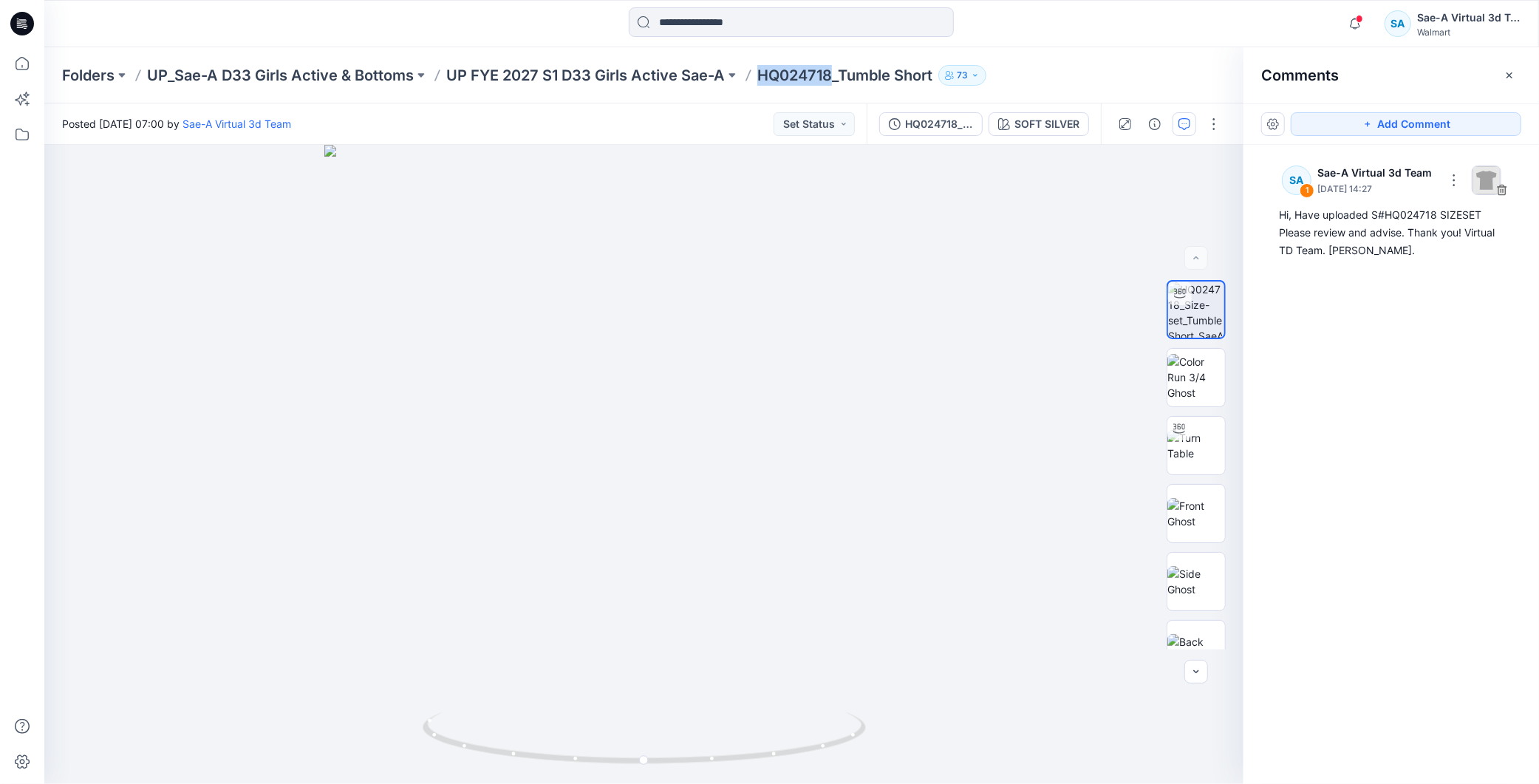
drag, startPoint x: 829, startPoint y: 75, endPoint x: 762, endPoint y: 78, distance: 67.1
click at [762, 78] on p "HQ024718_Tumble Short" at bounding box center [845, 75] width 175 height 21
copy p "HQ024718"
click at [656, 69] on p "UP FYE 2027 S1 D33 Girls Active Sae-A" at bounding box center [585, 75] width 279 height 21
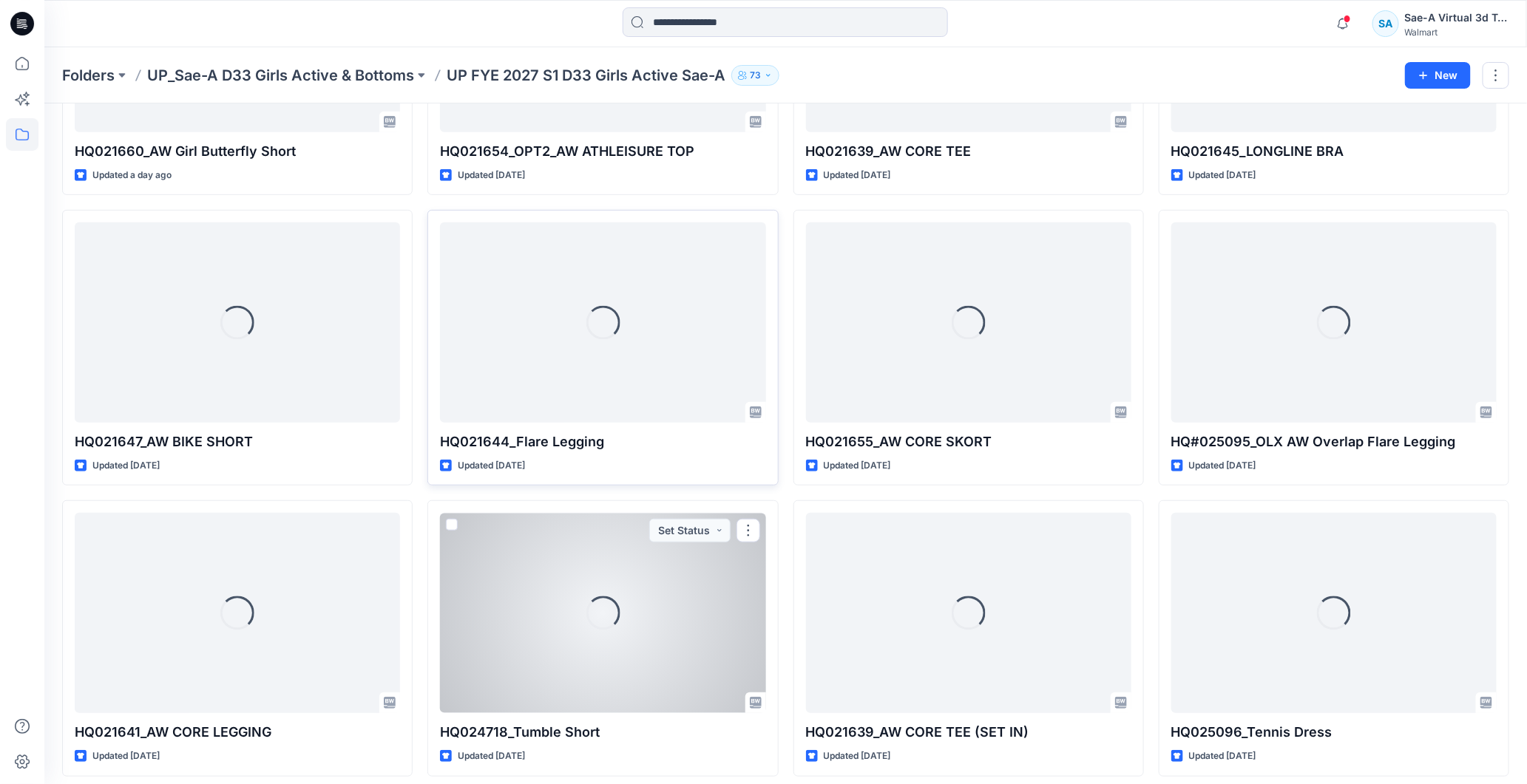
scroll to position [309, 0]
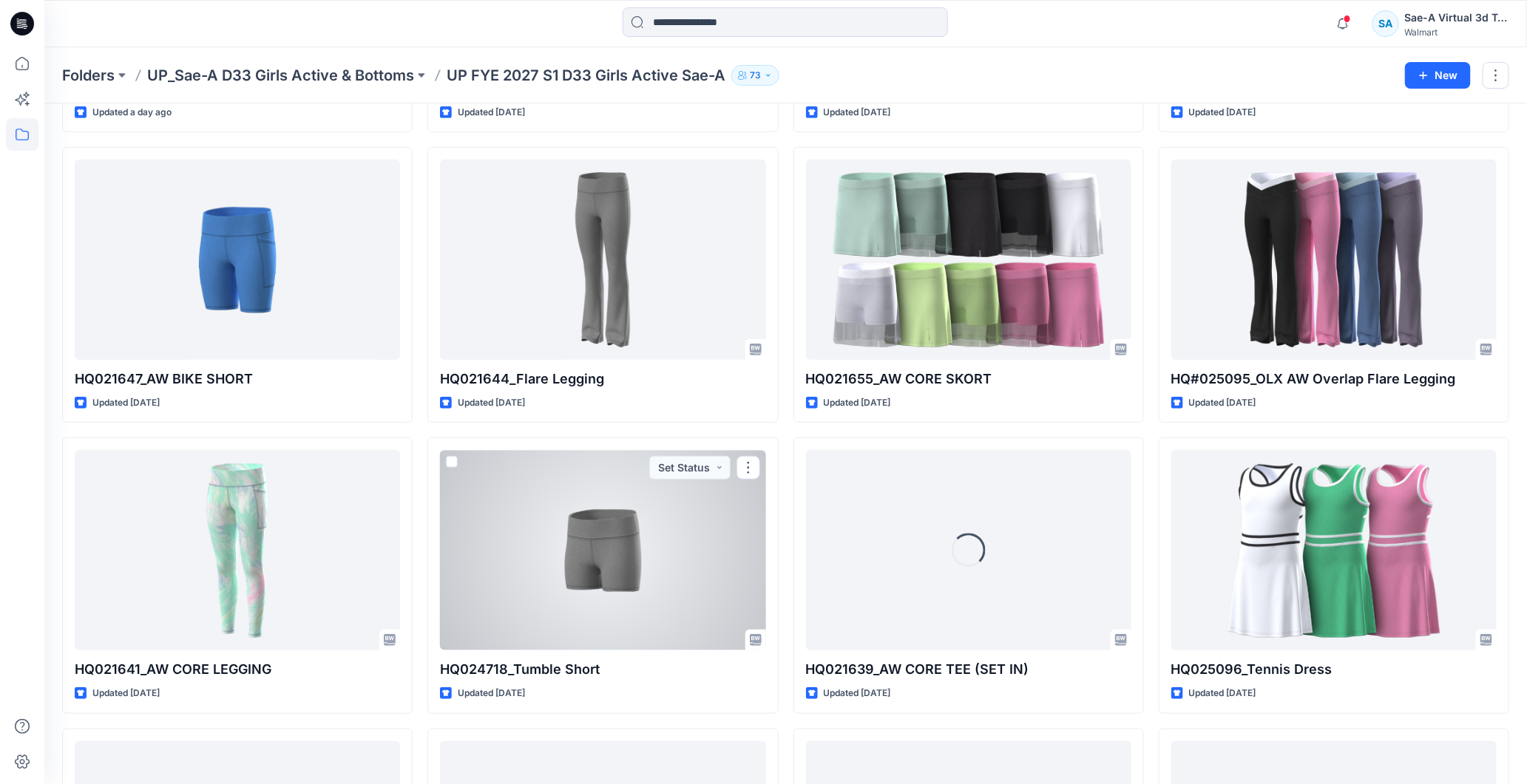
click at [648, 521] on div at bounding box center [602, 550] width 325 height 200
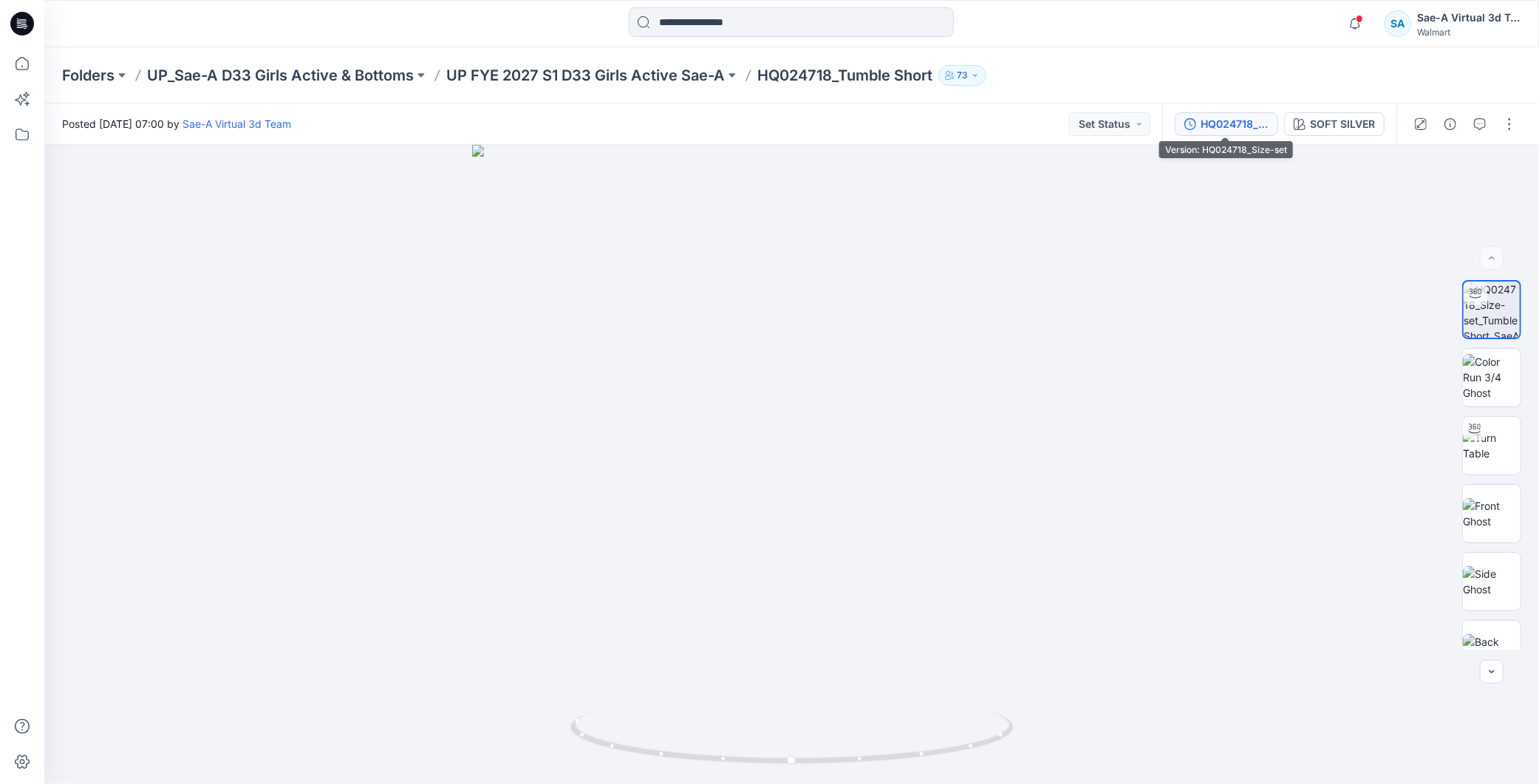
click at [1221, 131] on div "HQ024718_Size-set" at bounding box center [1234, 124] width 68 height 16
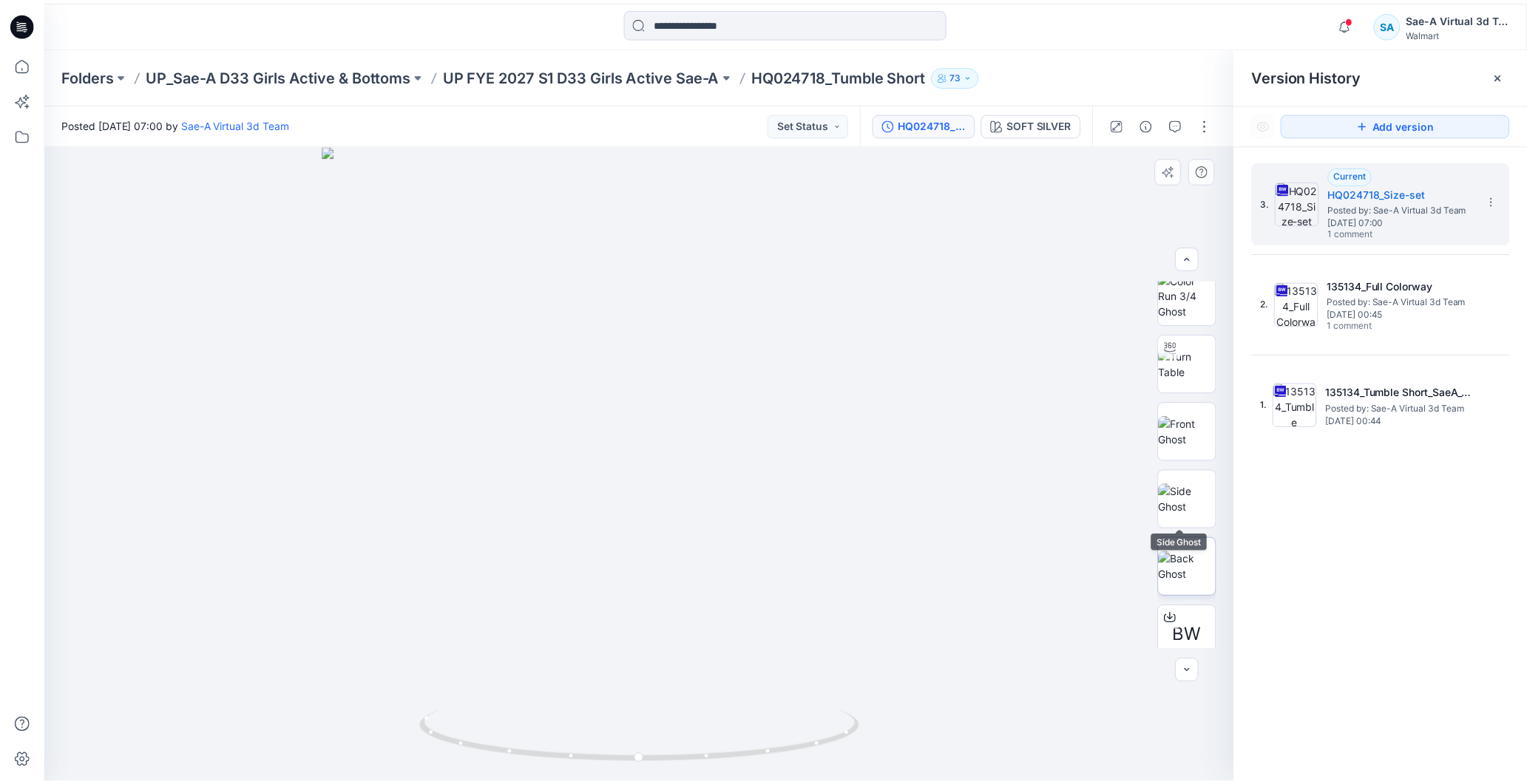
scroll to position [97, 0]
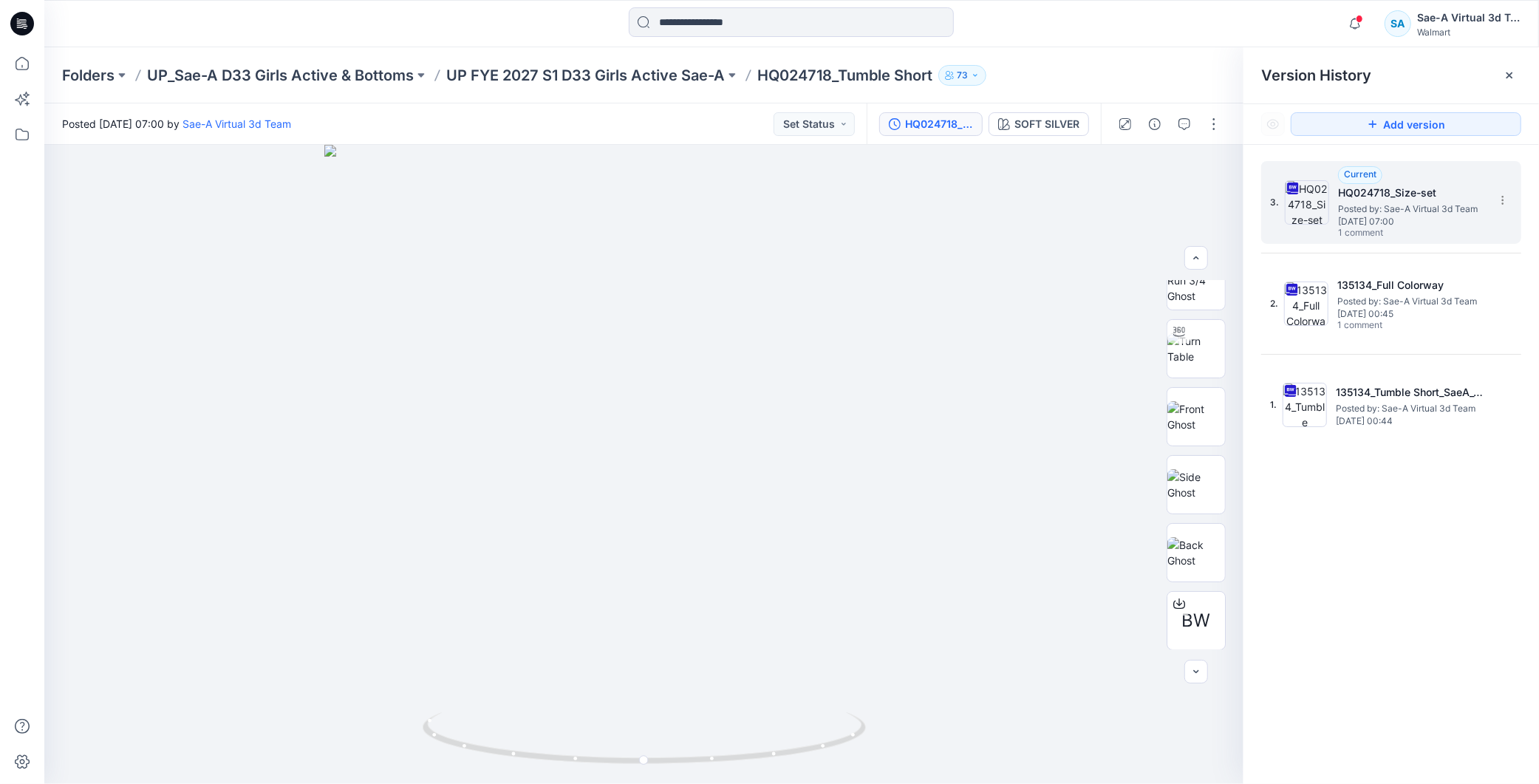
click at [1435, 217] on span "Wednesday, July 23, 2025 07:00" at bounding box center [1412, 222] width 148 height 10
drag, startPoint x: 782, startPoint y: 734, endPoint x: 883, endPoint y: 732, distance: 101.0
click at [891, 733] on div at bounding box center [644, 464] width 1199 height 639
click at [662, 75] on p "UP FYE 2027 S1 D33 Girls Active Sae-A" at bounding box center [585, 75] width 279 height 21
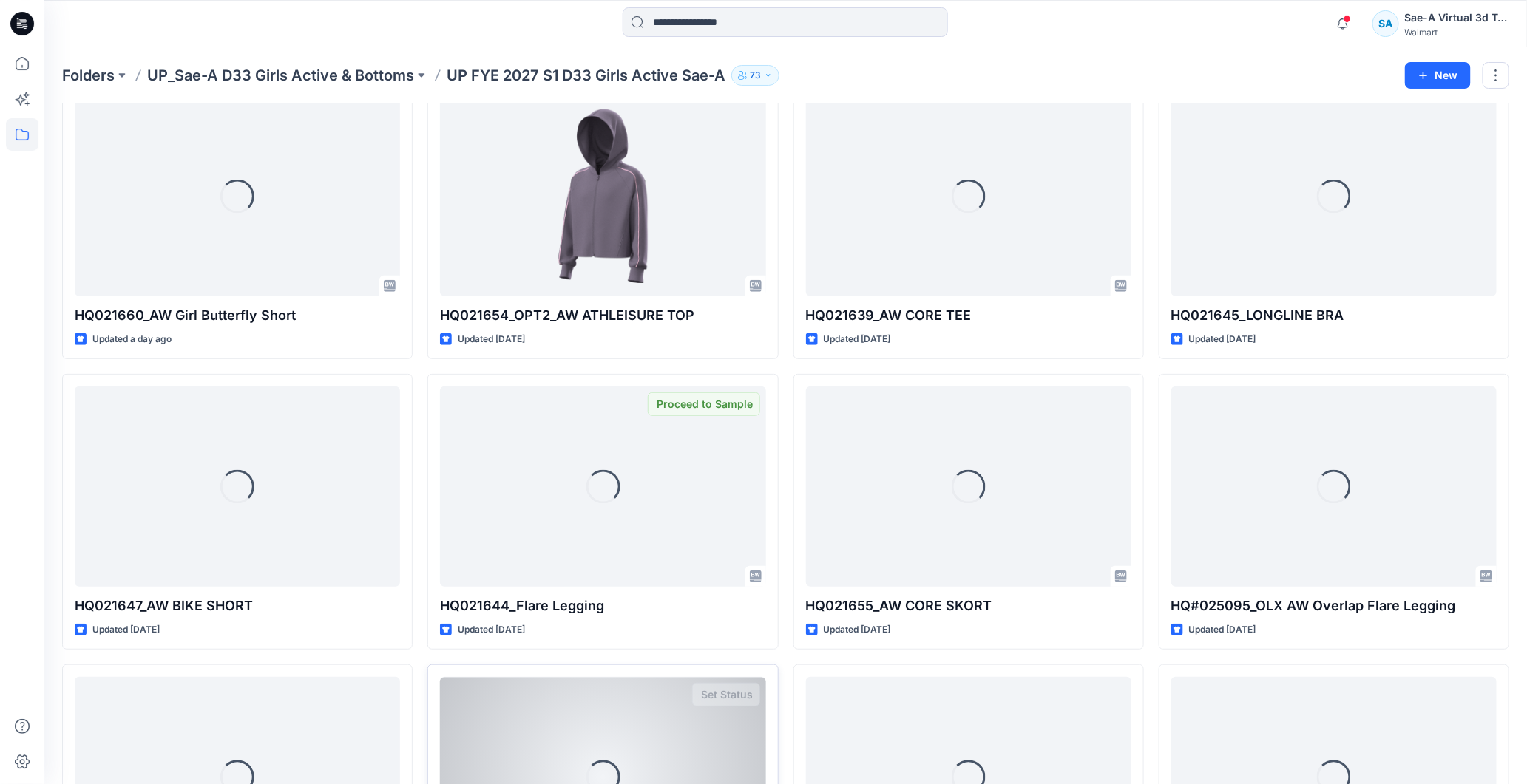
scroll to position [246, 0]
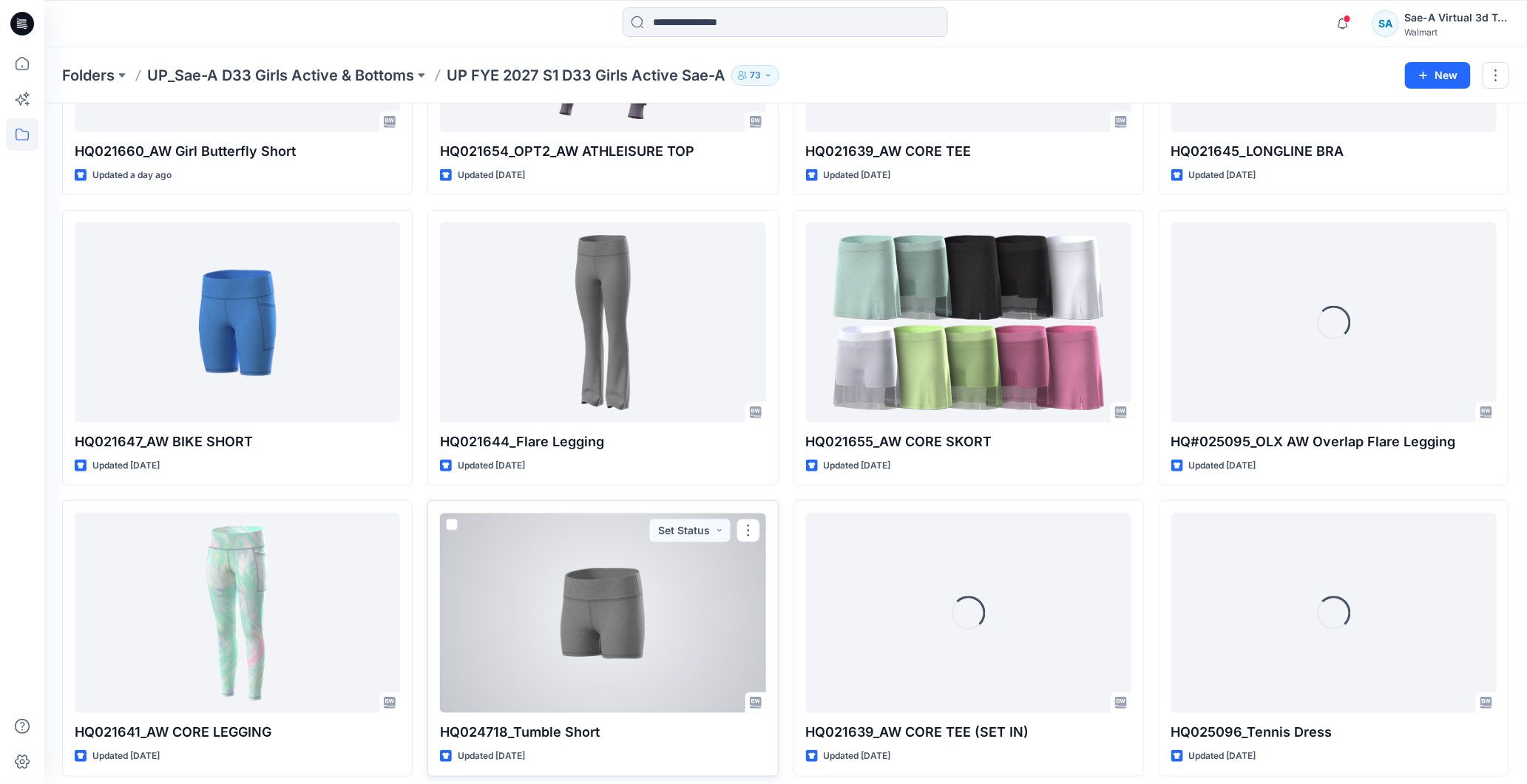
click at [622, 626] on div at bounding box center [602, 613] width 325 height 200
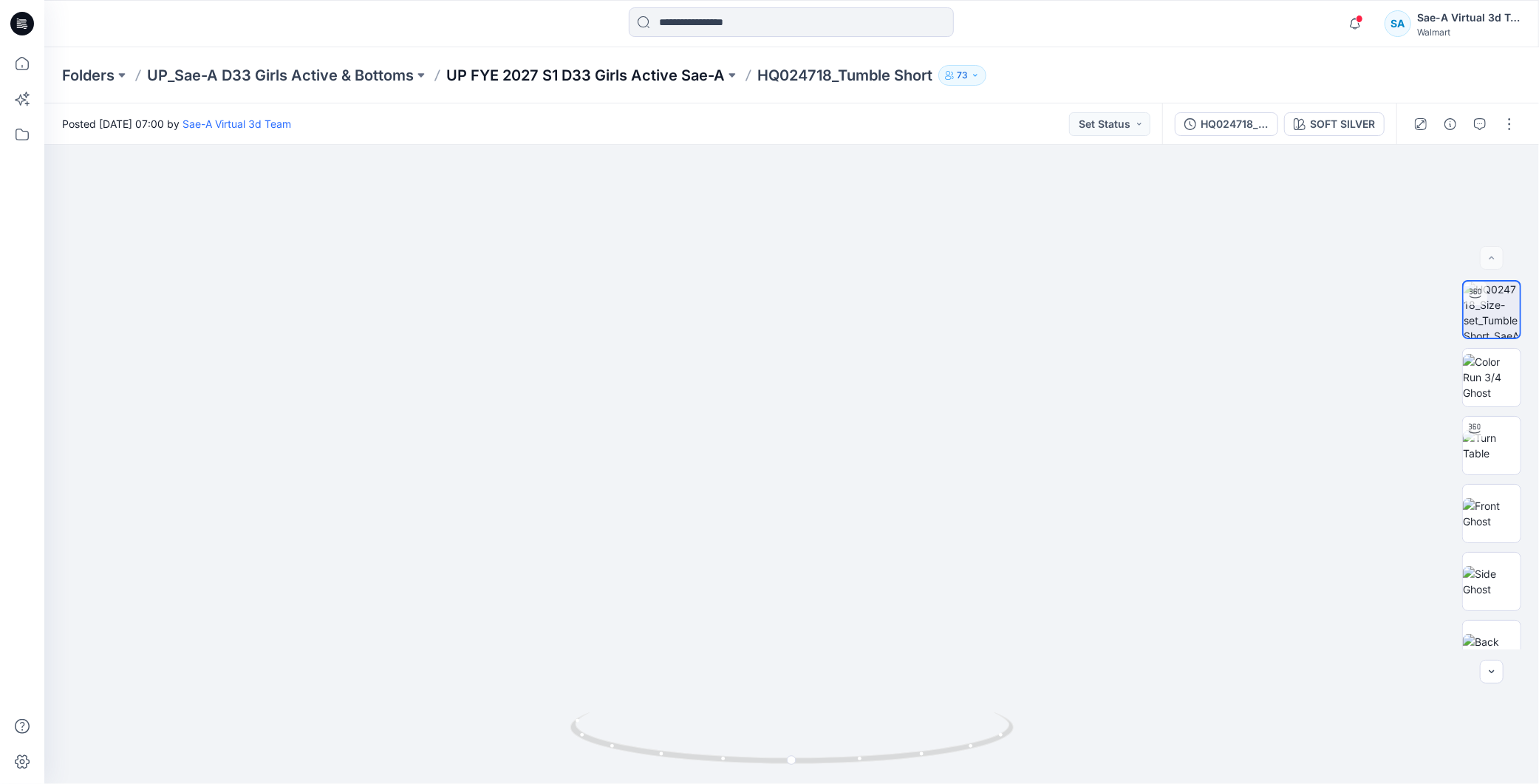
click at [608, 84] on p "UP FYE 2027 S1 D33 Girls Active Sae-A" at bounding box center [585, 75] width 279 height 21
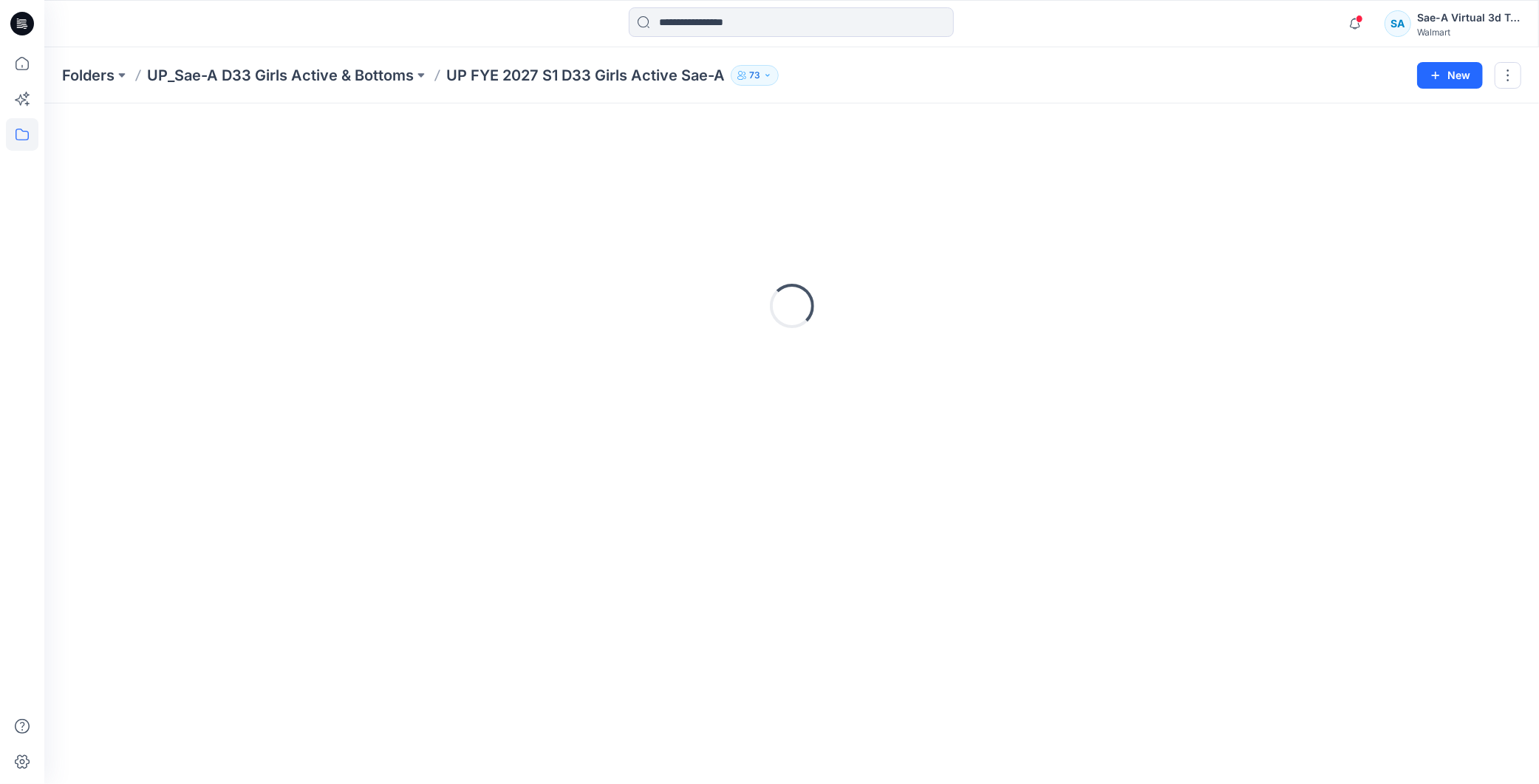
click at [616, 75] on p "UP FYE 2027 S1 D33 Girls Active Sae-A" at bounding box center [585, 75] width 279 height 21
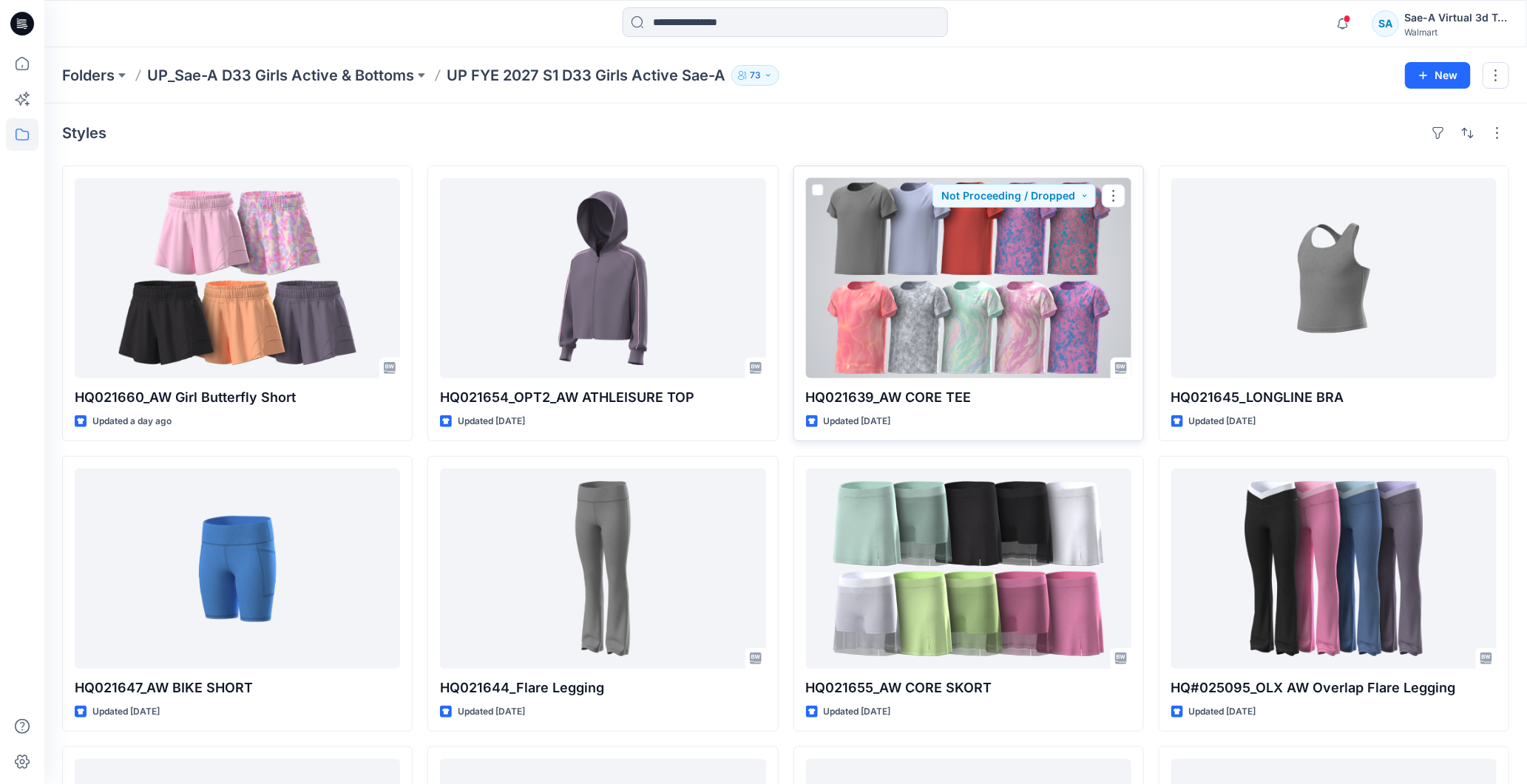
click at [1050, 282] on div at bounding box center [968, 279] width 325 height 200
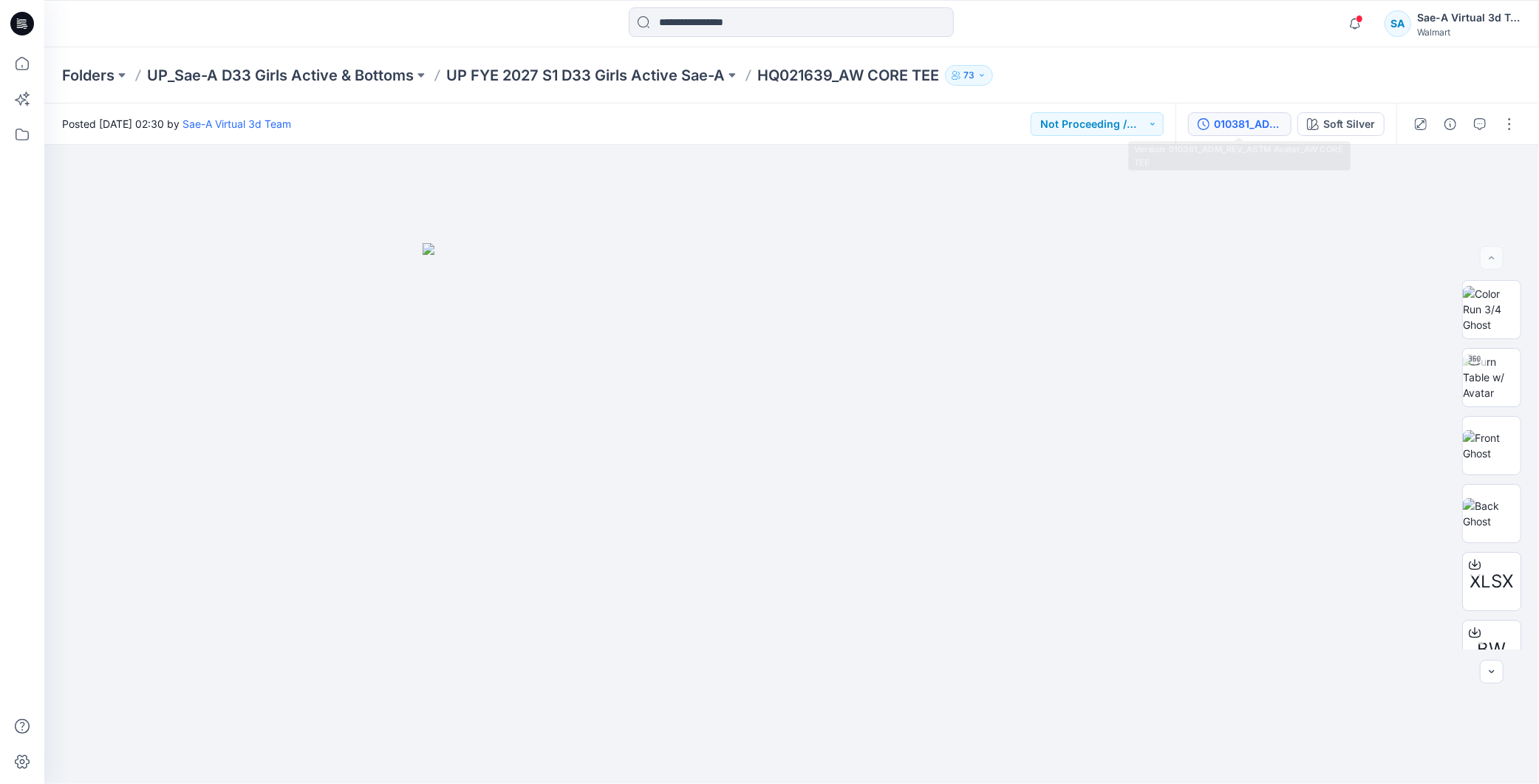
click at [1258, 124] on div "010381_ADM_REV_ASTM Avatar_AW CORE TEE" at bounding box center [1248, 124] width 68 height 16
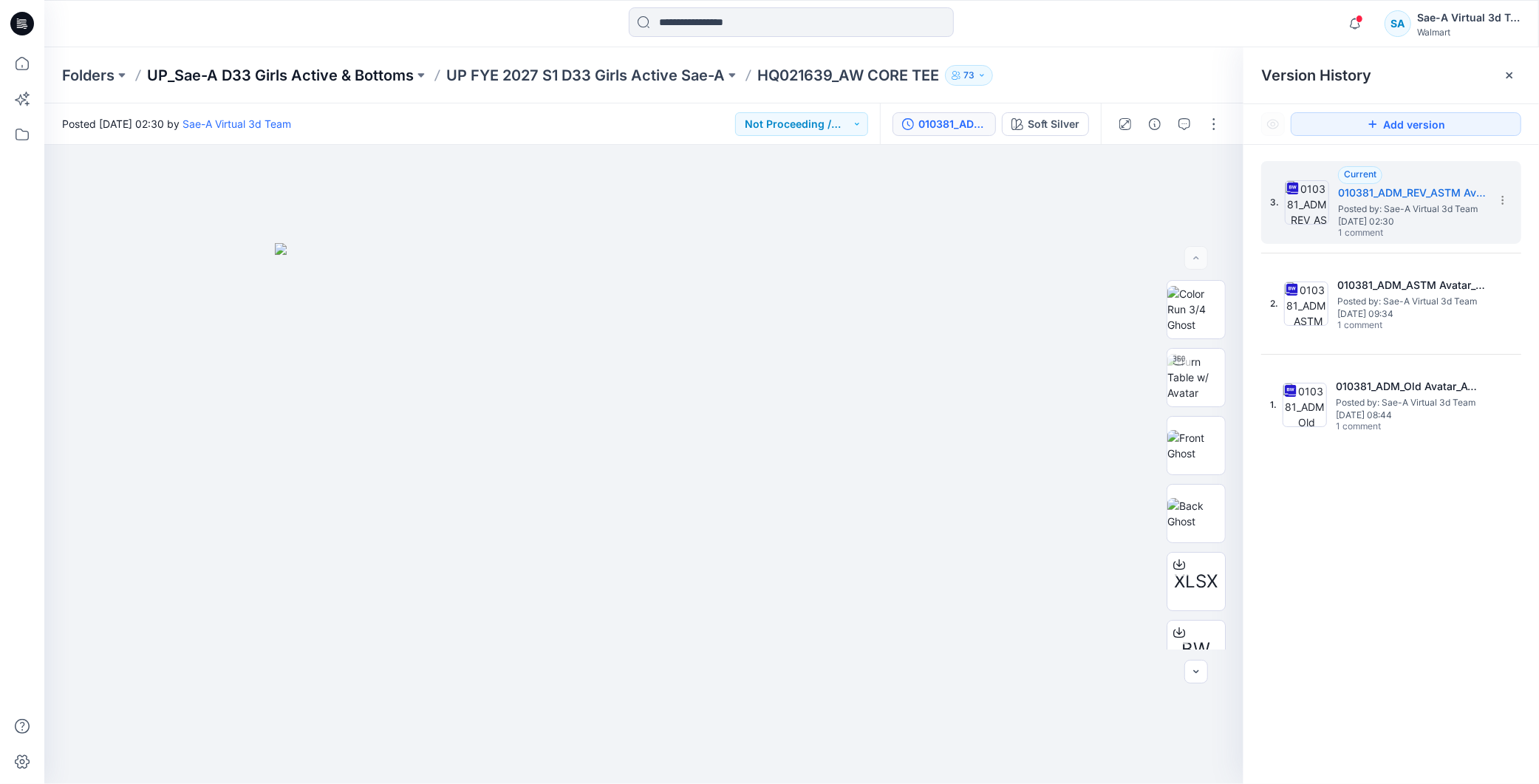
click at [379, 78] on p "UP_Sae-A D33 Girls Active & Bottoms" at bounding box center [280, 75] width 267 height 21
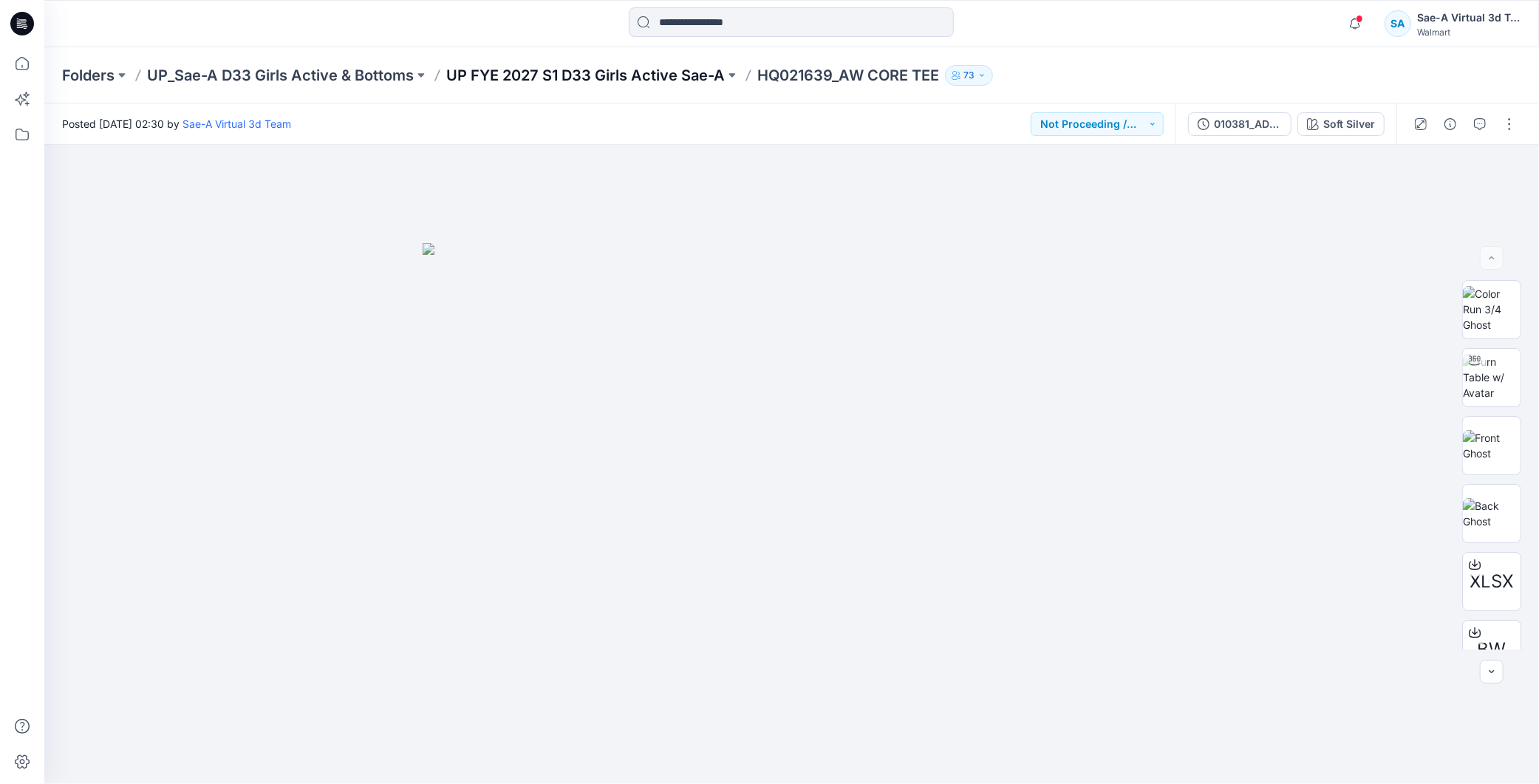
click at [690, 70] on p "UP FYE 2027 S1 D33 Girls Active Sae-A" at bounding box center [585, 75] width 279 height 21
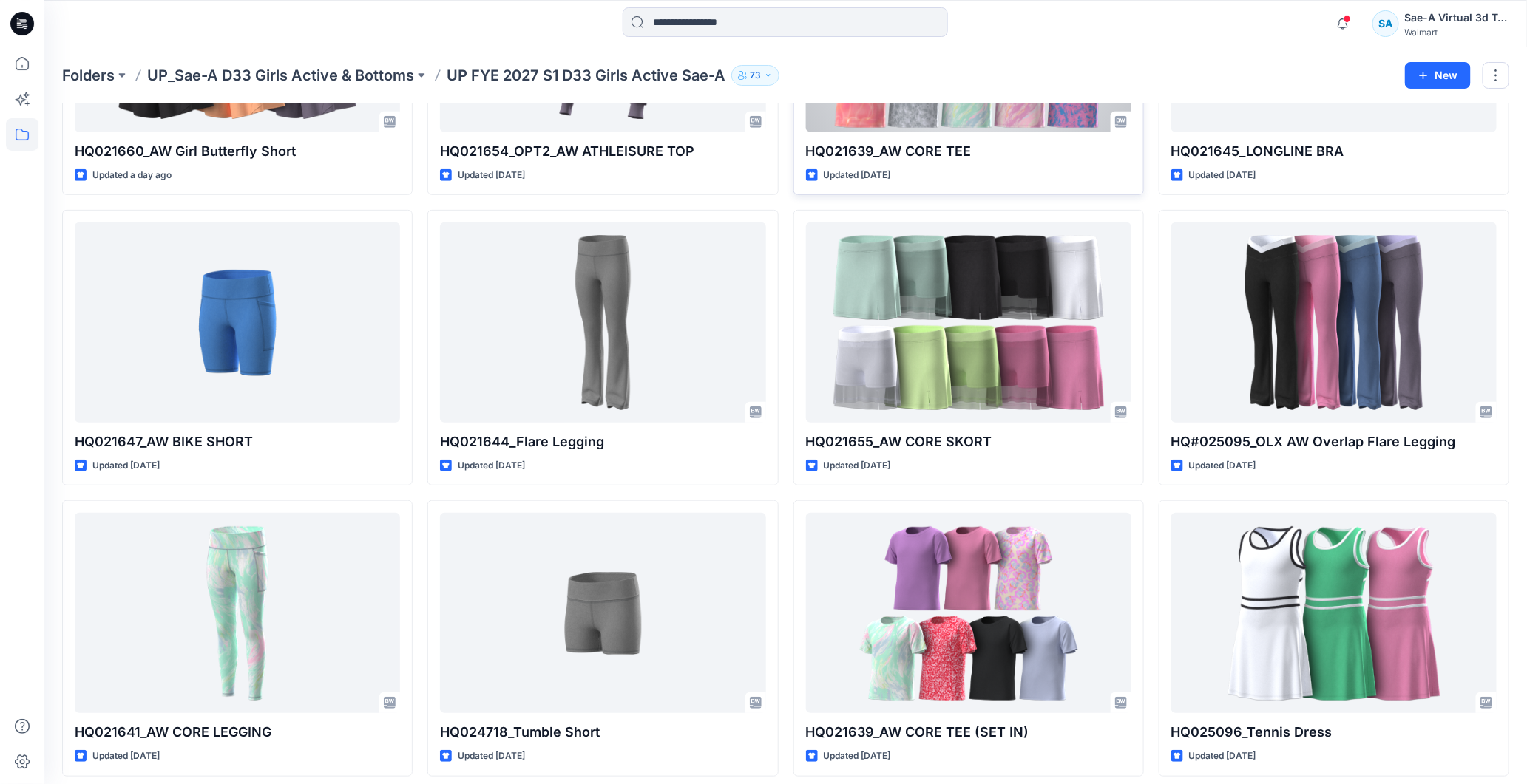
scroll to position [309, 0]
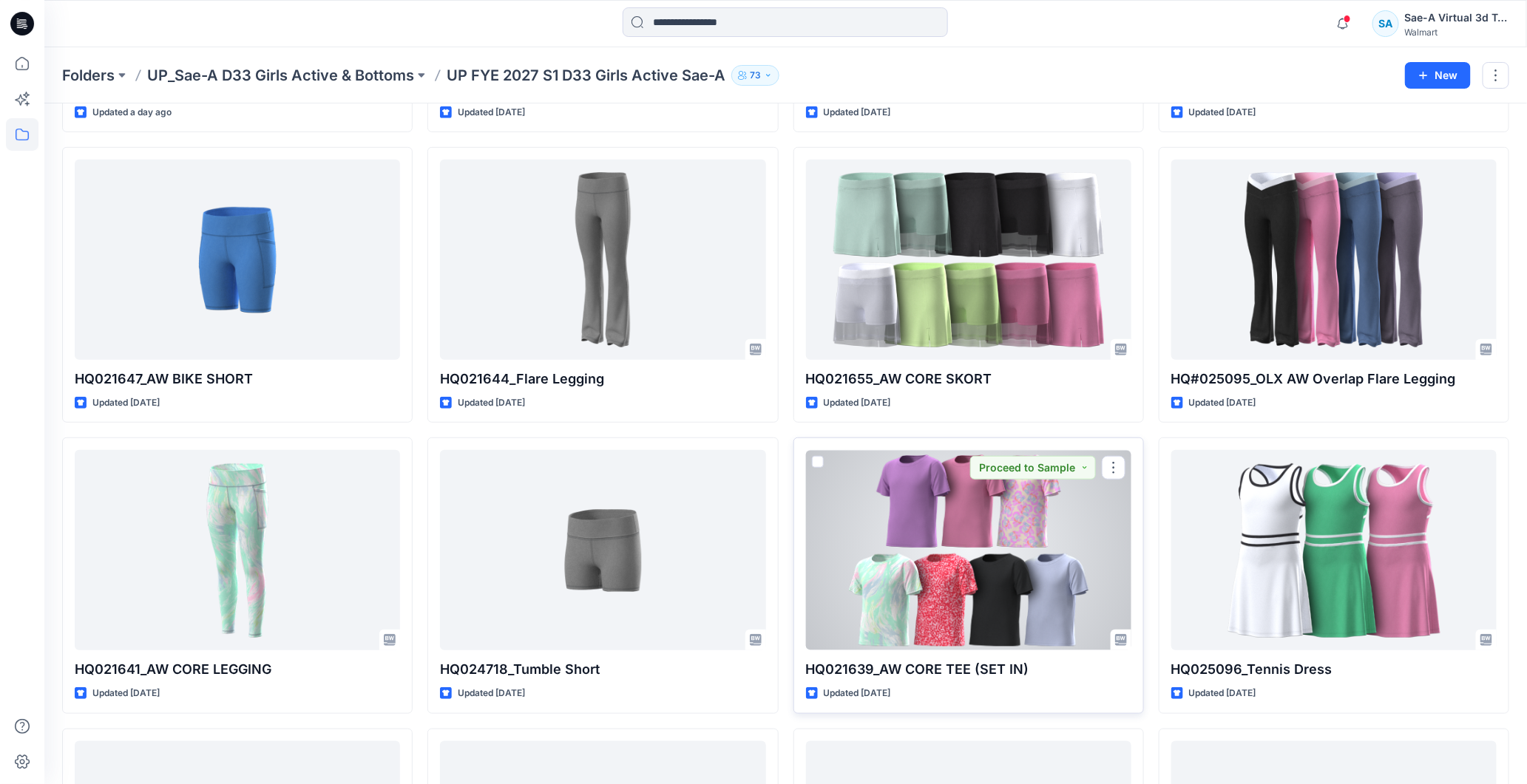
click at [1028, 575] on div at bounding box center [968, 550] width 325 height 200
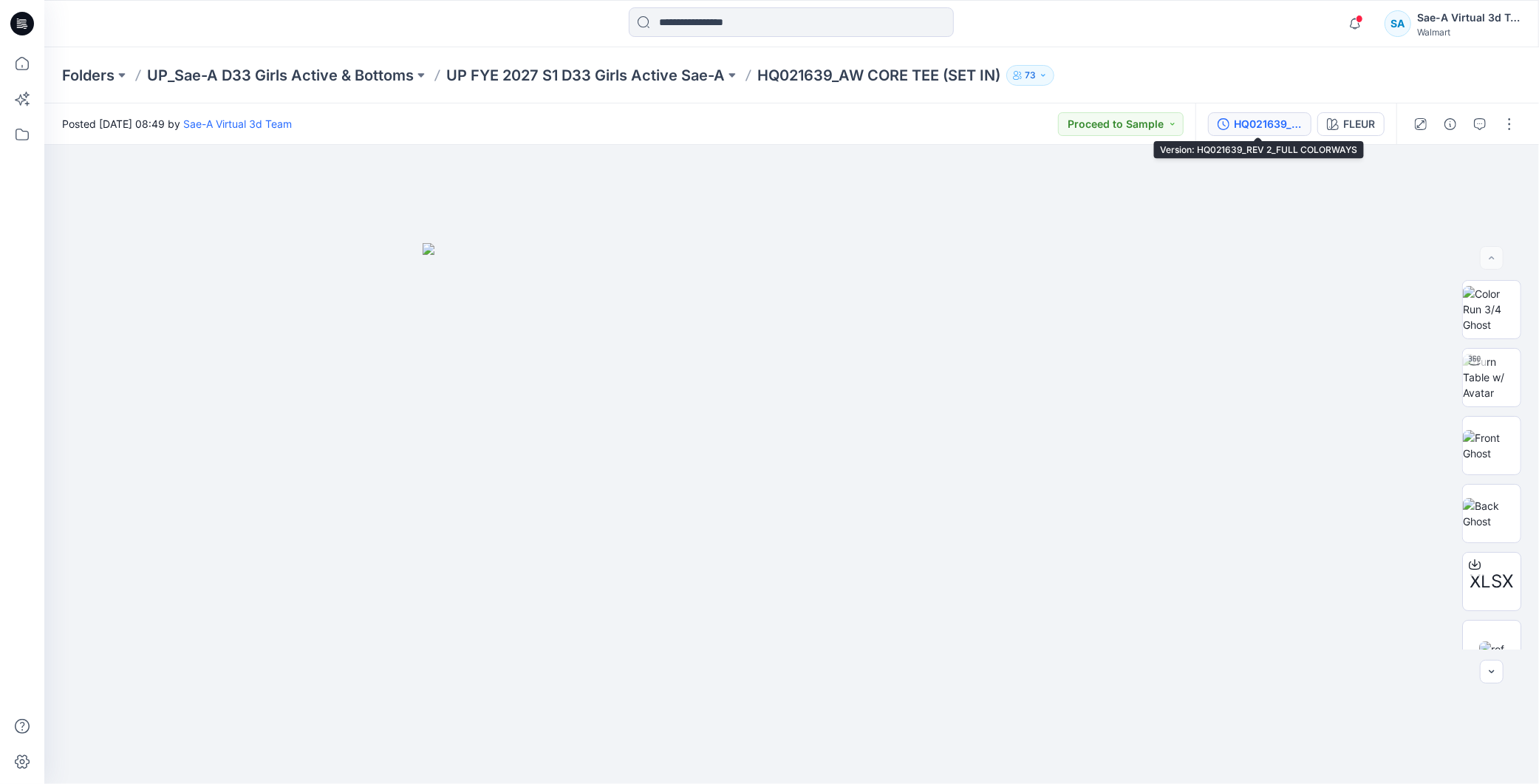
click at [1288, 121] on div "HQ021639_REV 2_FULL COLORWAYS" at bounding box center [1268, 124] width 68 height 16
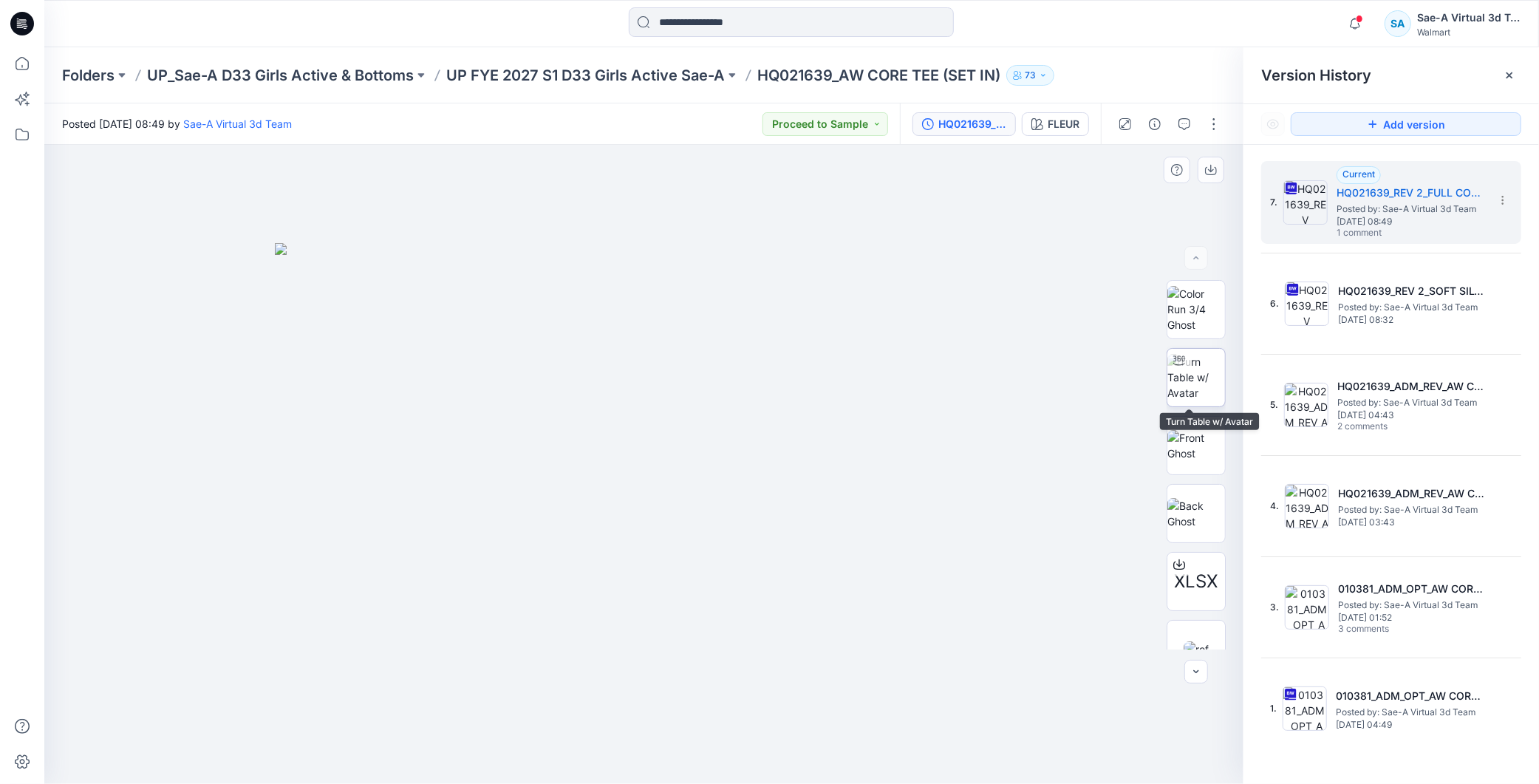
click at [1204, 391] on img at bounding box center [1196, 377] width 57 height 46
click at [1350, 15] on icon "button" at bounding box center [1355, 24] width 28 height 30
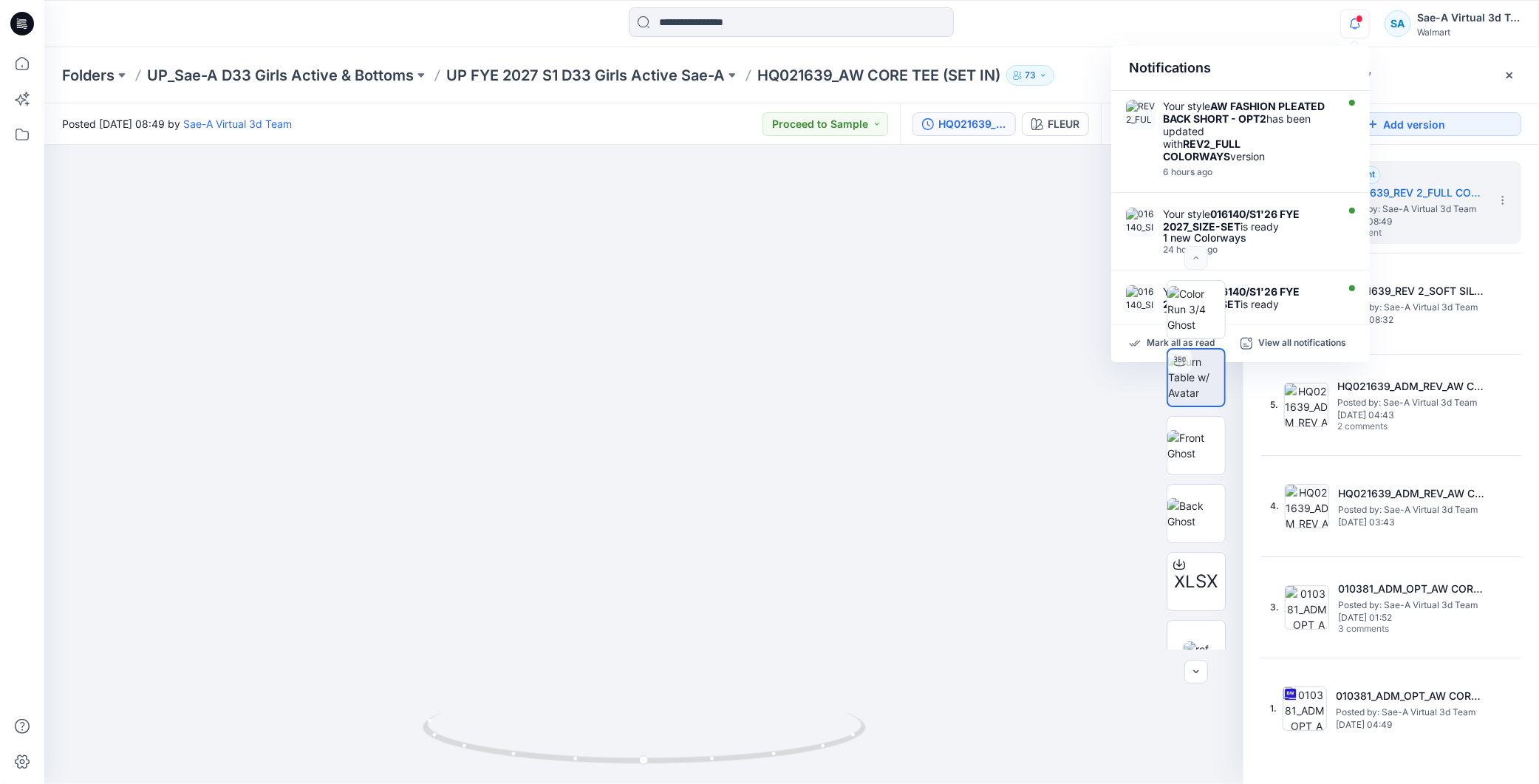
drag, startPoint x: 1361, startPoint y: 25, endPoint x: 1365, endPoint y: 31, distance: 7.2
click at [1361, 25] on icon "button" at bounding box center [1355, 24] width 28 height 30
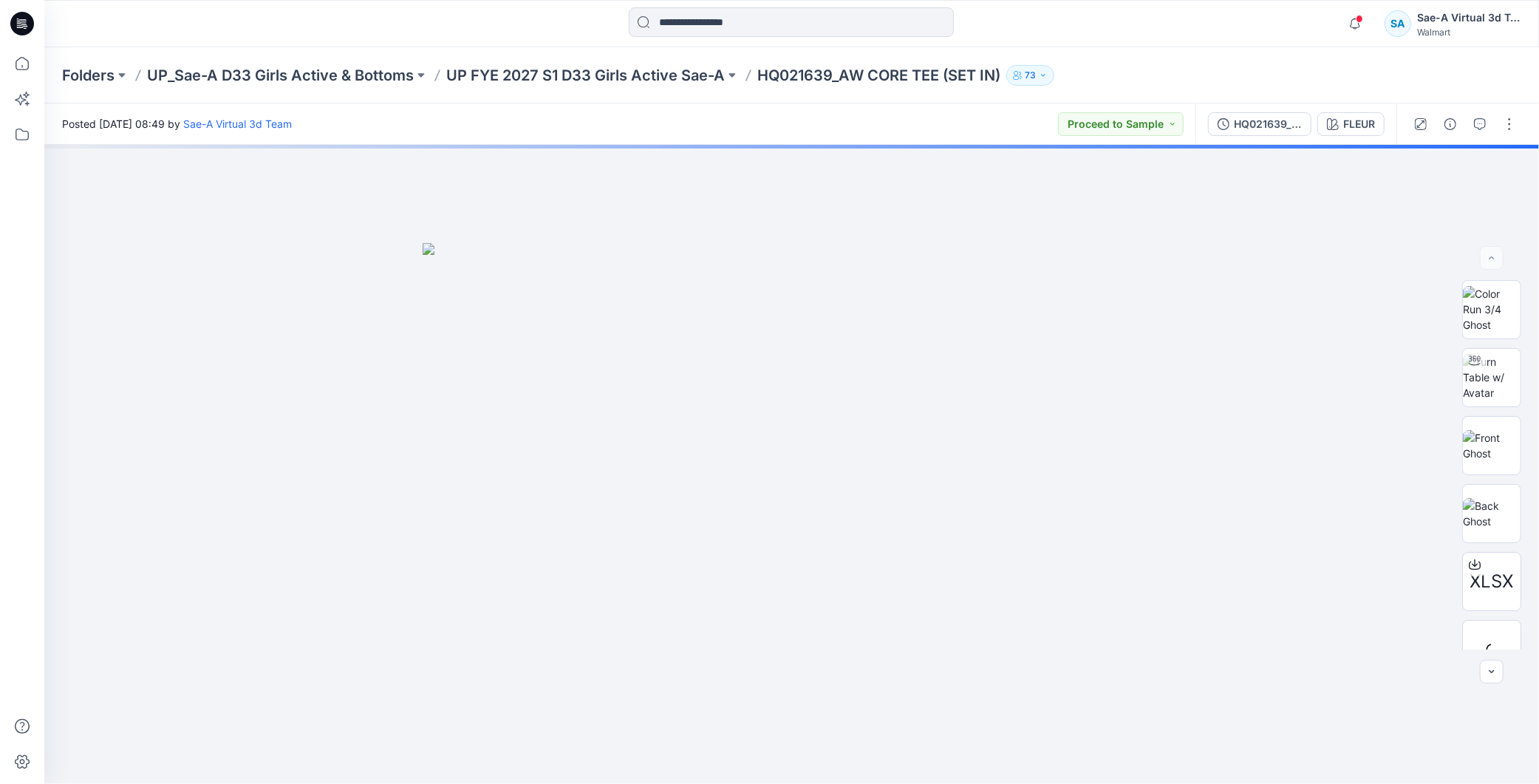
click at [633, 71] on p "UP FYE 2027 S1 D33 Girls Active Sae-A" at bounding box center [585, 75] width 279 height 21
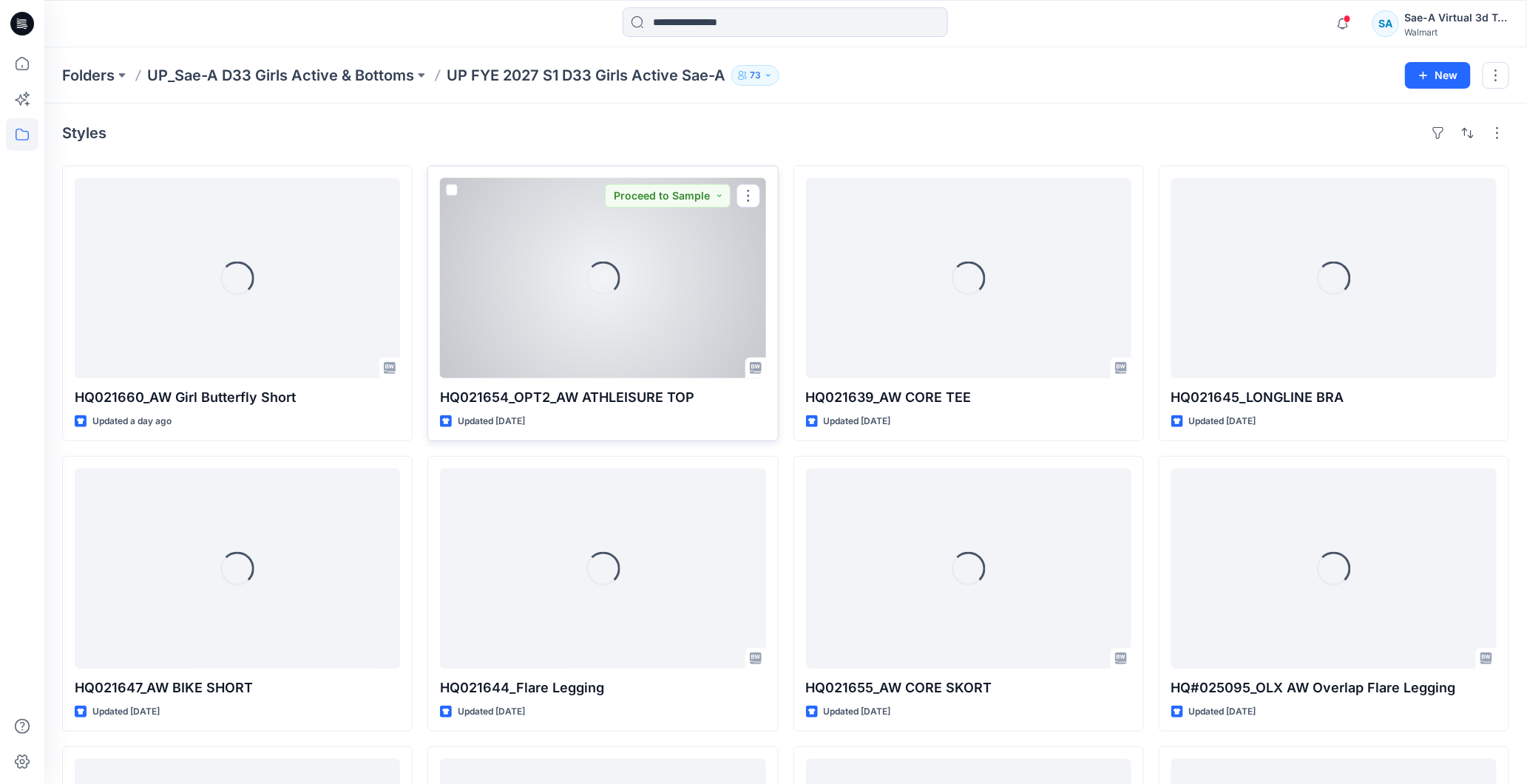
click at [647, 323] on div "Loading..." at bounding box center [602, 279] width 325 height 200
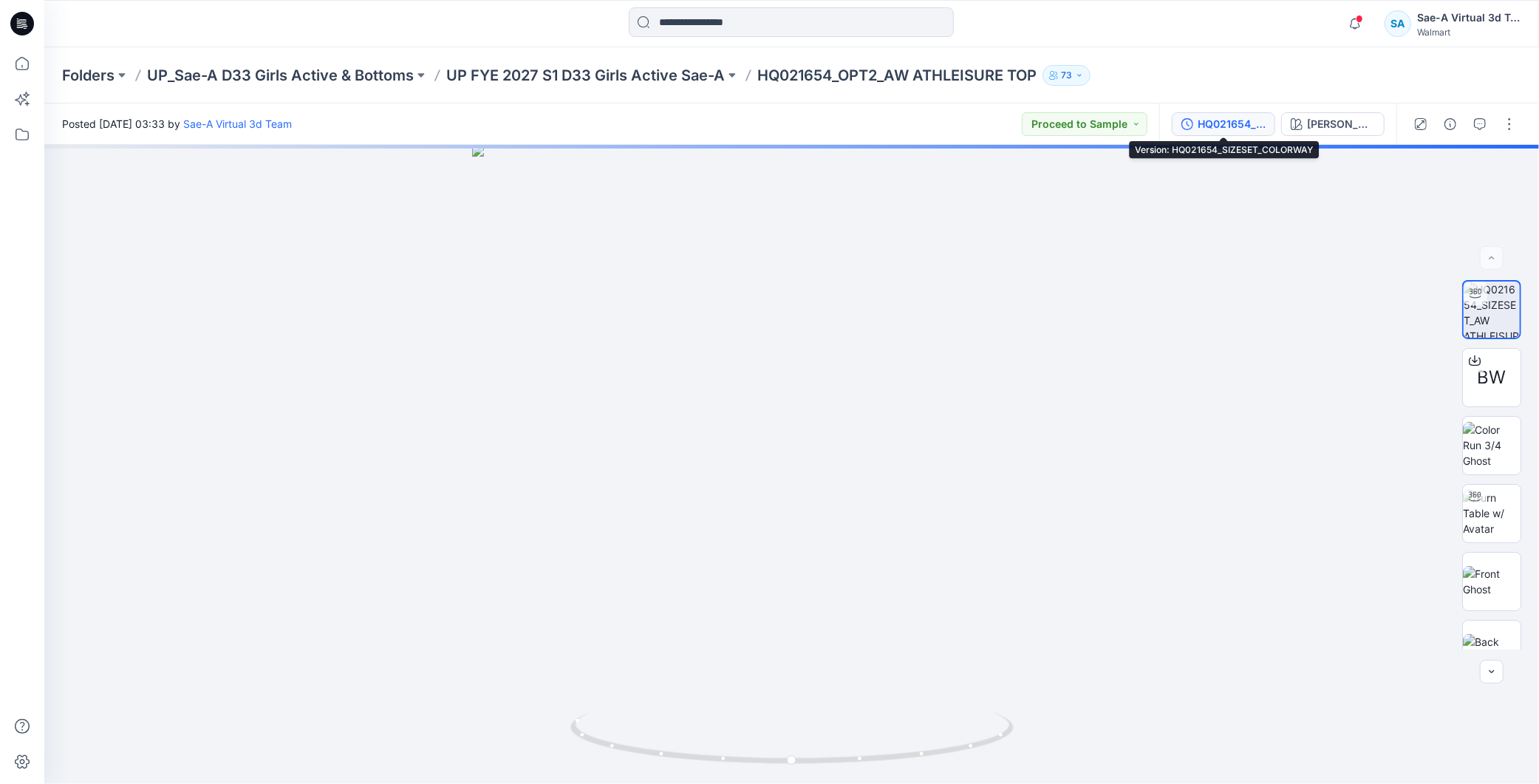
click at [1231, 128] on div "HQ021654_SIZESET_COLORWAY" at bounding box center [1231, 124] width 68 height 16
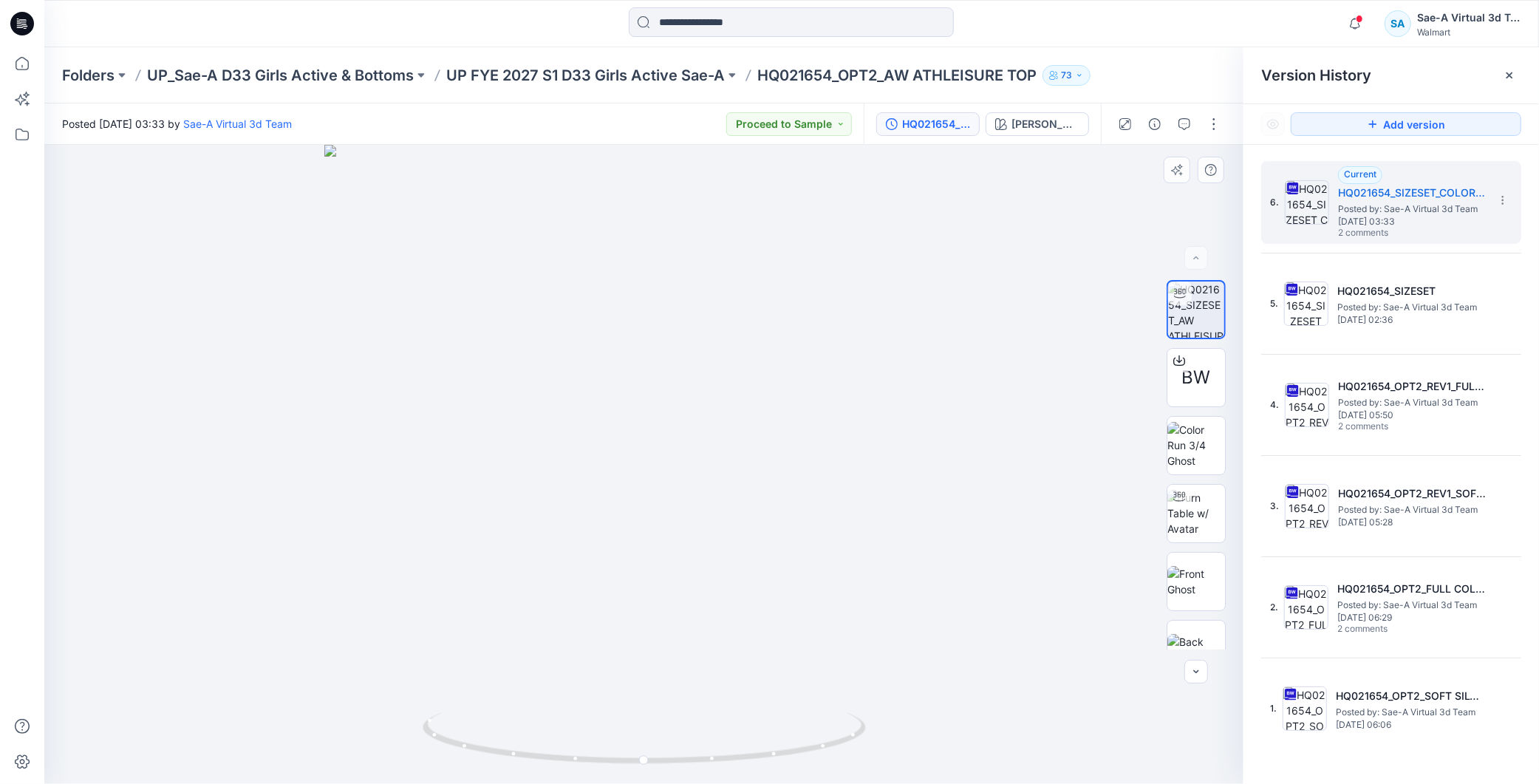
scroll to position [30, 0]
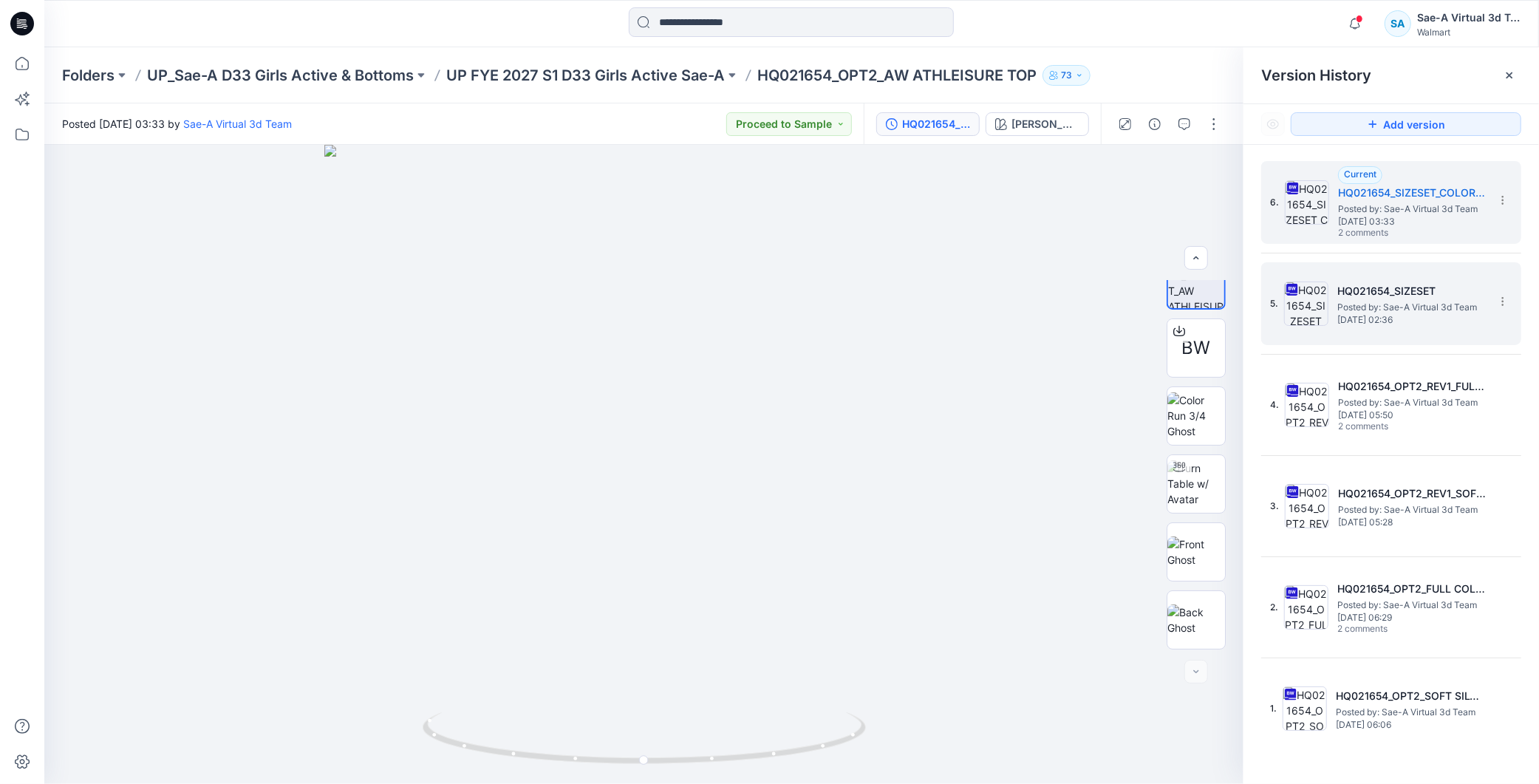
click at [1384, 300] on span "Posted by: Sae-A Virtual 3d Team" at bounding box center [1411, 308] width 148 height 15
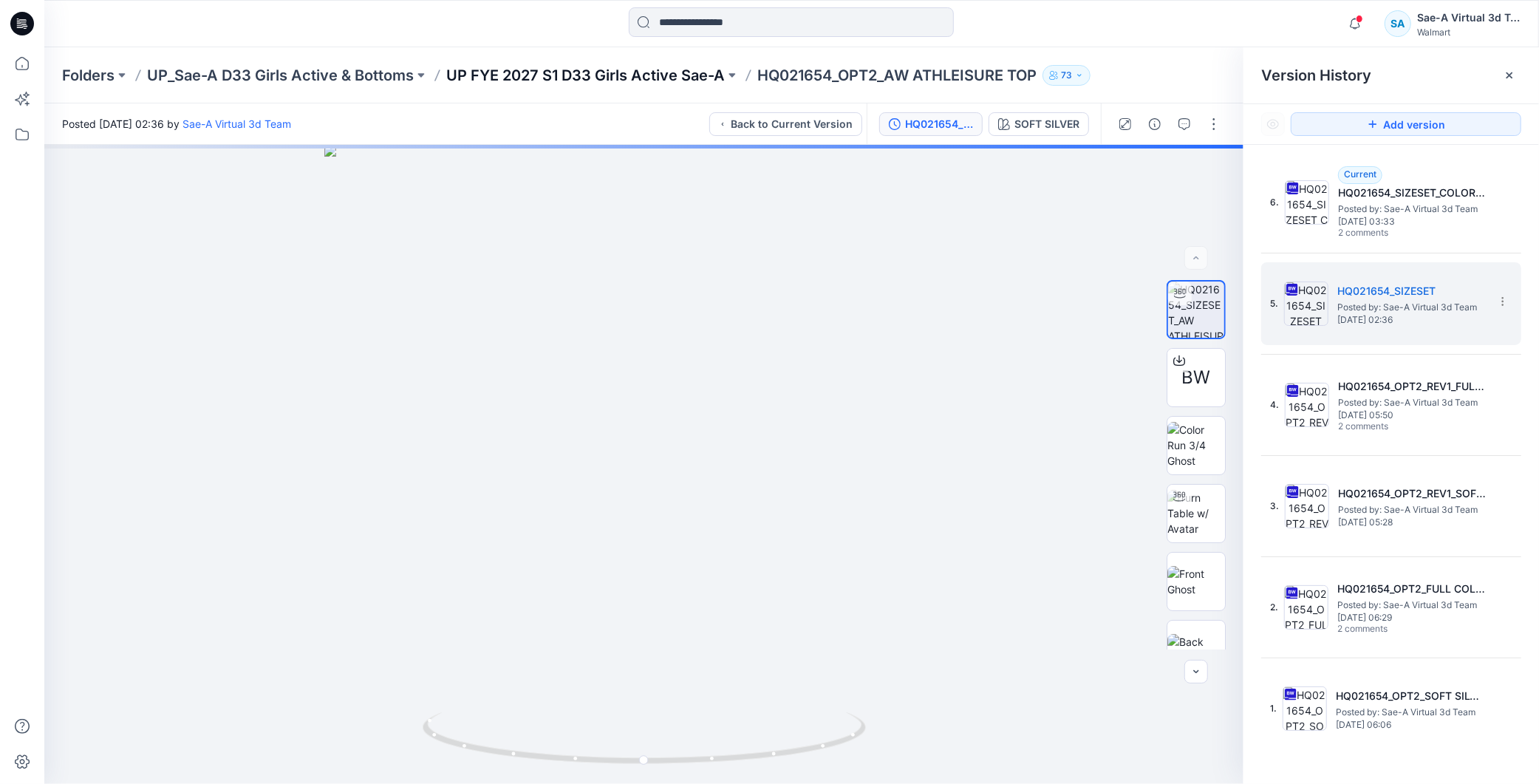
click at [656, 78] on p "UP FYE 2027 S1 D33 Girls Active Sae-A" at bounding box center [585, 75] width 279 height 21
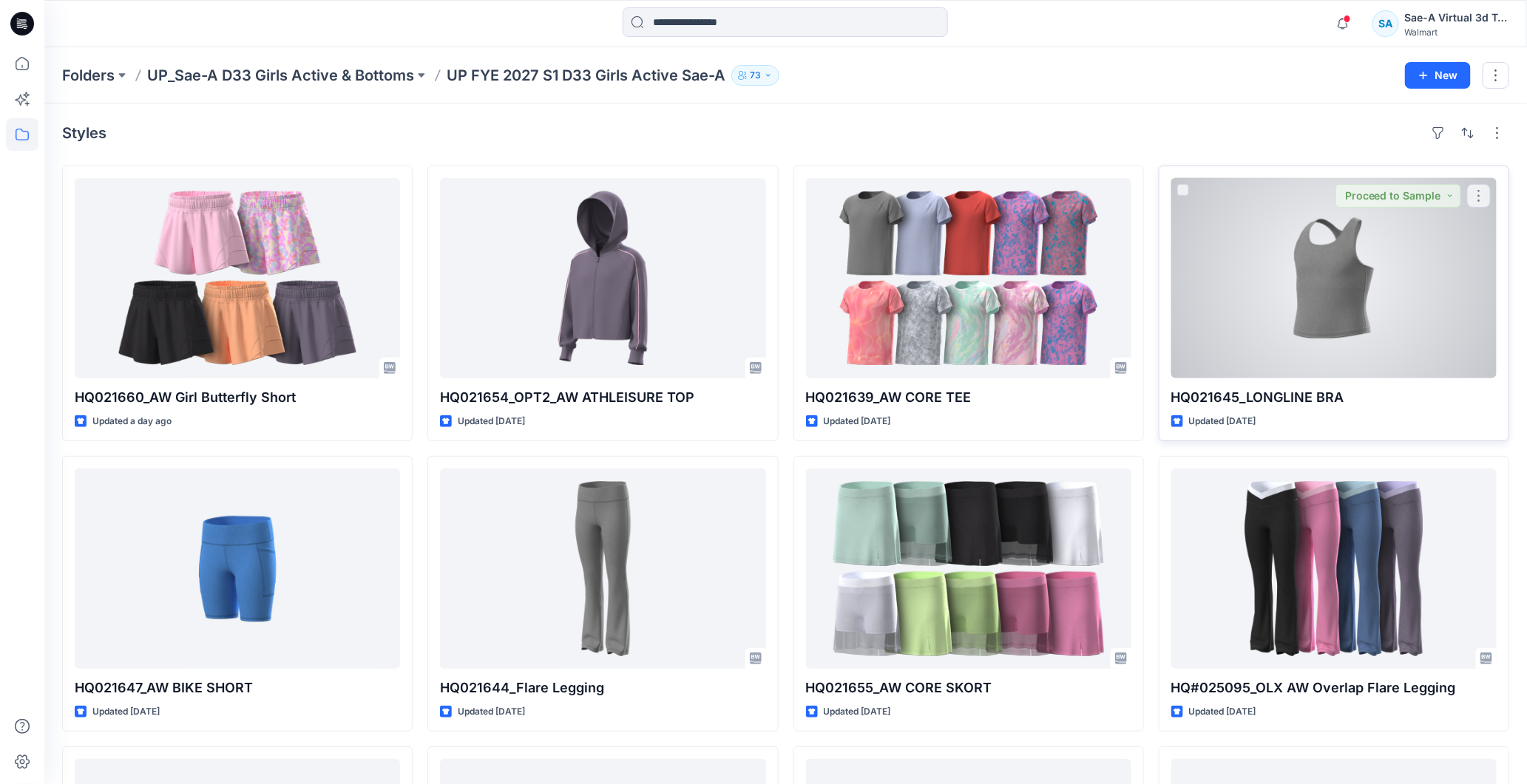
click at [1363, 326] on div at bounding box center [1334, 279] width 325 height 200
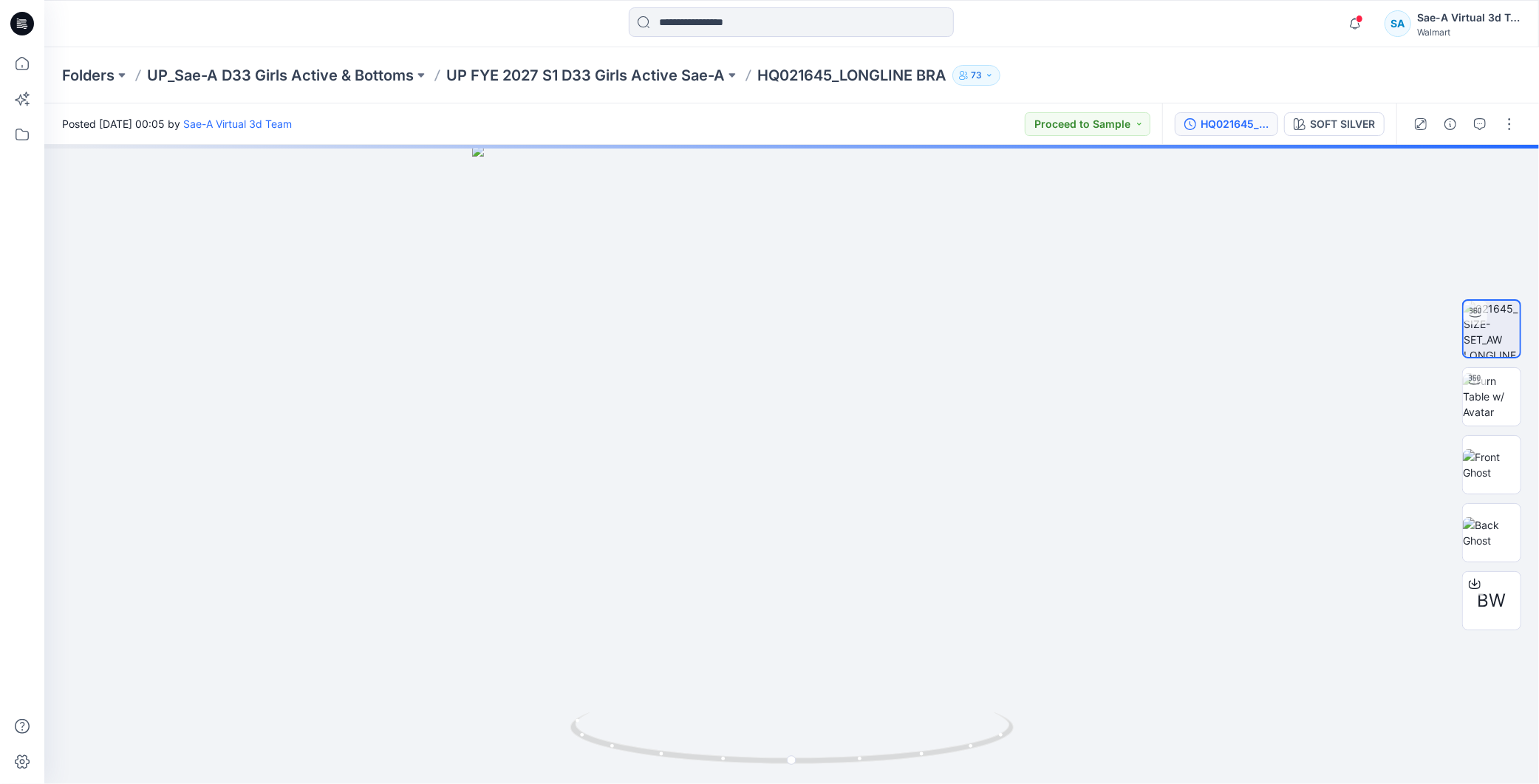
click at [1231, 113] on button "HQ021645_SIZE-SET" at bounding box center [1227, 124] width 104 height 24
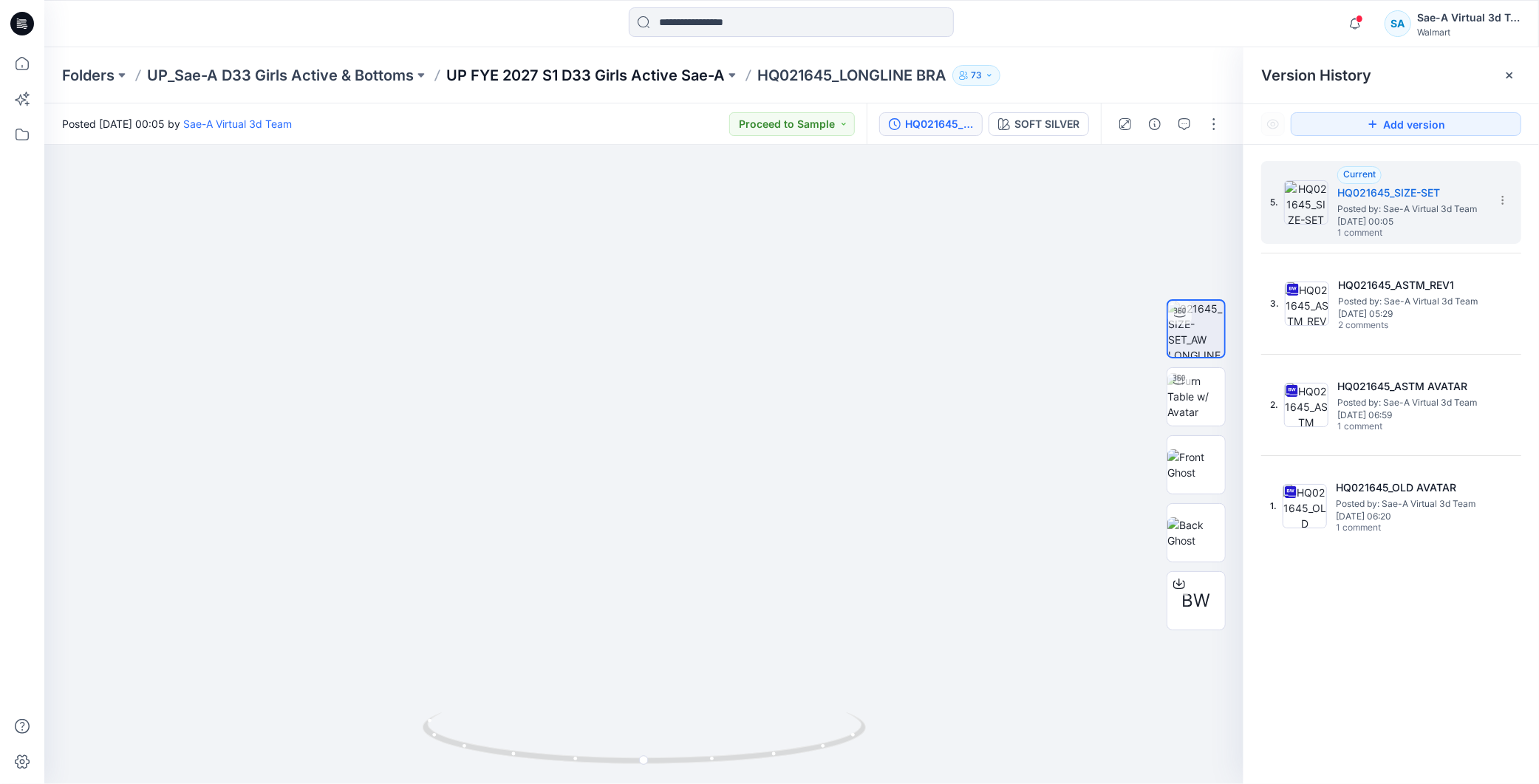
click at [665, 78] on p "UP FYE 2027 S1 D33 Girls Active Sae-A" at bounding box center [585, 75] width 279 height 21
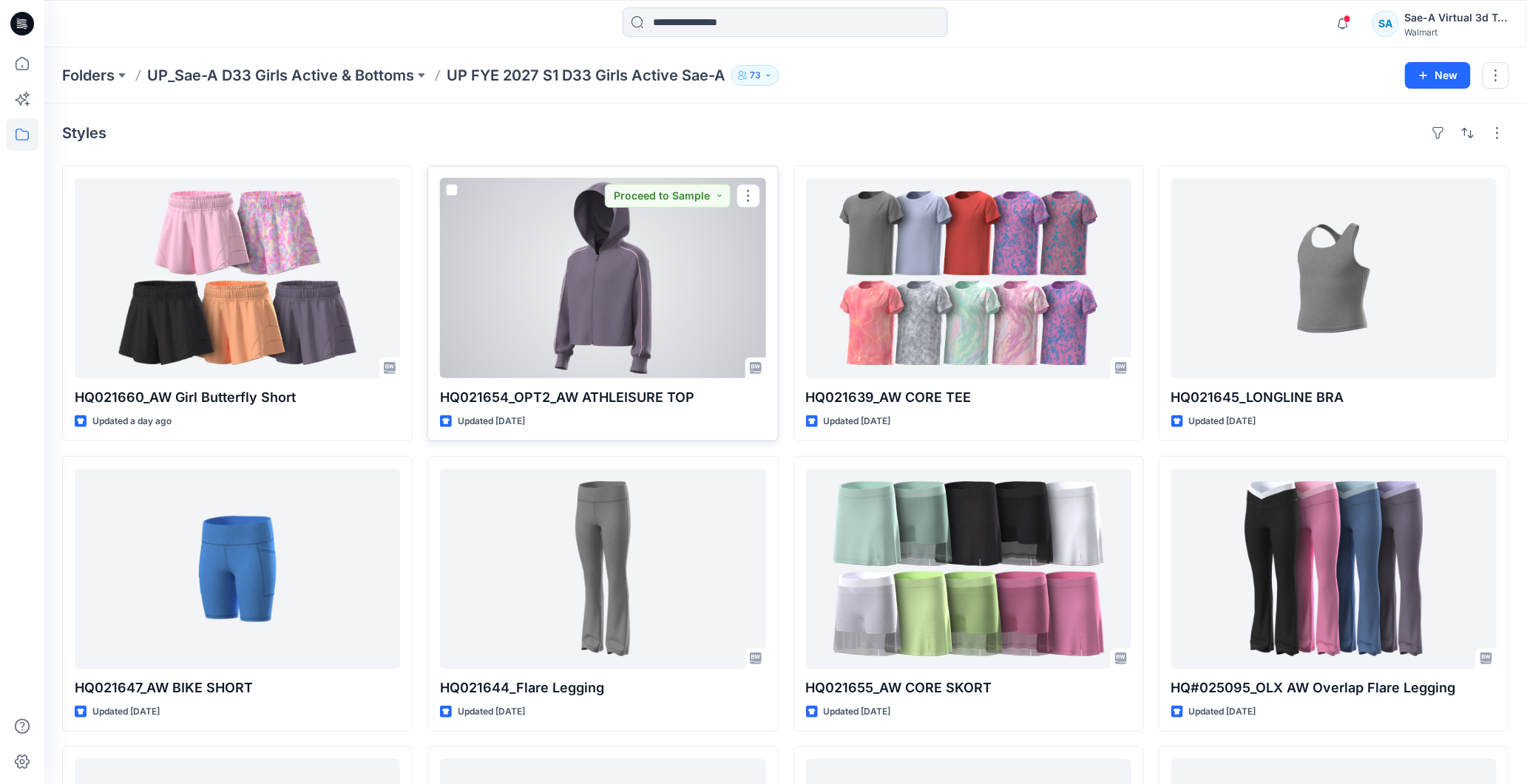
click at [641, 302] on div at bounding box center [602, 279] width 325 height 200
